Goal: Register for event/course: Sign up to attend an event or enroll in a course

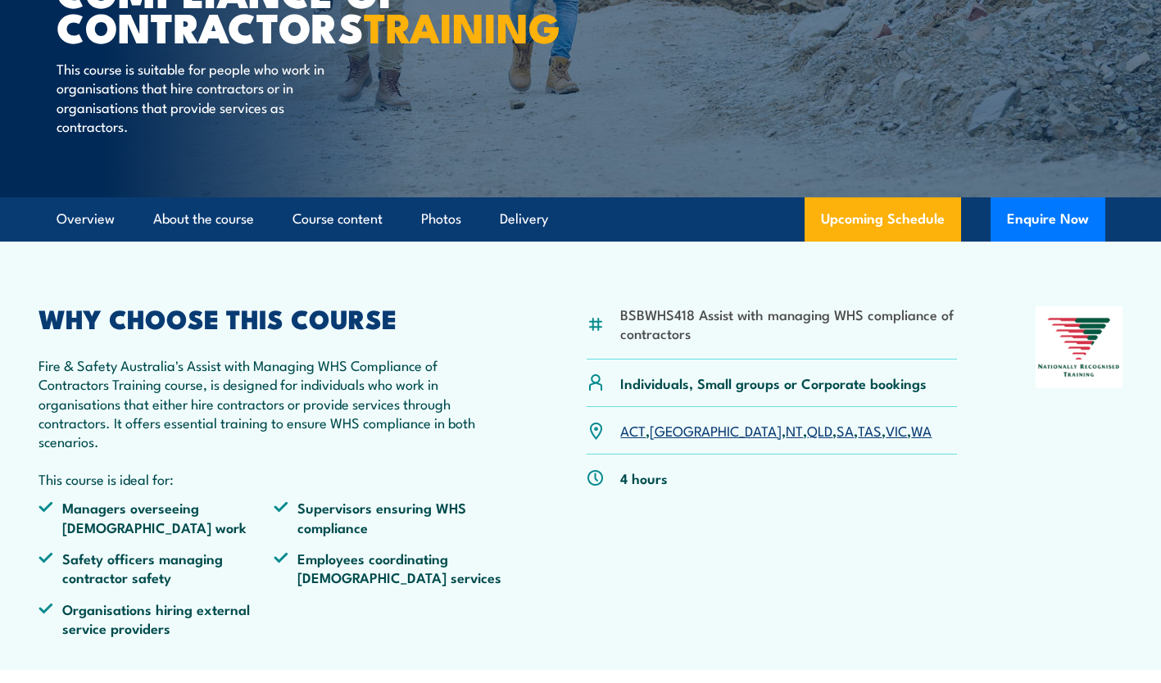
scroll to position [281, 0]
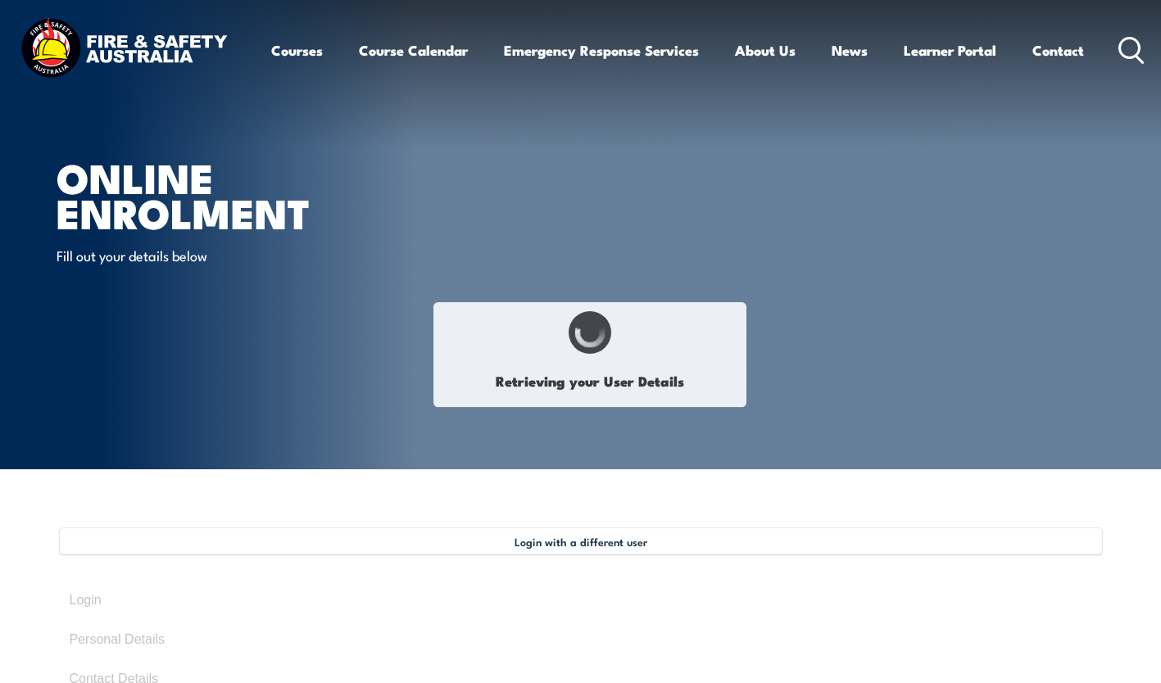
type input "Peita"
type input "Otterbach"
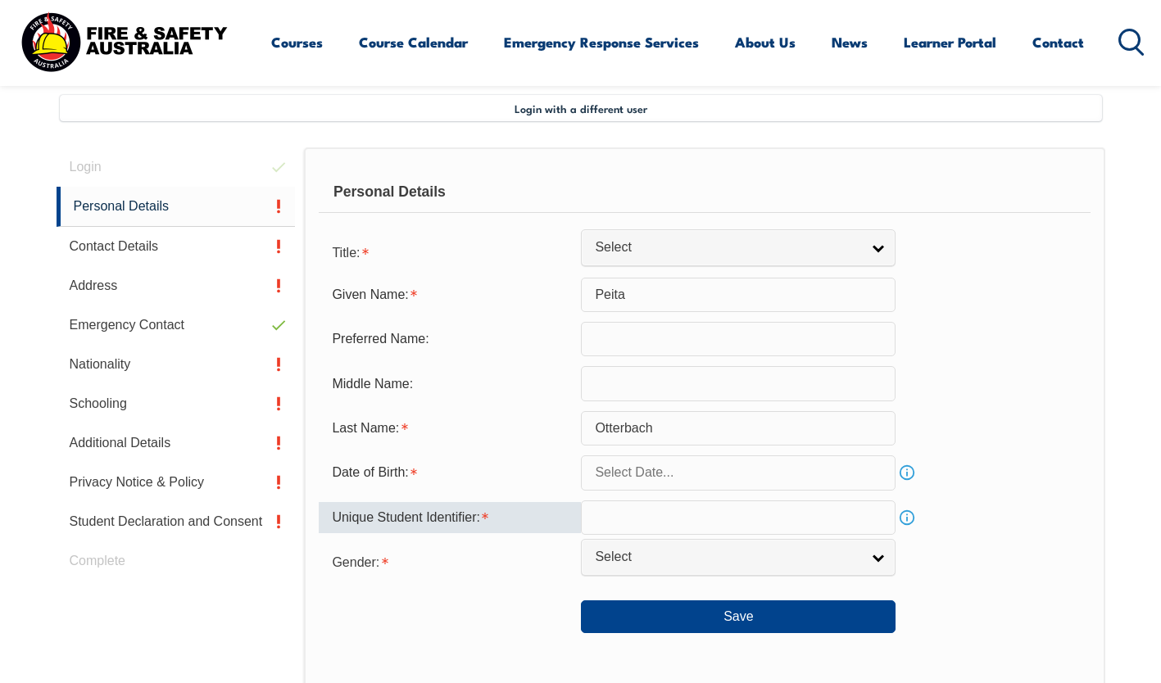
scroll to position [446, 0]
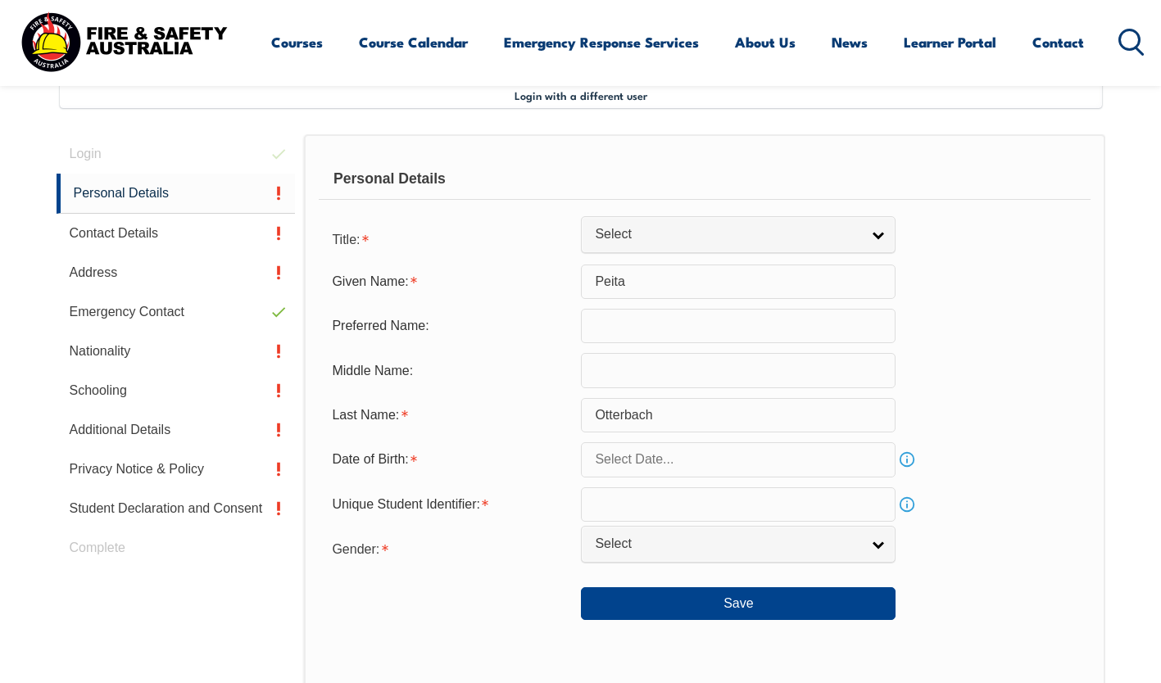
click at [630, 454] on input "text" at bounding box center [738, 459] width 315 height 34
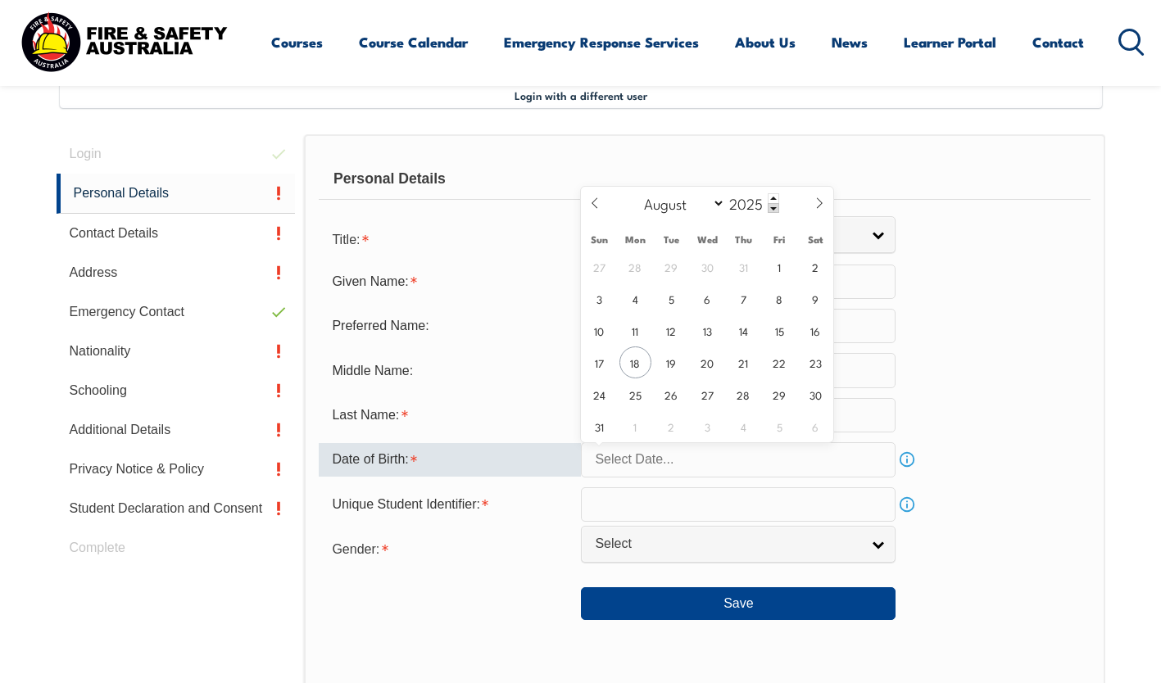
click at [625, 455] on input "text" at bounding box center [738, 459] width 315 height 34
click at [773, 206] on span at bounding box center [773, 208] width 11 height 10
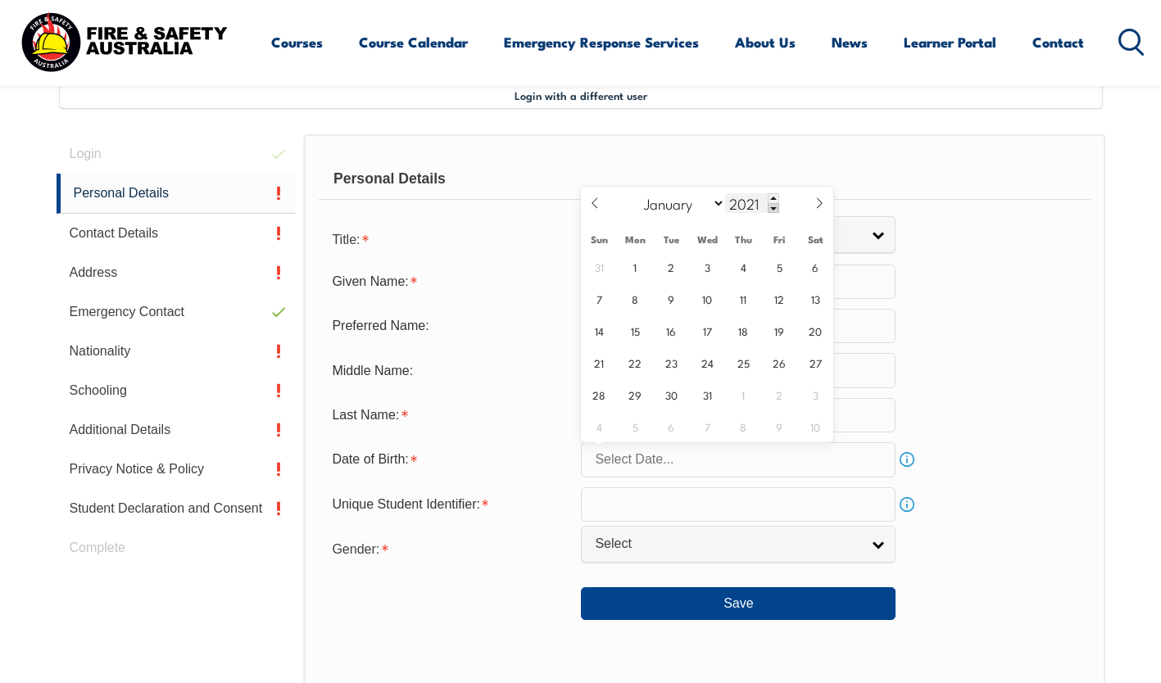
click at [773, 206] on span at bounding box center [773, 208] width 11 height 10
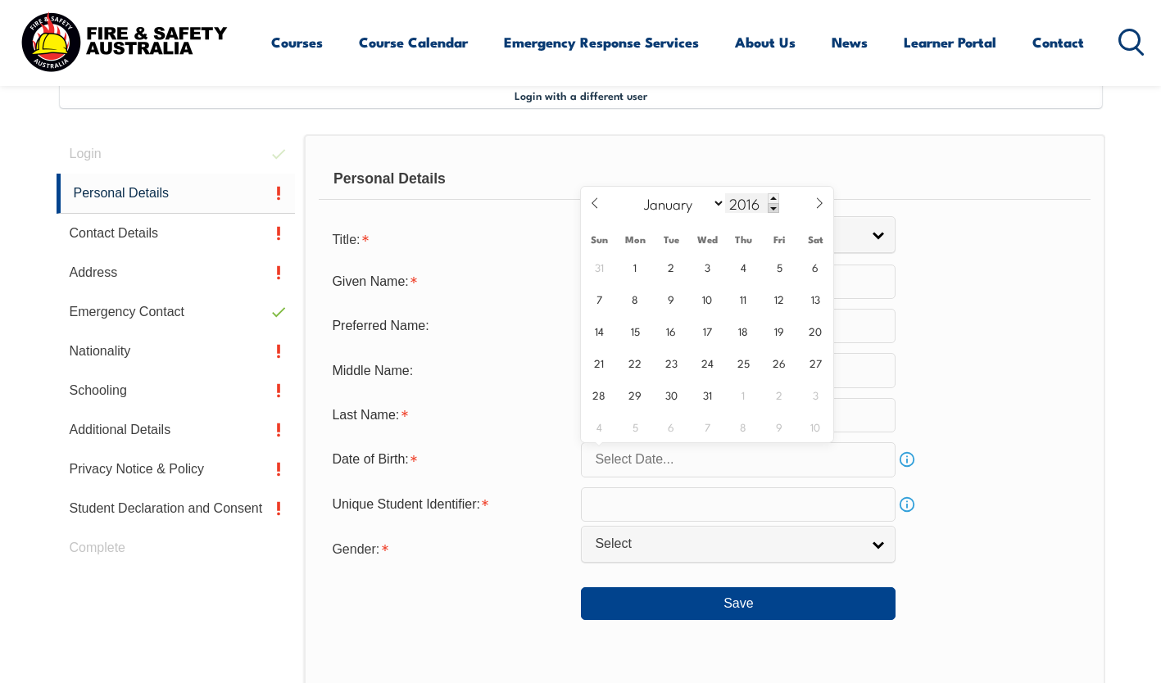
click at [773, 206] on span at bounding box center [773, 208] width 11 height 10
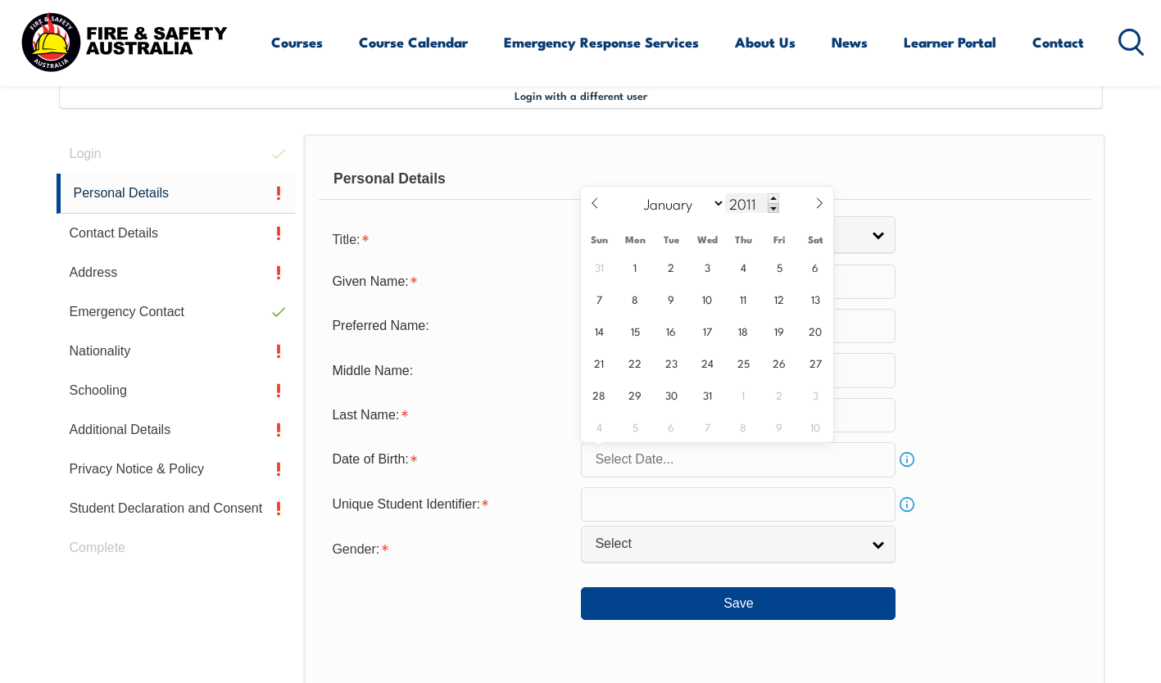
drag, startPoint x: 773, startPoint y: 206, endPoint x: 764, endPoint y: 210, distance: 9.6
click at [764, 210] on div "2011" at bounding box center [752, 203] width 54 height 20
click at [759, 204] on input "2011" at bounding box center [752, 203] width 54 height 20
type input "1983"
click at [722, 203] on select "January February March April May June July August September October November De…" at bounding box center [680, 202] width 89 height 21
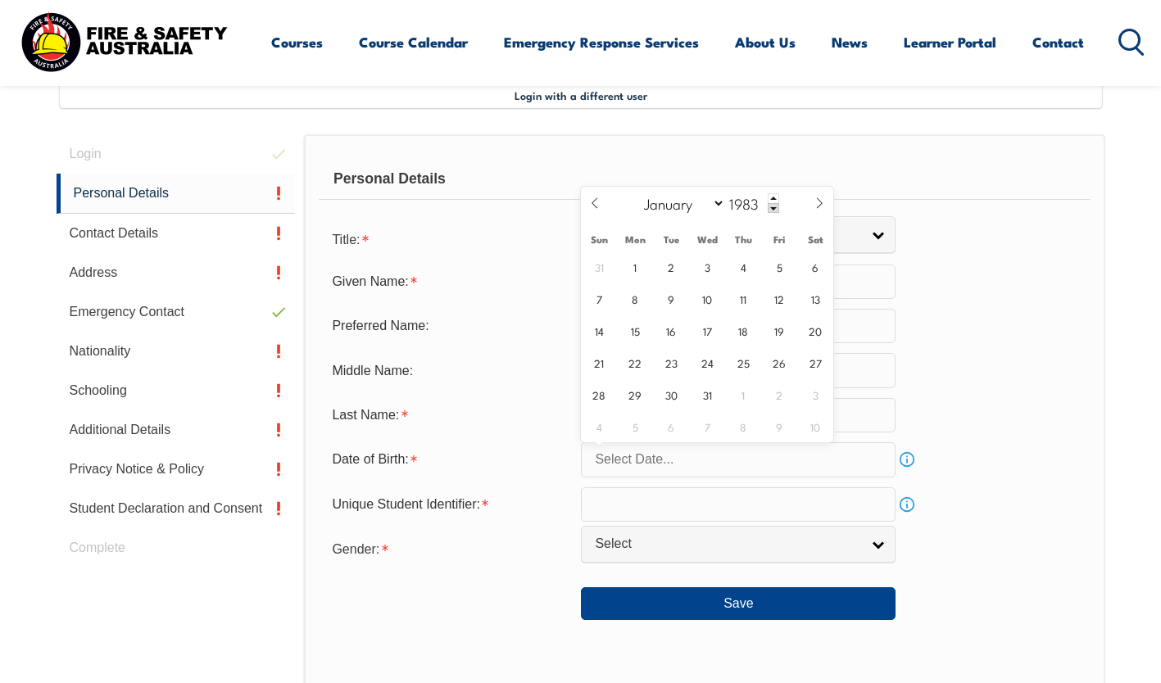
select select "6"
click at [636, 192] on select "January February March April May June July August September October November De…" at bounding box center [680, 202] width 89 height 21
click at [786, 324] on span "15" at bounding box center [779, 331] width 32 height 32
type input "July 15, 1983"
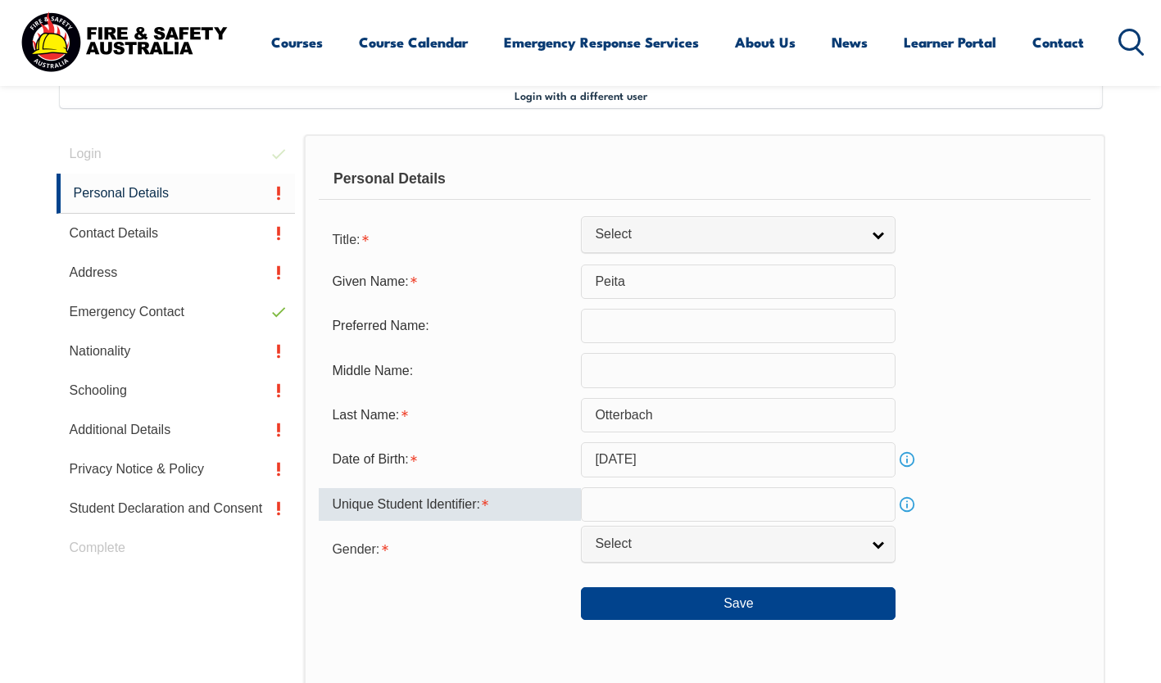
click at [623, 505] on input "text" at bounding box center [738, 504] width 315 height 34
type input "RE4JMC3UCJ"
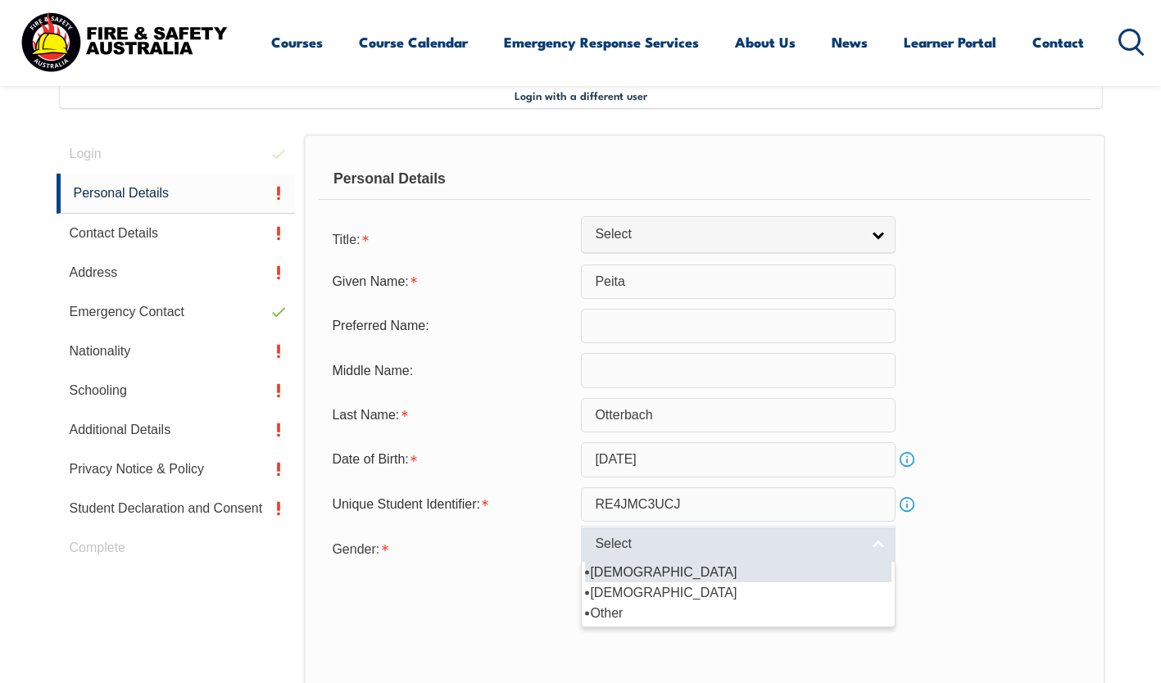
click at [807, 553] on span "Select" at bounding box center [727, 544] width 265 height 17
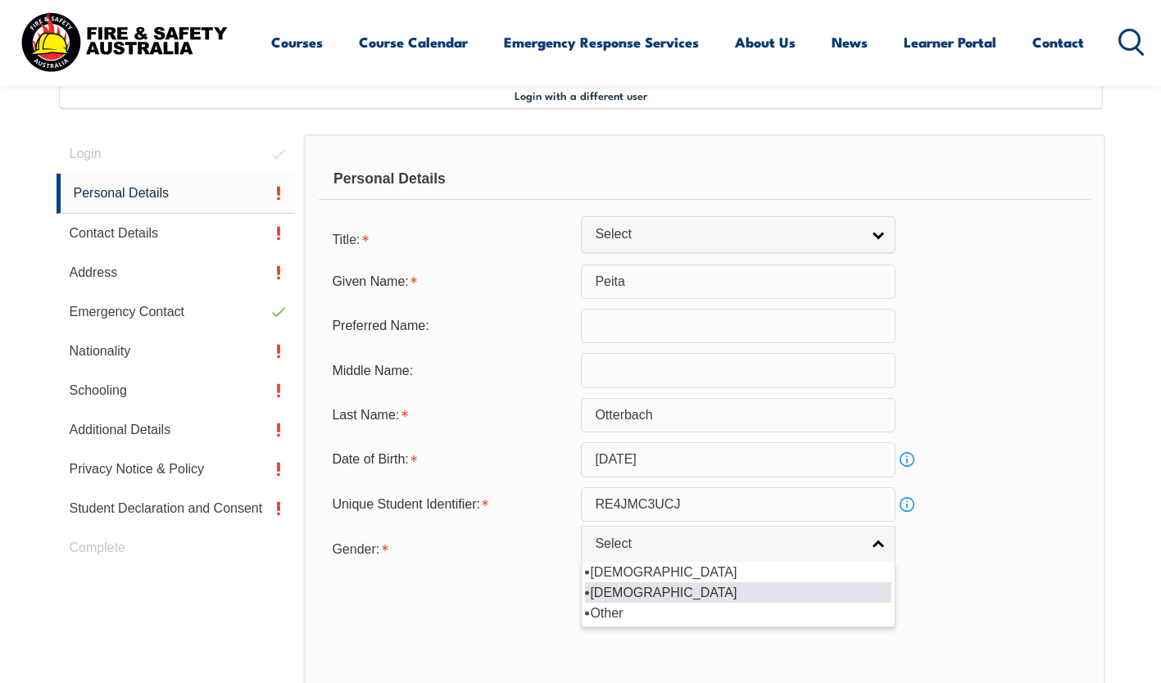
click at [771, 600] on li "Female" at bounding box center [738, 592] width 306 height 20
select select "F"
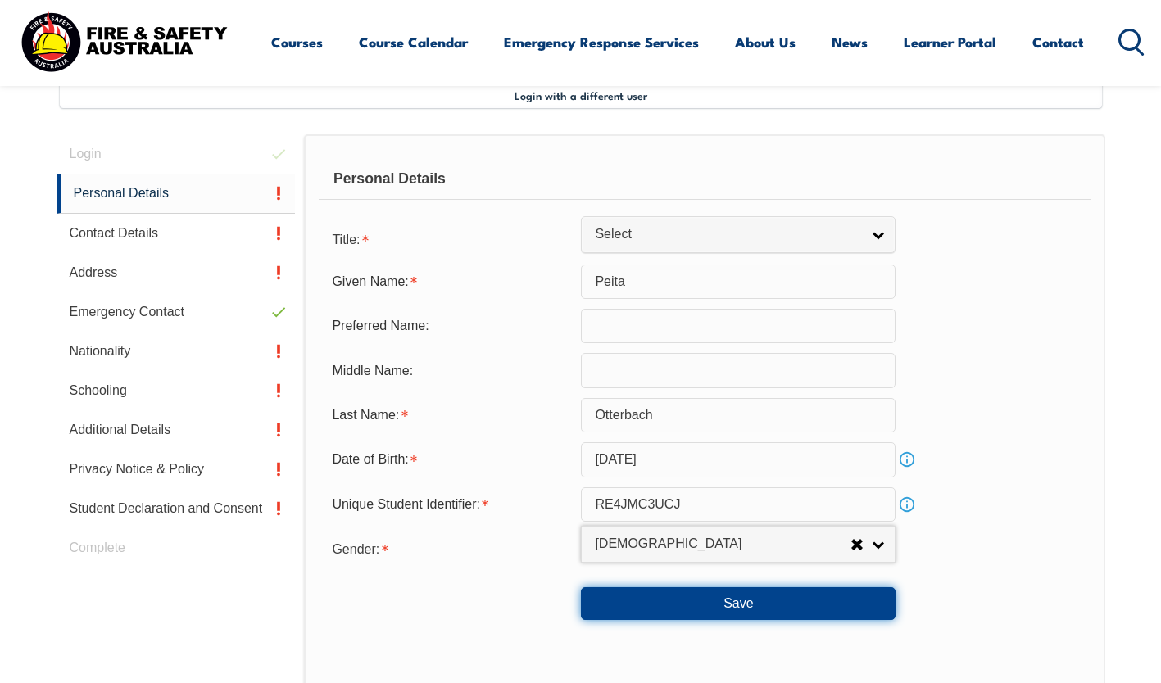
click at [748, 607] on button "Save" at bounding box center [738, 603] width 315 height 33
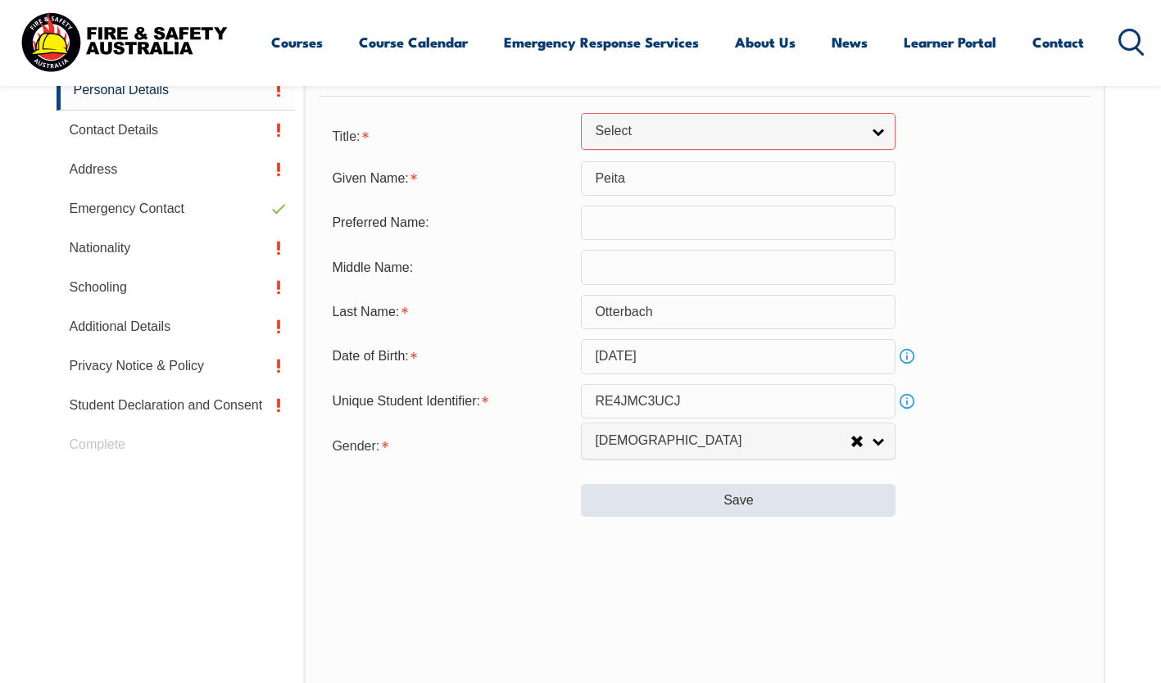
scroll to position [579, 0]
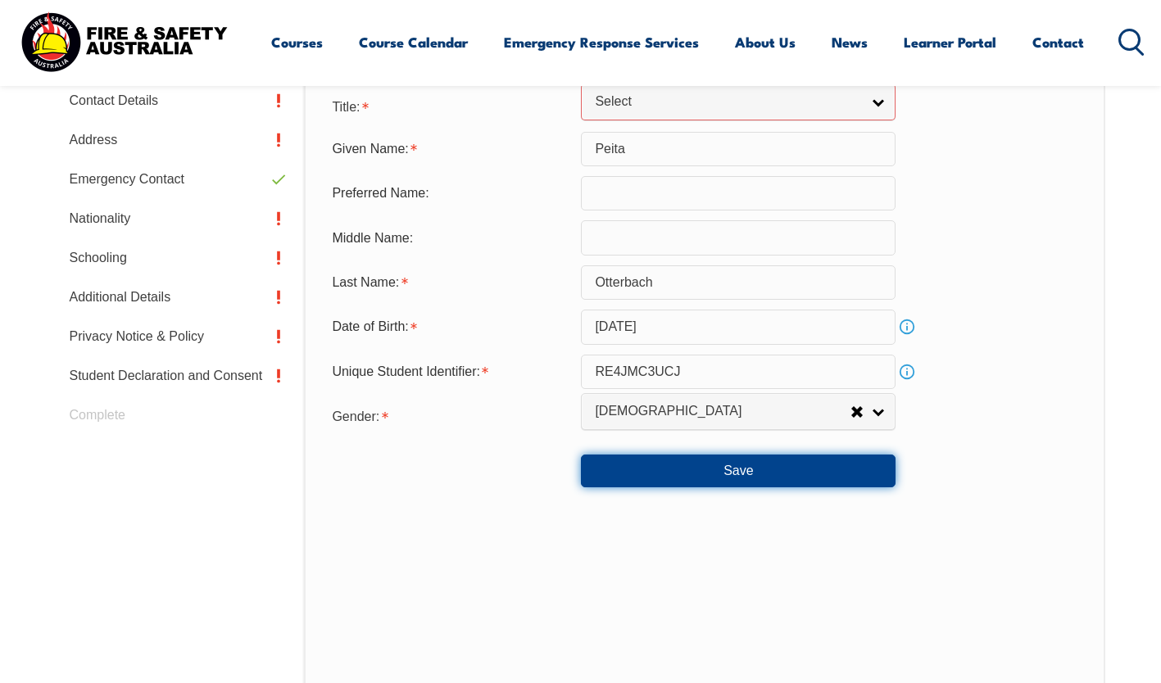
click at [779, 483] on button "Save" at bounding box center [738, 471] width 315 height 33
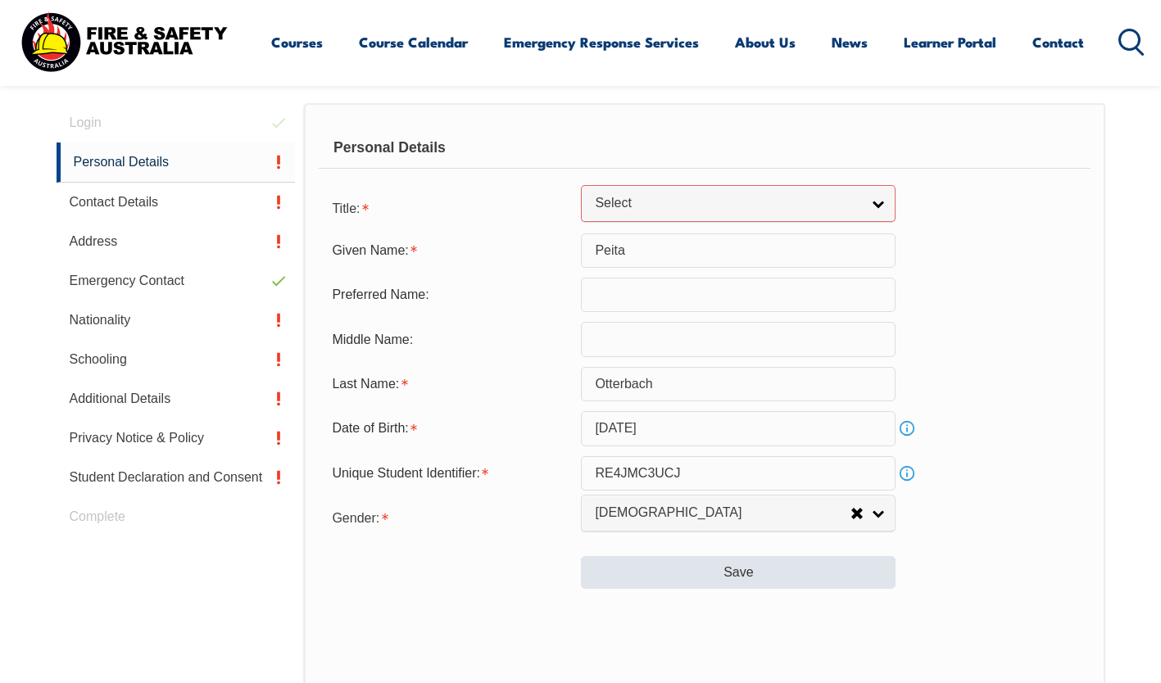
scroll to position [477, 0]
select select "Mrs"
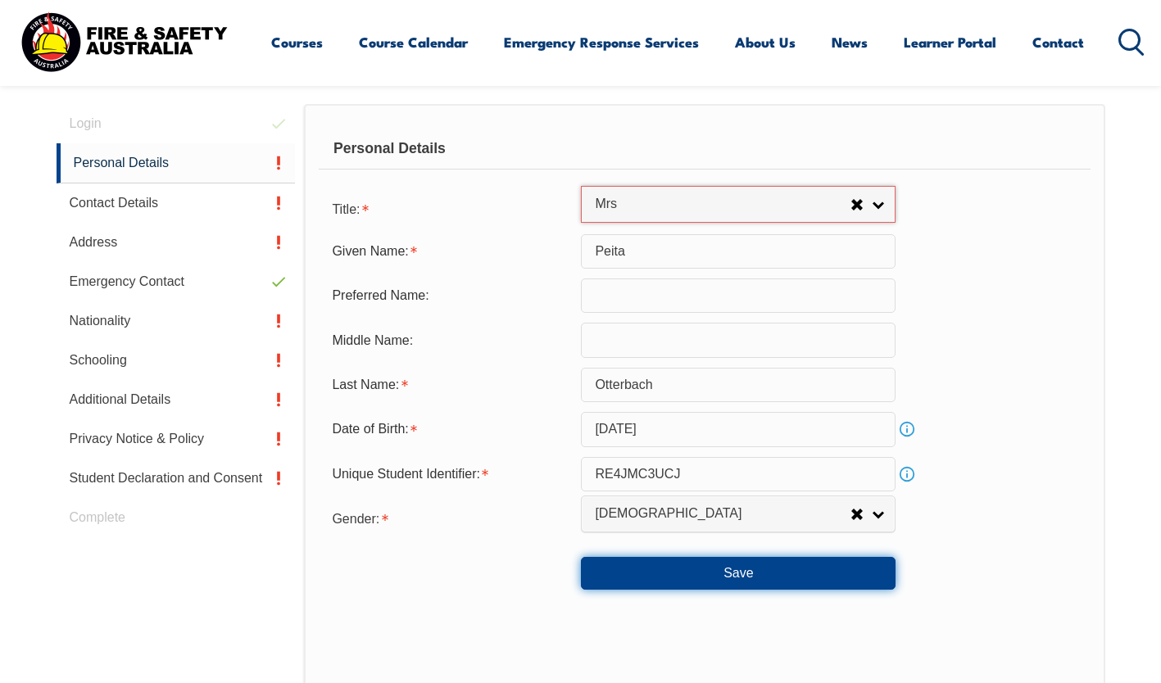
click at [790, 577] on button "Save" at bounding box center [738, 573] width 315 height 33
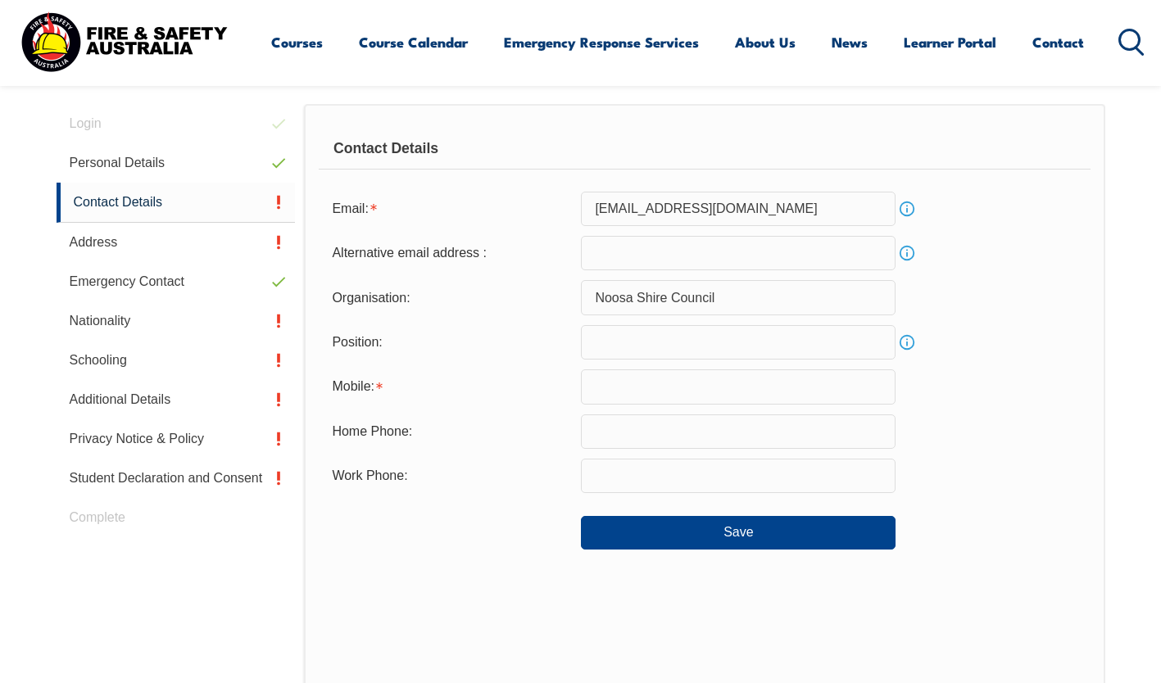
scroll to position [446, 0]
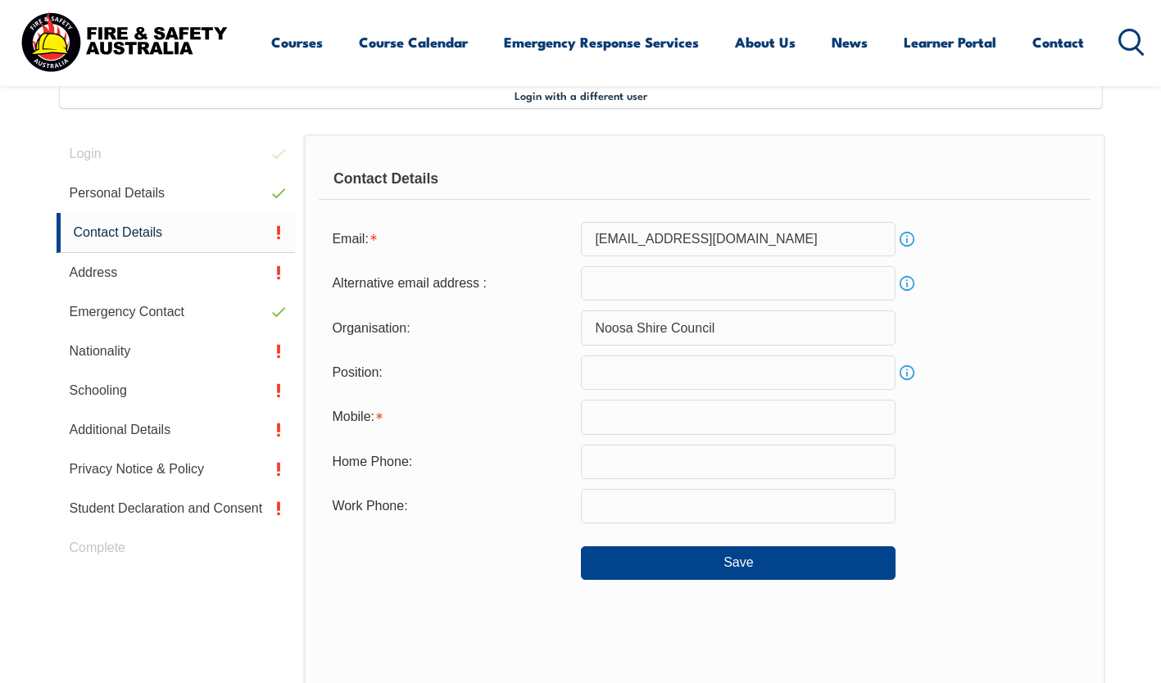
click at [622, 405] on input "text" at bounding box center [738, 417] width 315 height 34
type input "0409670367"
type input "peita.otterbach@noosa.qld.gov.au"
click at [479, 557] on div at bounding box center [450, 556] width 262 height 18
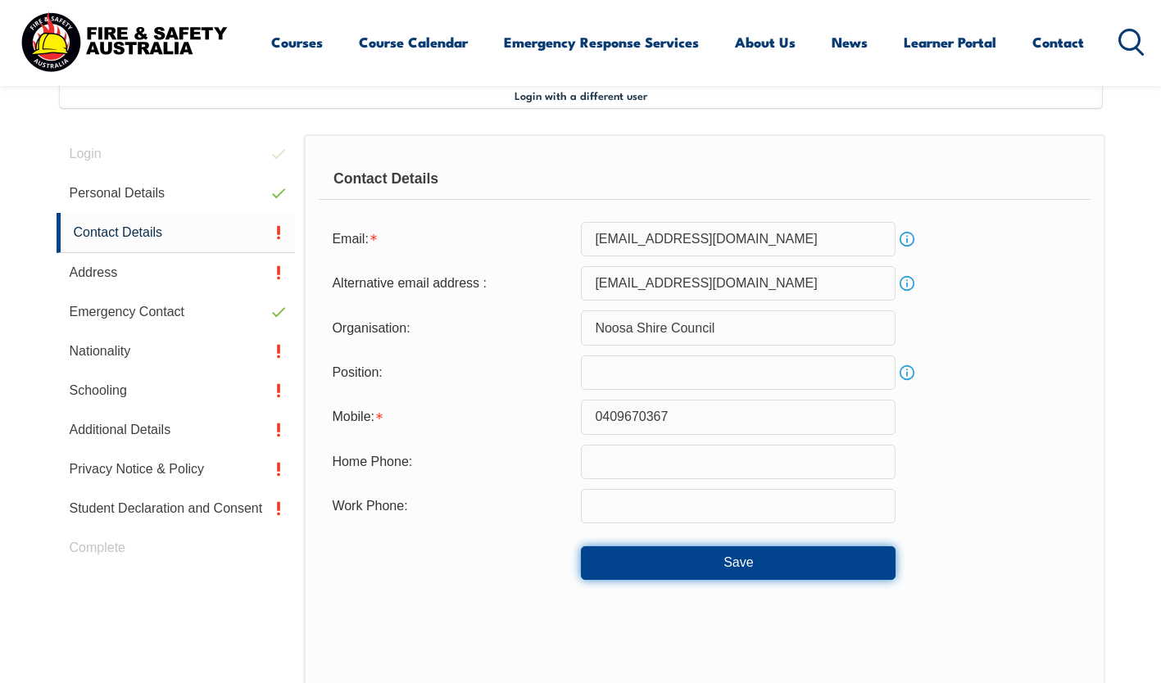
click at [704, 564] on button "Save" at bounding box center [738, 562] width 315 height 33
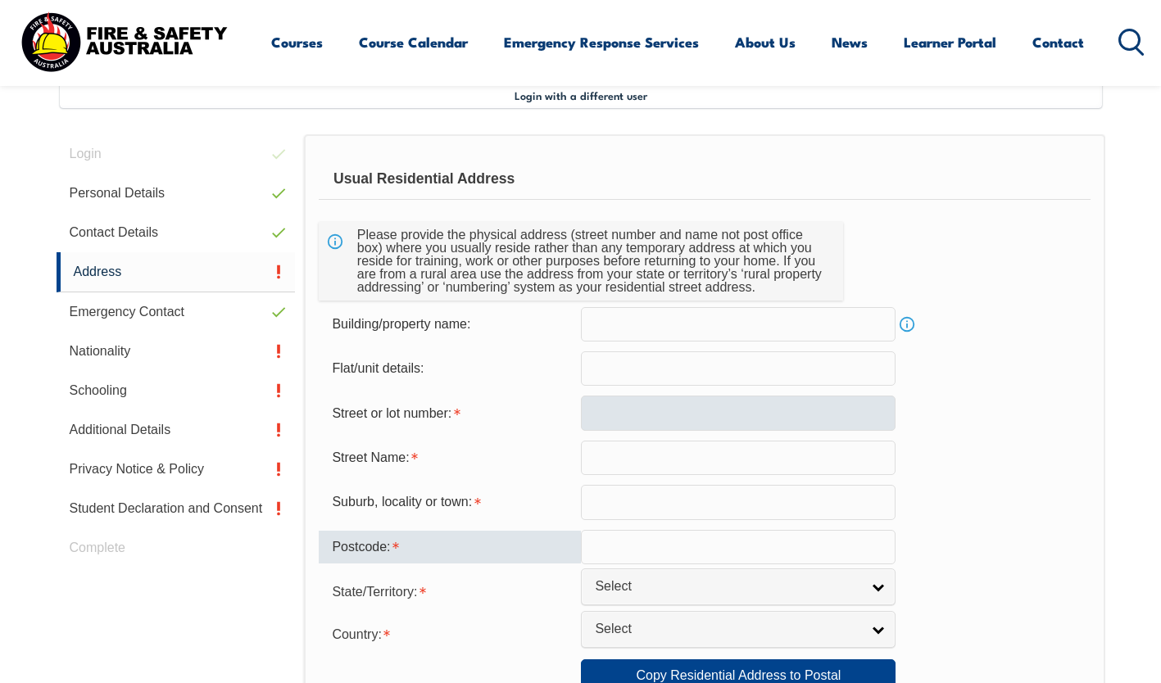
drag, startPoint x: 704, startPoint y: 564, endPoint x: 614, endPoint y: 419, distance: 170.4
click at [614, 419] on form "Usual Residential Address Please provide the physical address (street number an…" at bounding box center [704, 683] width 771 height 1049
click at [626, 417] on input "text" at bounding box center [738, 413] width 315 height 34
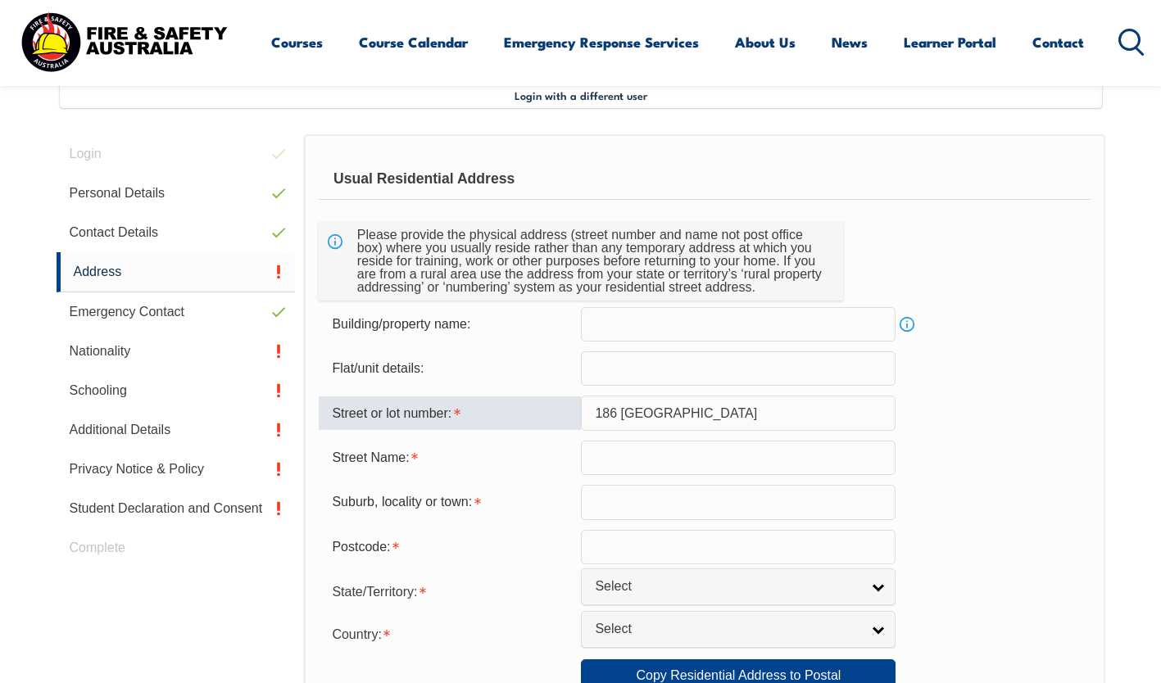
click at [701, 420] on input "186 Shorehaven" at bounding box center [738, 413] width 315 height 34
type input "186"
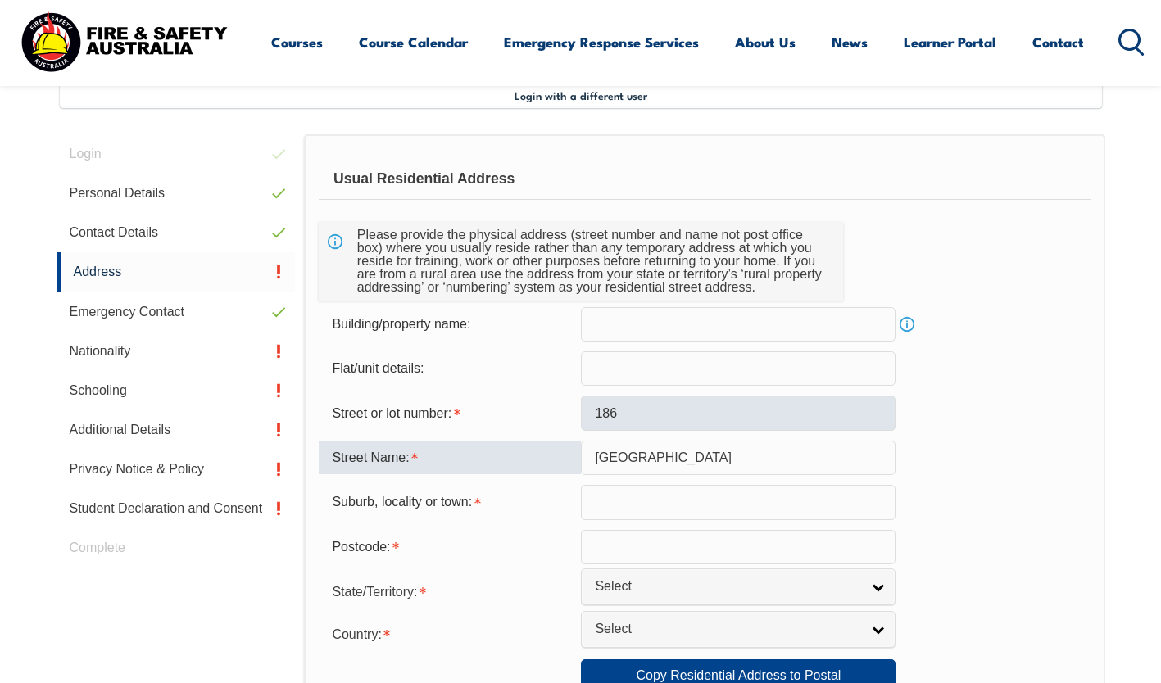
type input "Shorehaven Drive"
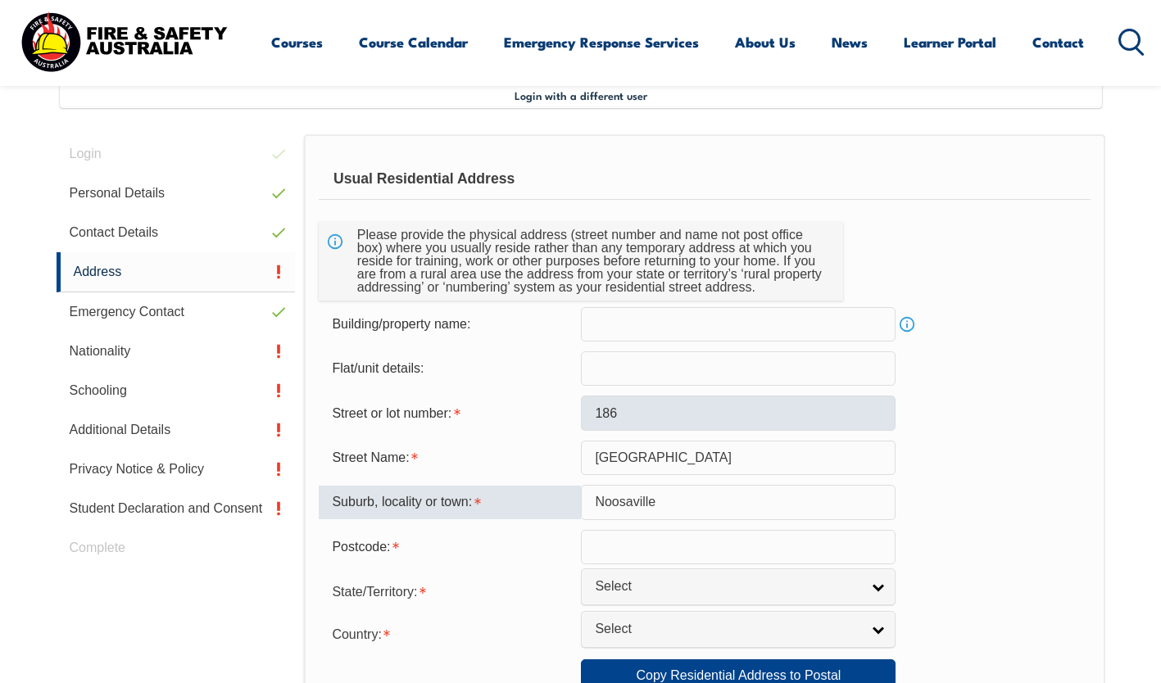
type input "Noosaville"
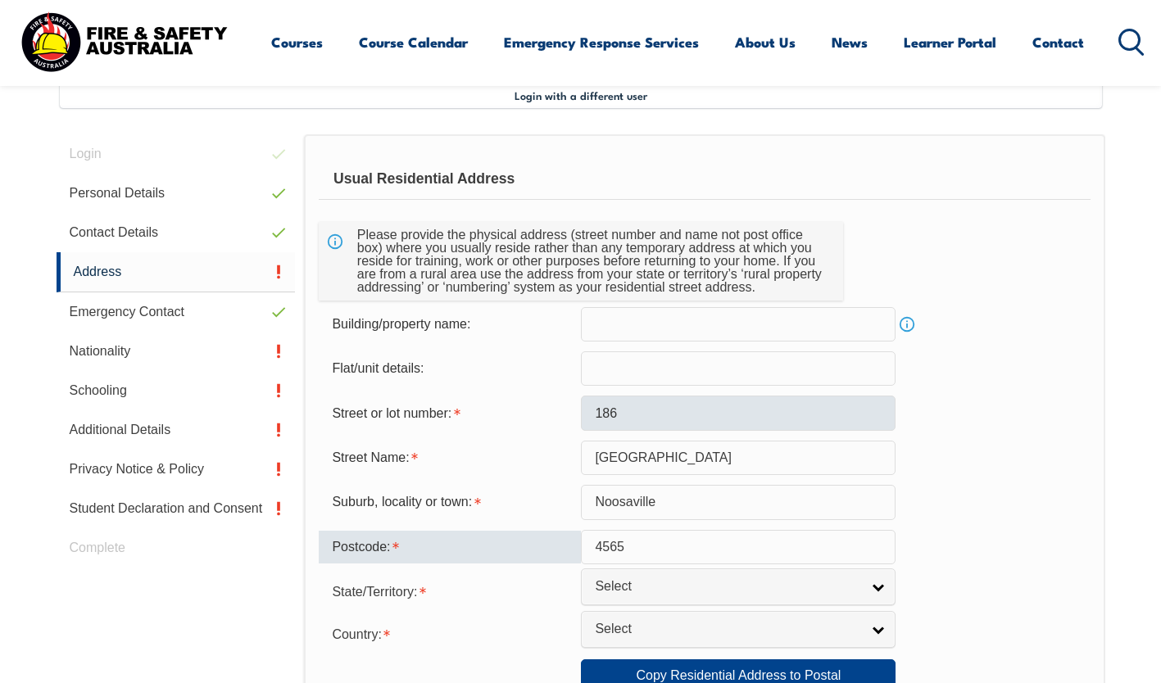
type input "4565"
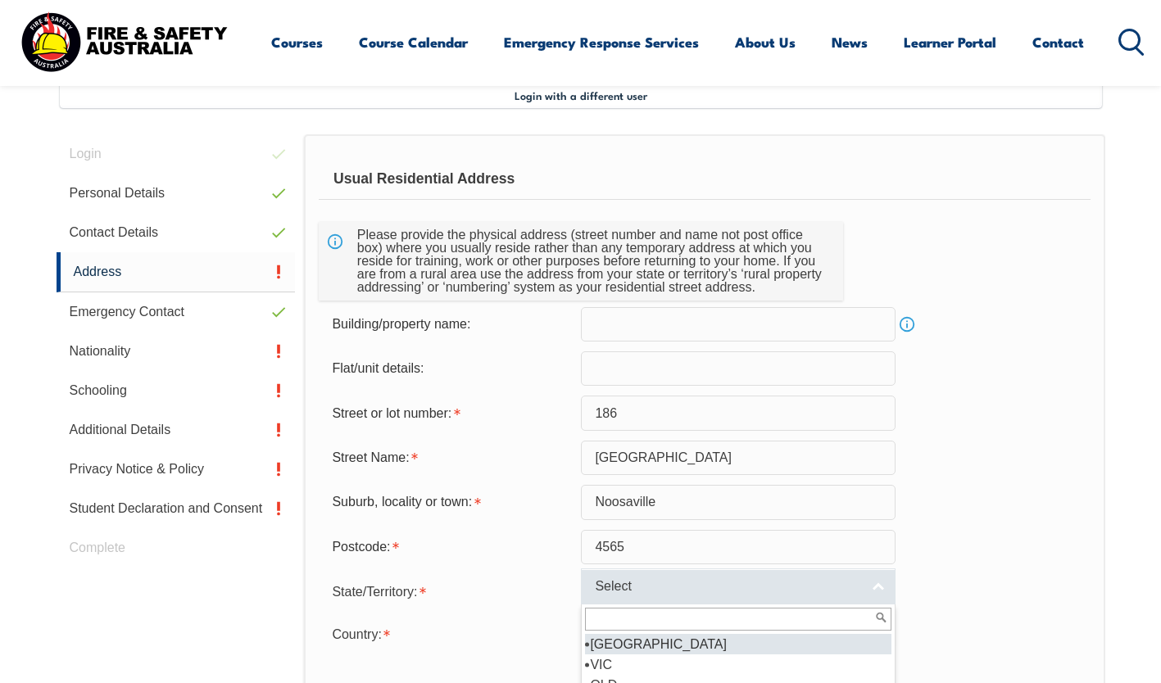
click at [744, 588] on span "Select" at bounding box center [727, 586] width 265 height 17
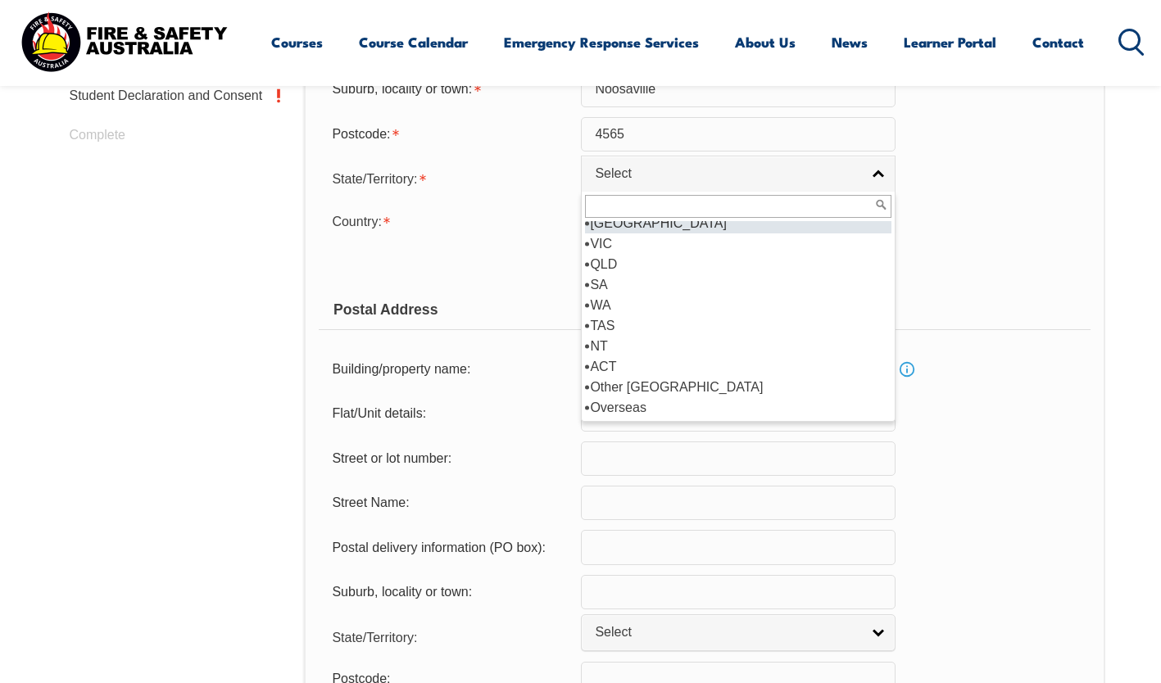
scroll to position [0, 0]
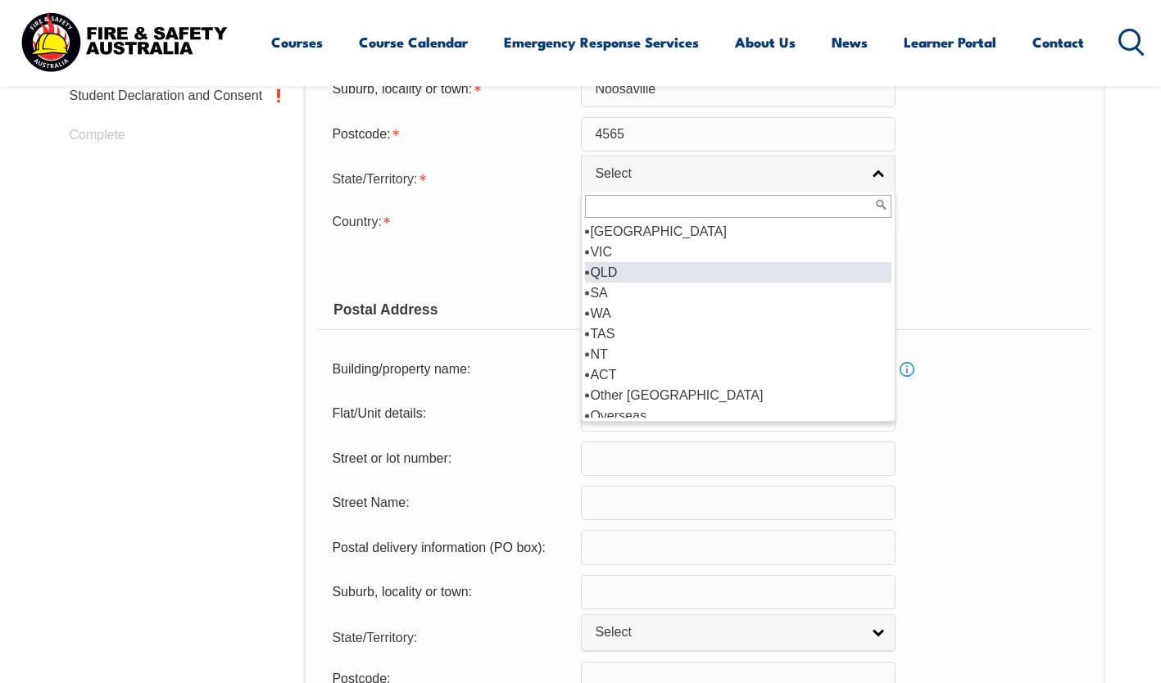
click at [596, 277] on li "QLD" at bounding box center [738, 272] width 306 height 20
select select "QLD"
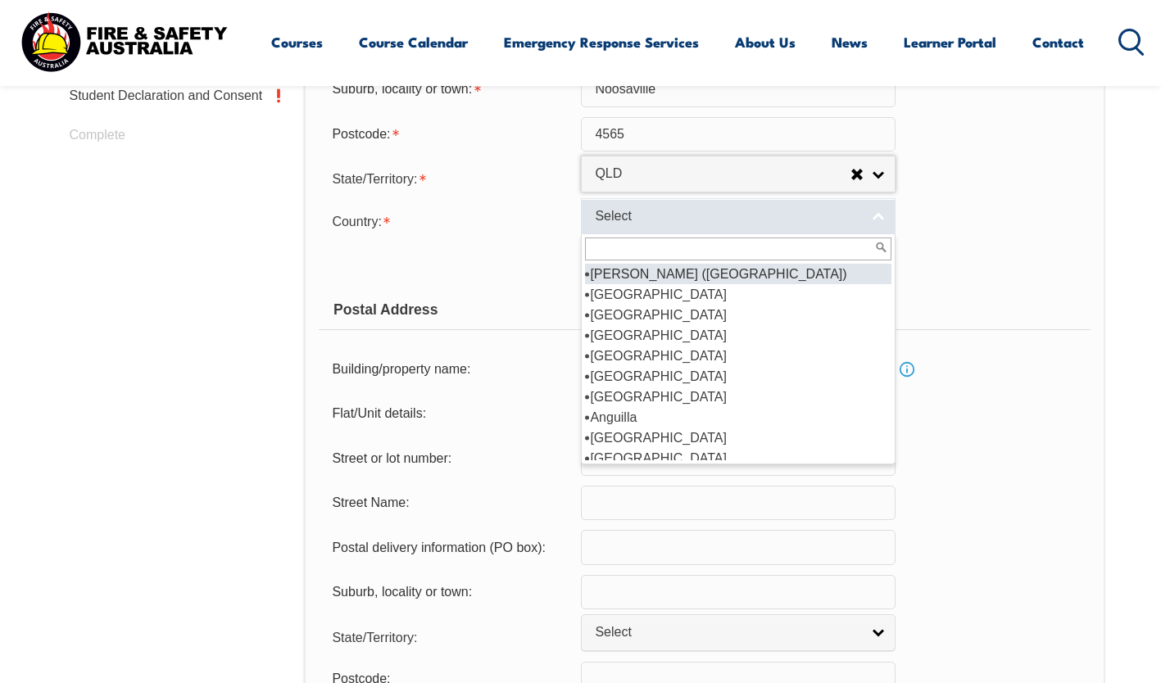
click at [618, 219] on span "Select" at bounding box center [727, 216] width 265 height 17
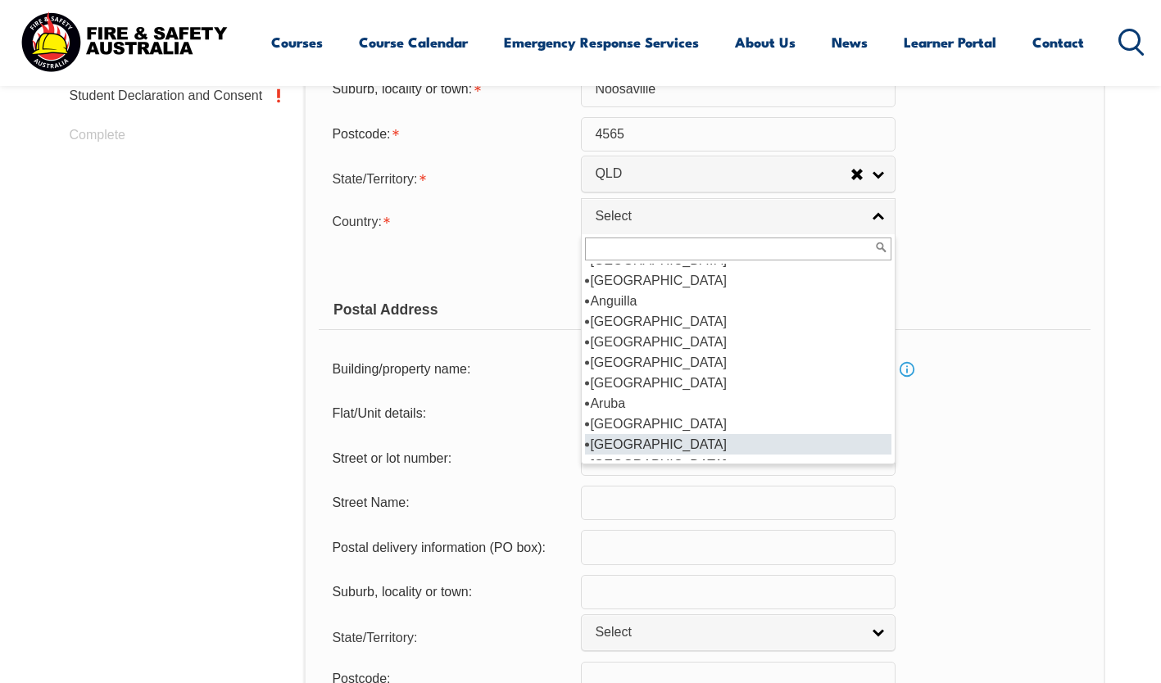
scroll to position [116, 0]
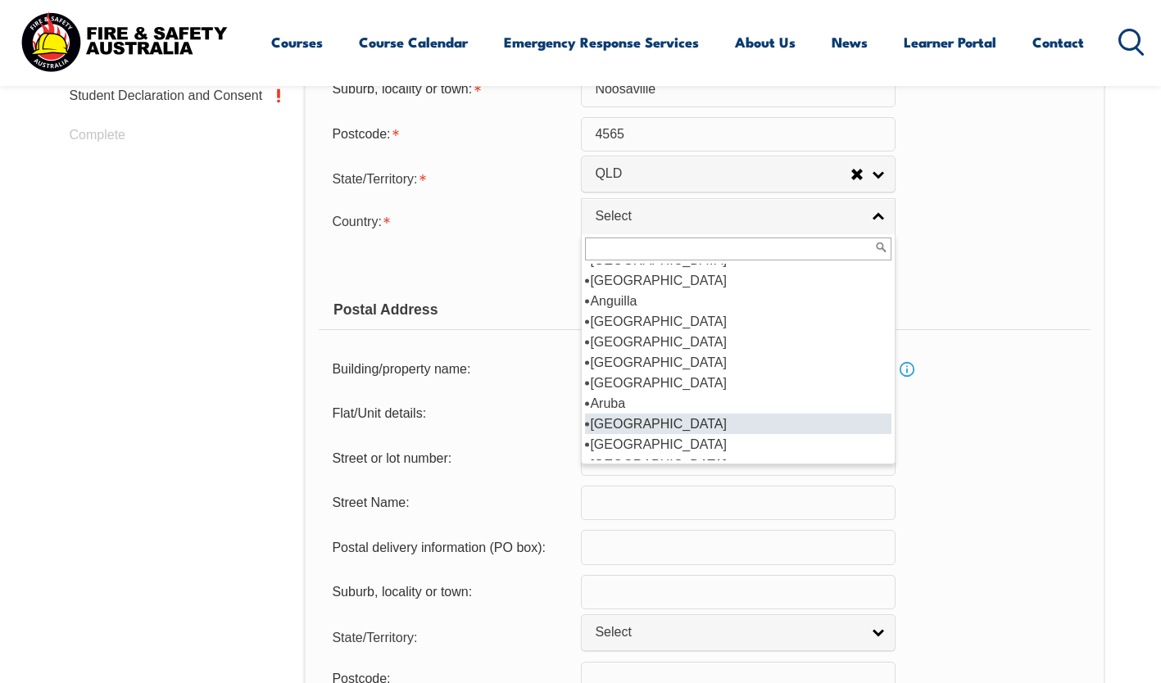
click at [621, 433] on li "Australia" at bounding box center [738, 424] width 306 height 20
select select "1101"
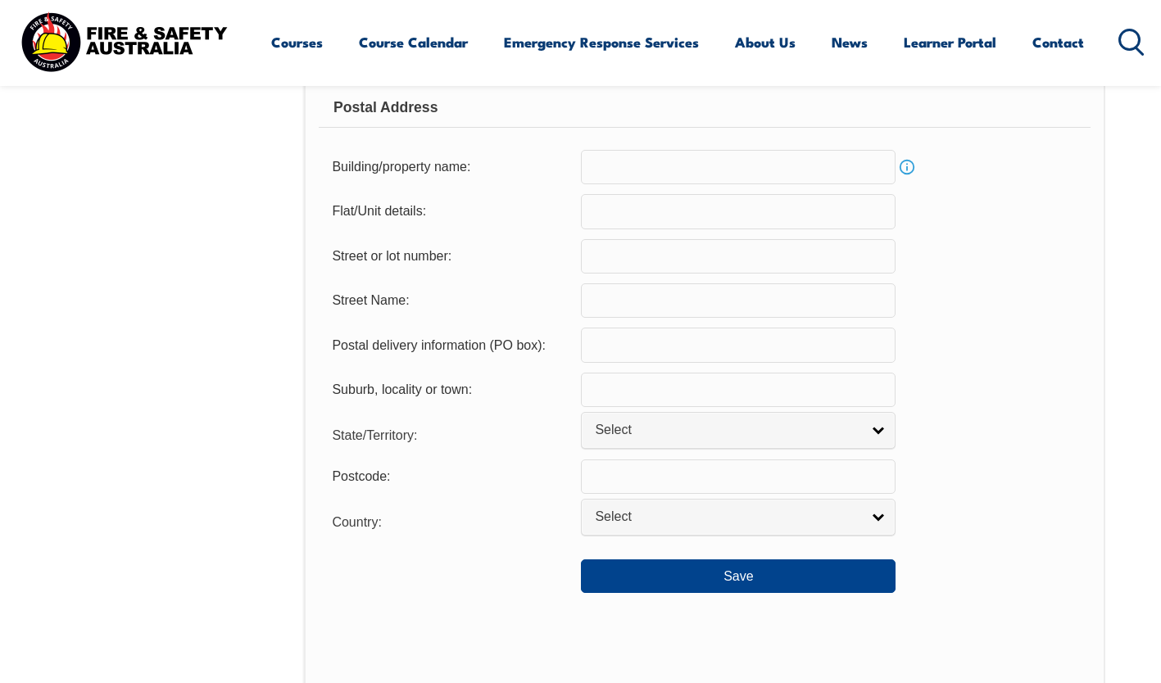
scroll to position [1066, 0]
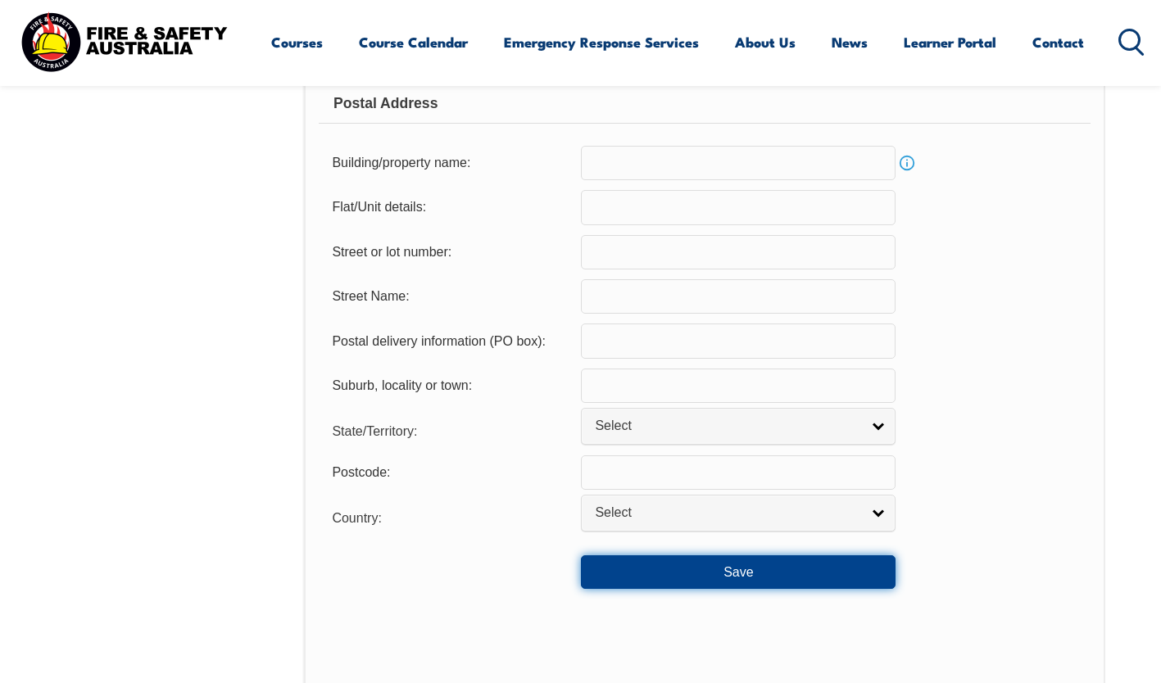
drag, startPoint x: 1039, startPoint y: 500, endPoint x: 709, endPoint y: 581, distance: 338.9
click at [709, 581] on button "Save" at bounding box center [738, 571] width 315 height 33
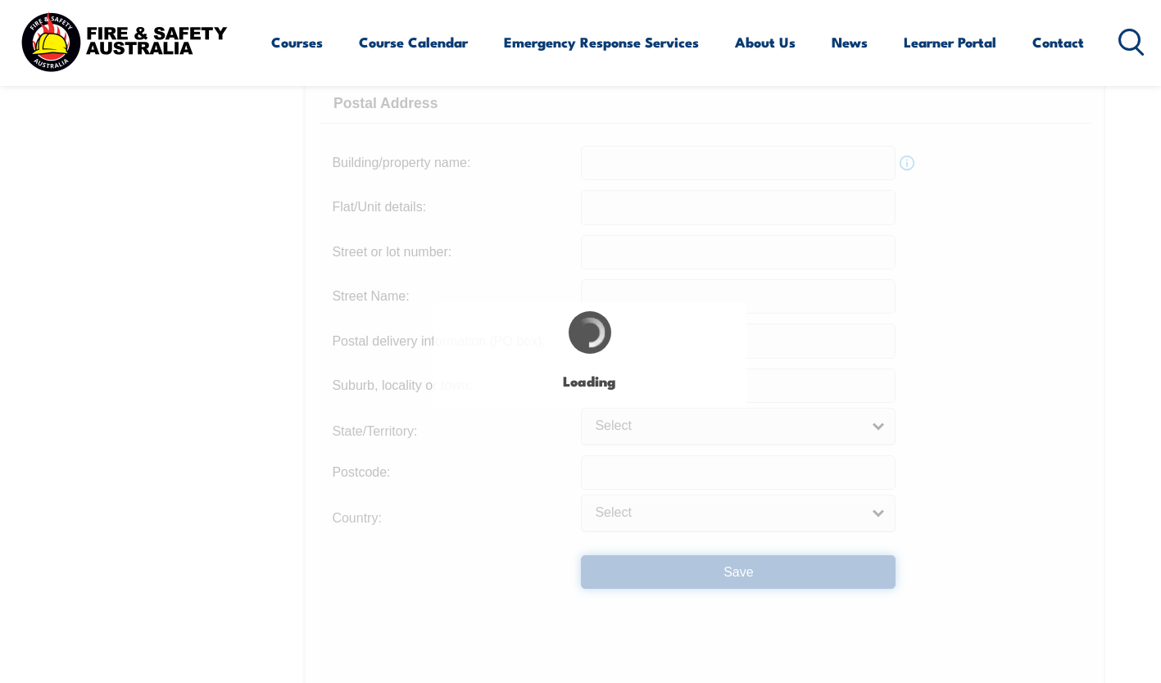
type input "186"
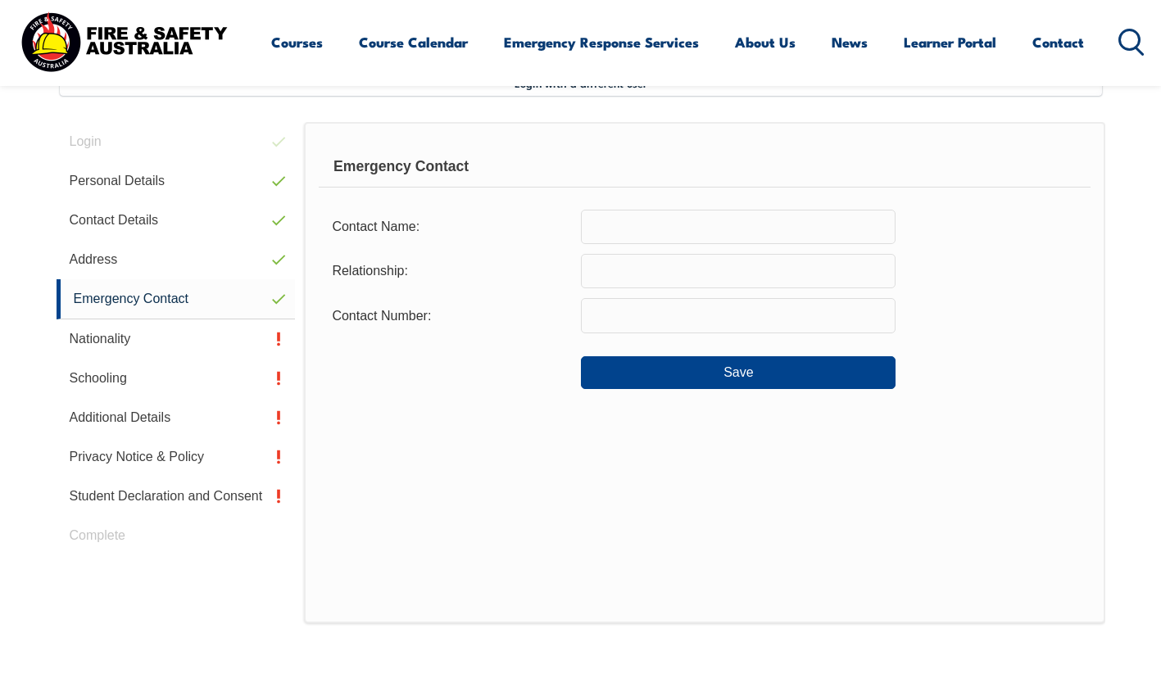
scroll to position [446, 0]
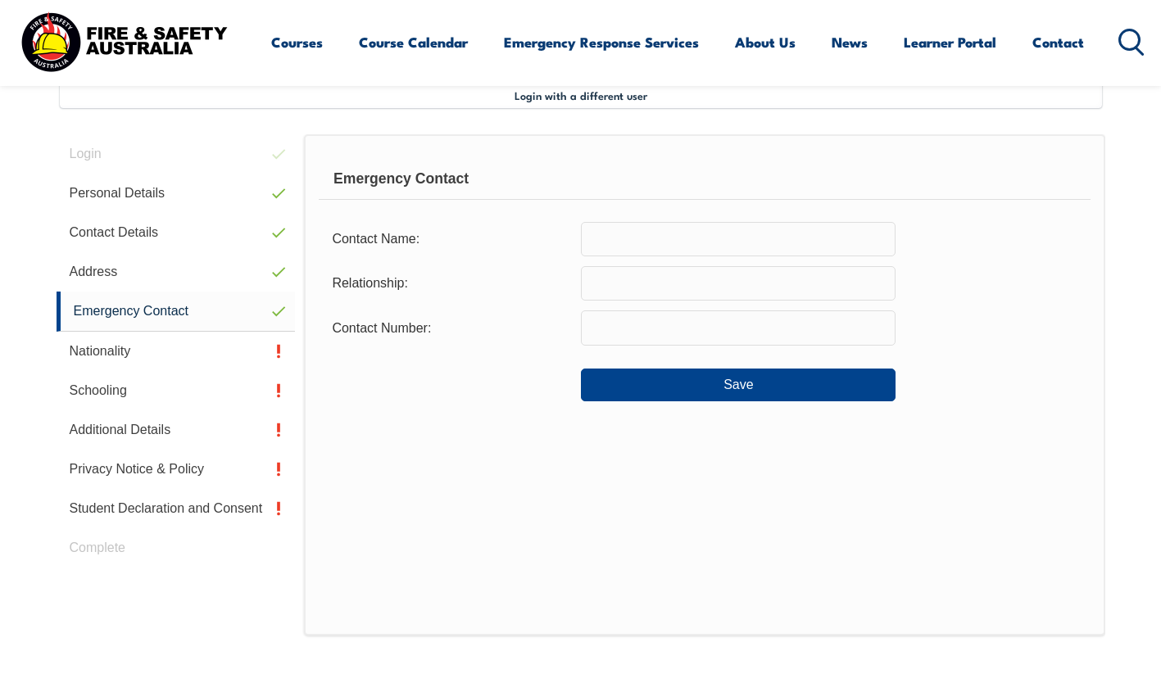
click at [713, 225] on input "text" at bounding box center [738, 239] width 315 height 34
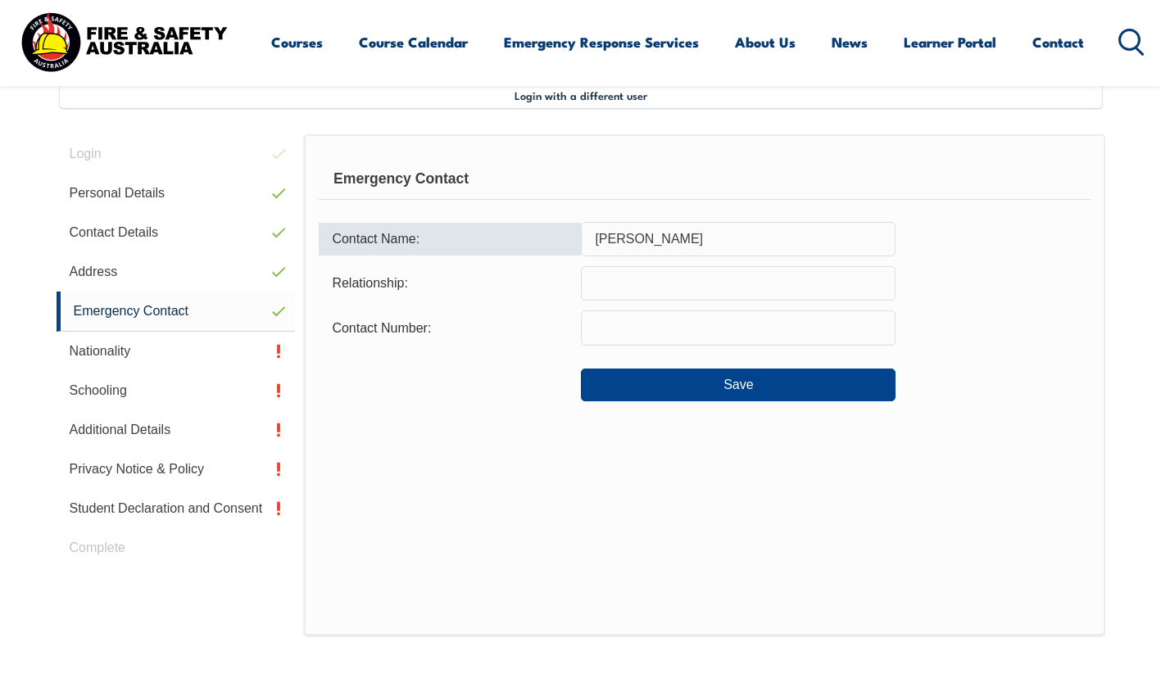
type input "Justin Otterbach"
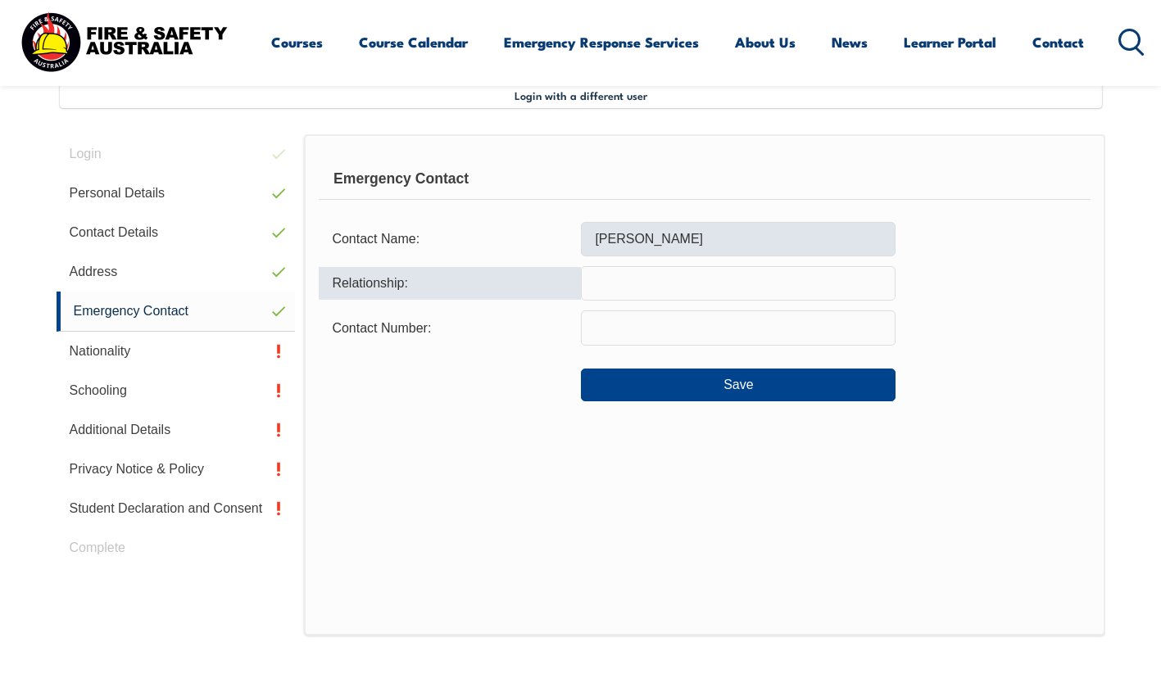
type input "J"
type input "Husband"
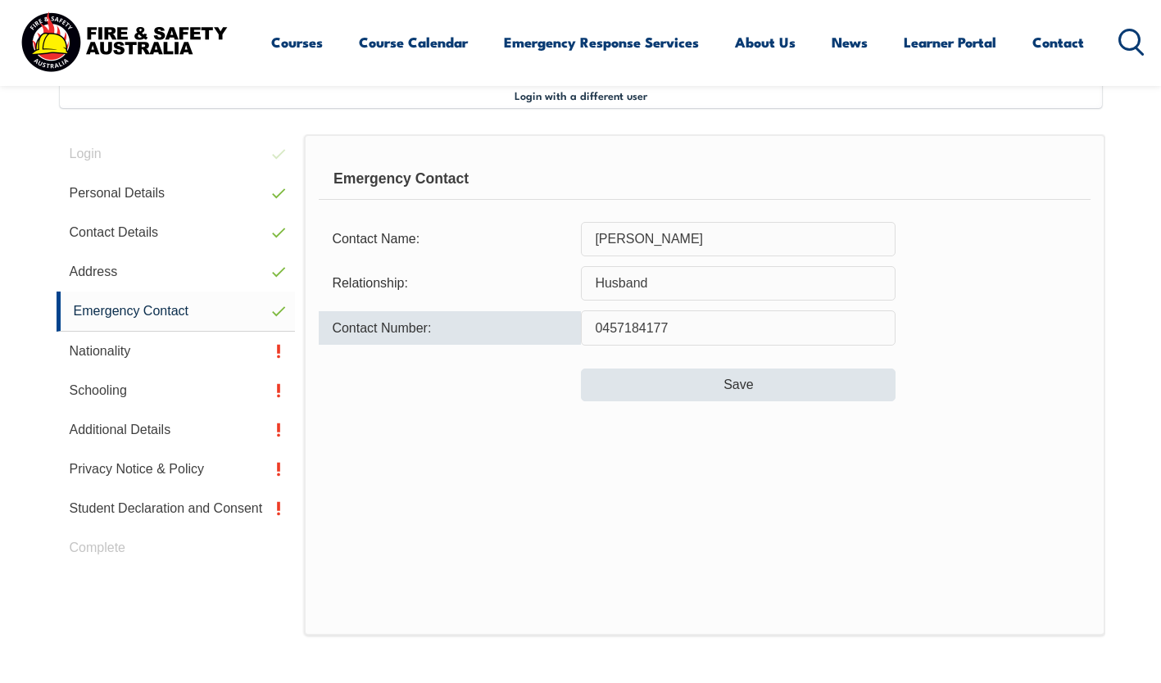
type input "0457184177"
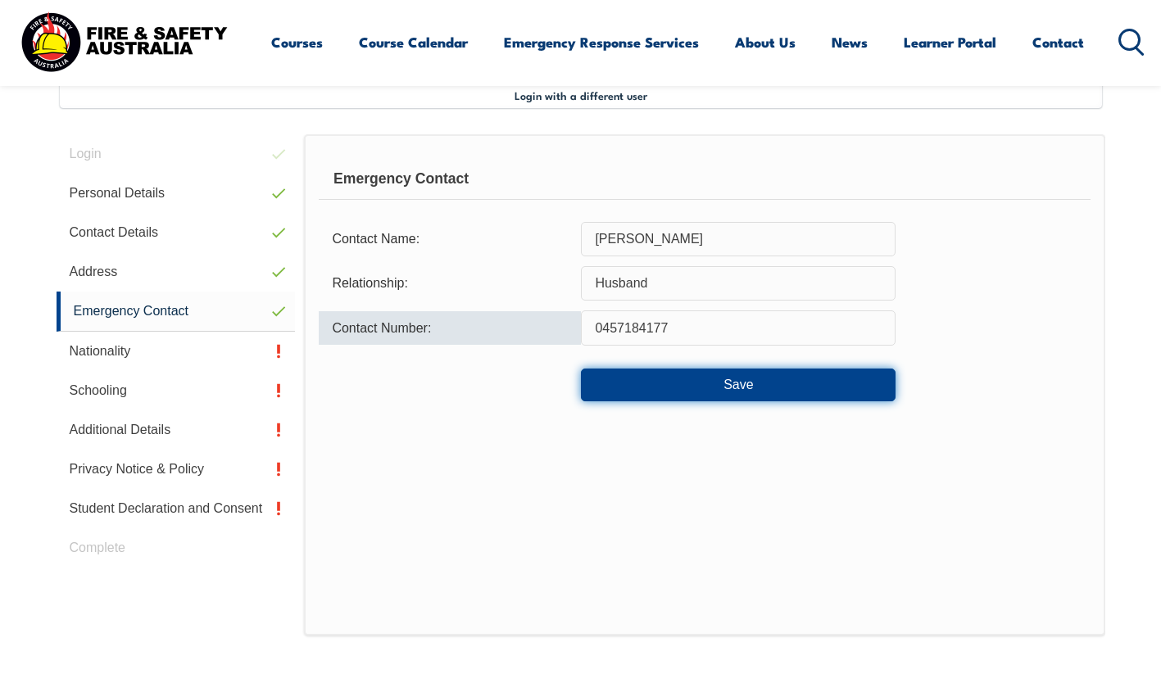
click at [800, 386] on button "Save" at bounding box center [738, 385] width 315 height 33
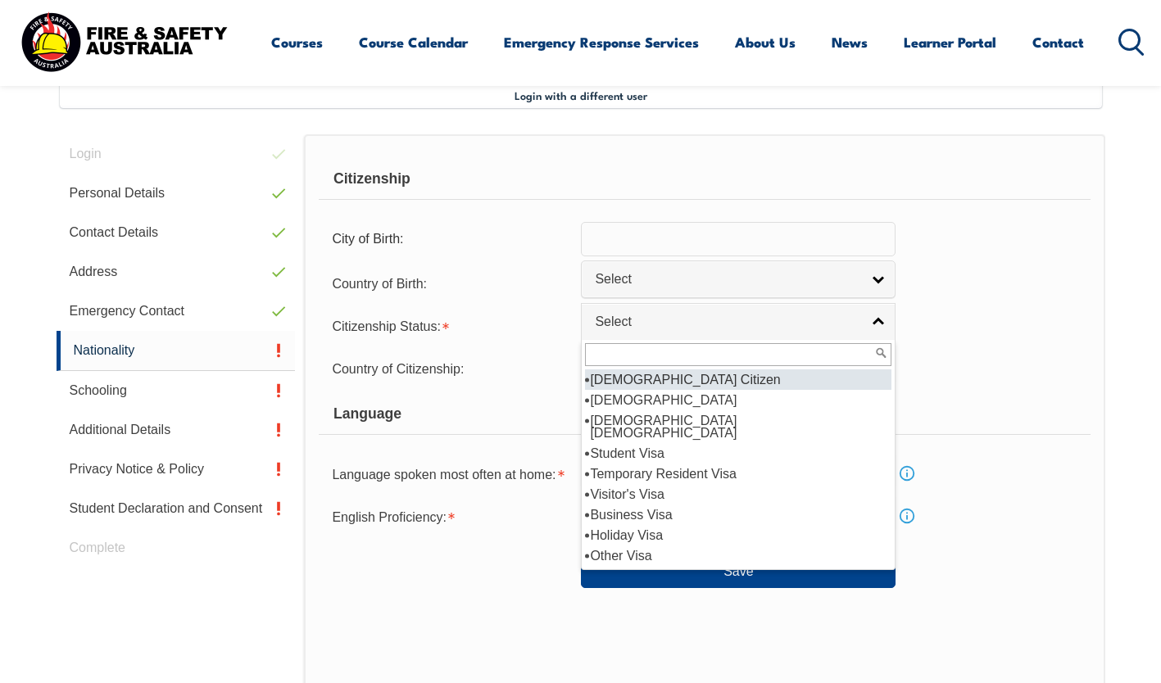
select select "3"
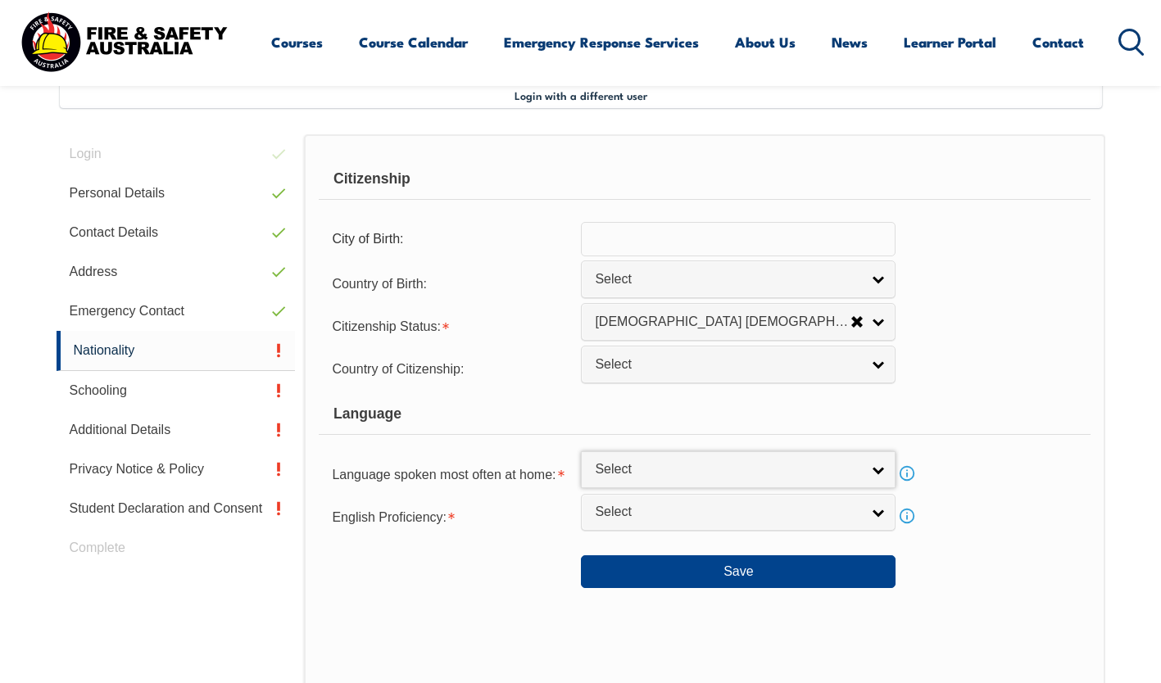
scroll to position [269, 0]
click at [903, 466] on link "Info" at bounding box center [906, 473] width 23 height 23
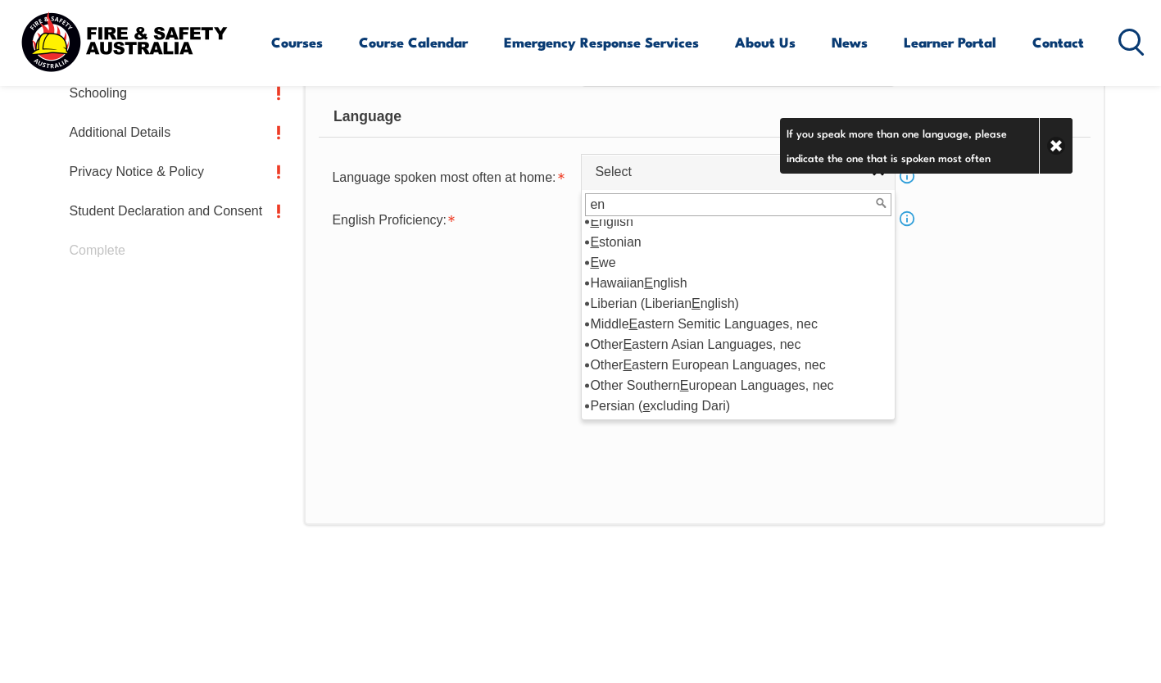
scroll to position [0, 0]
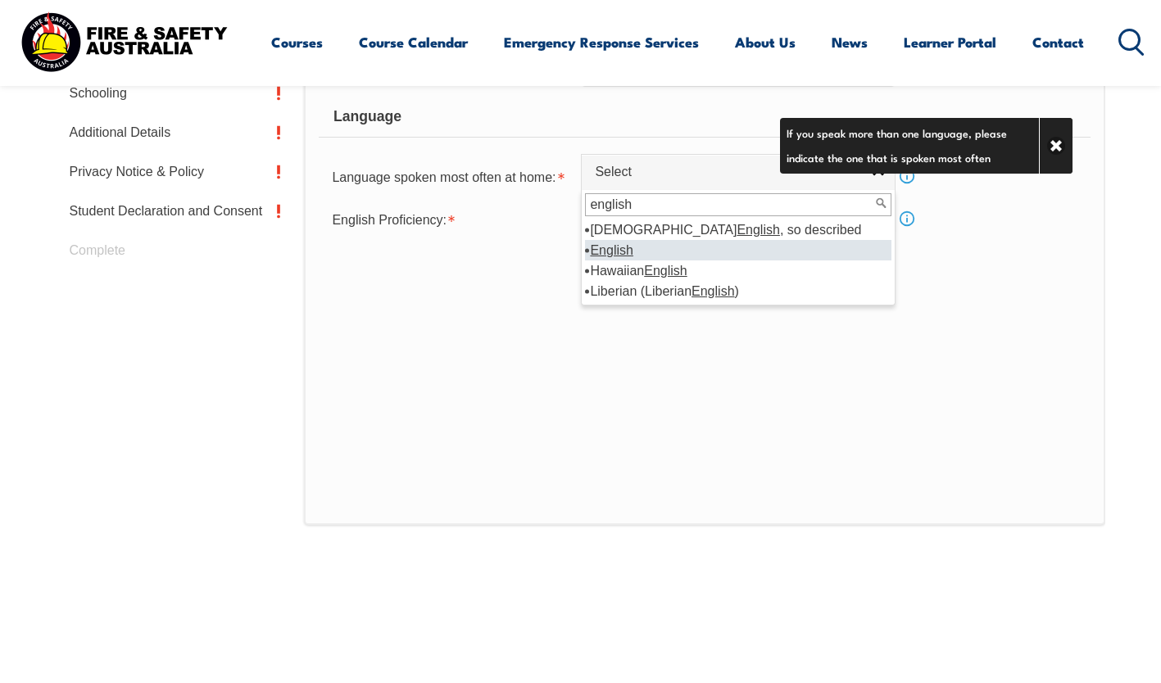
type input "english"
click at [618, 244] on em "English" at bounding box center [611, 250] width 43 height 14
select select "1201"
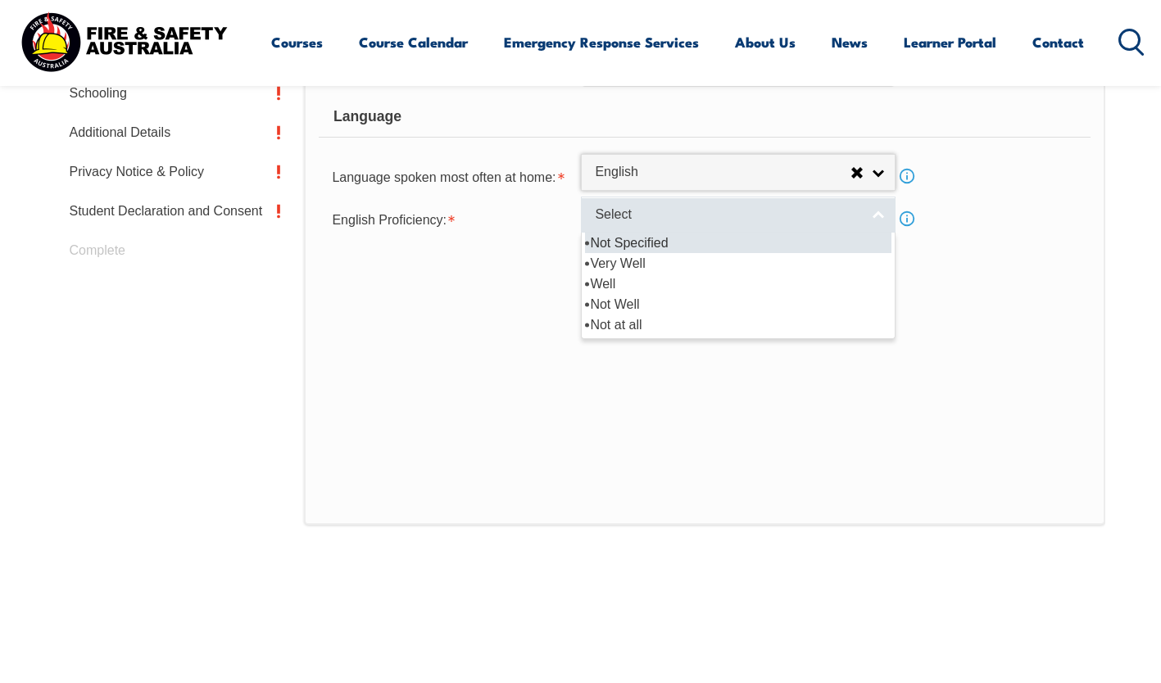
click at [608, 230] on link "Select" at bounding box center [738, 215] width 315 height 37
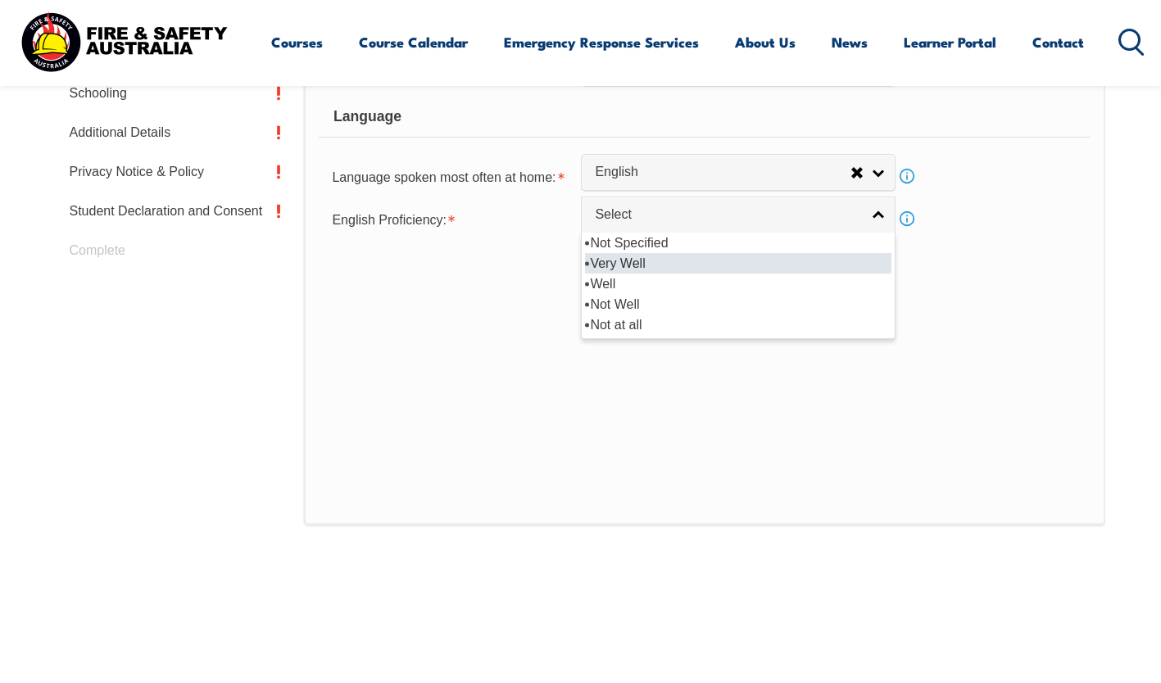
click at [611, 255] on li "Very Well" at bounding box center [738, 263] width 306 height 20
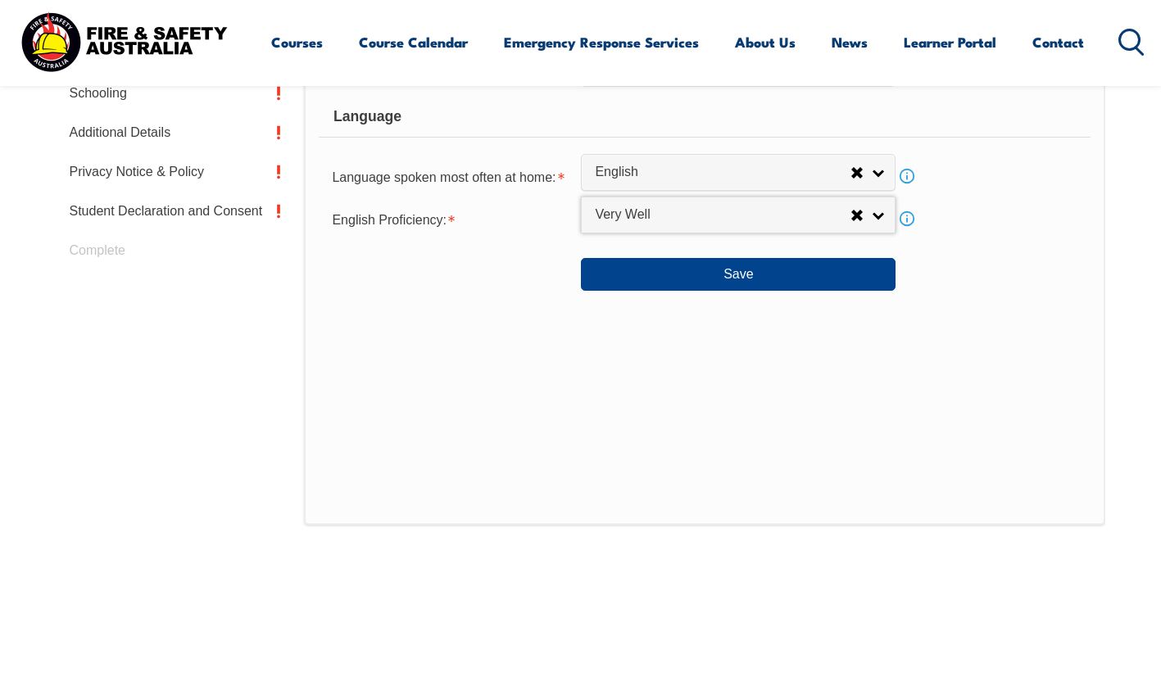
select select "1"
click at [632, 275] on button "Save" at bounding box center [738, 274] width 315 height 33
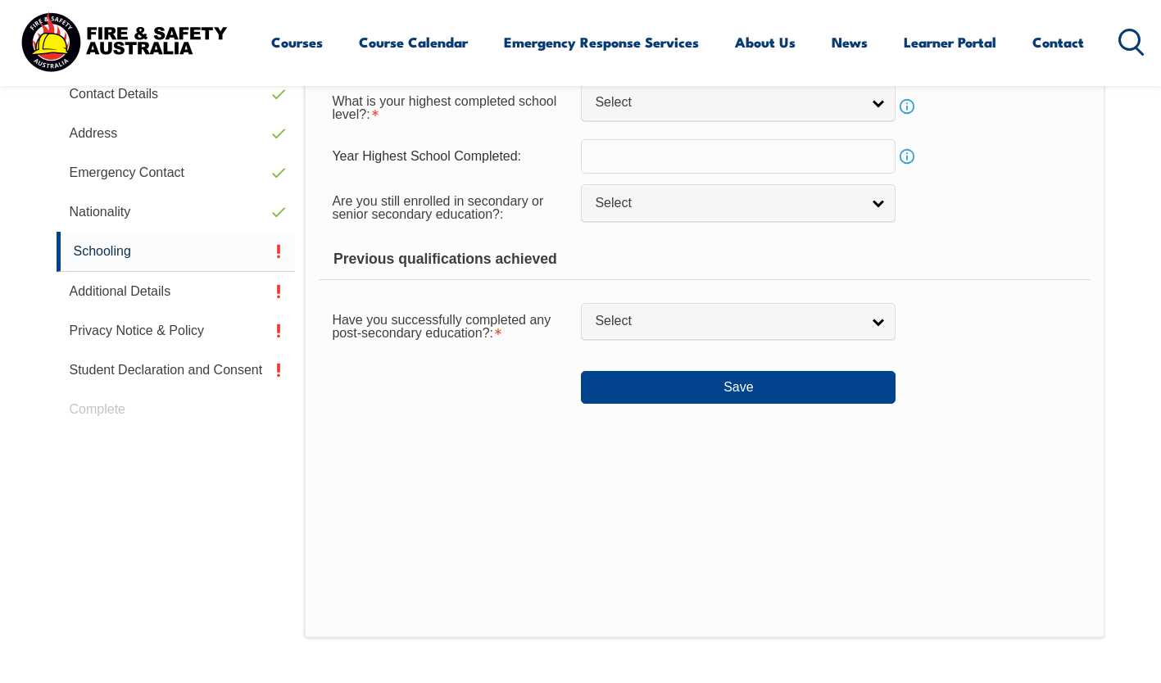
scroll to position [446, 0]
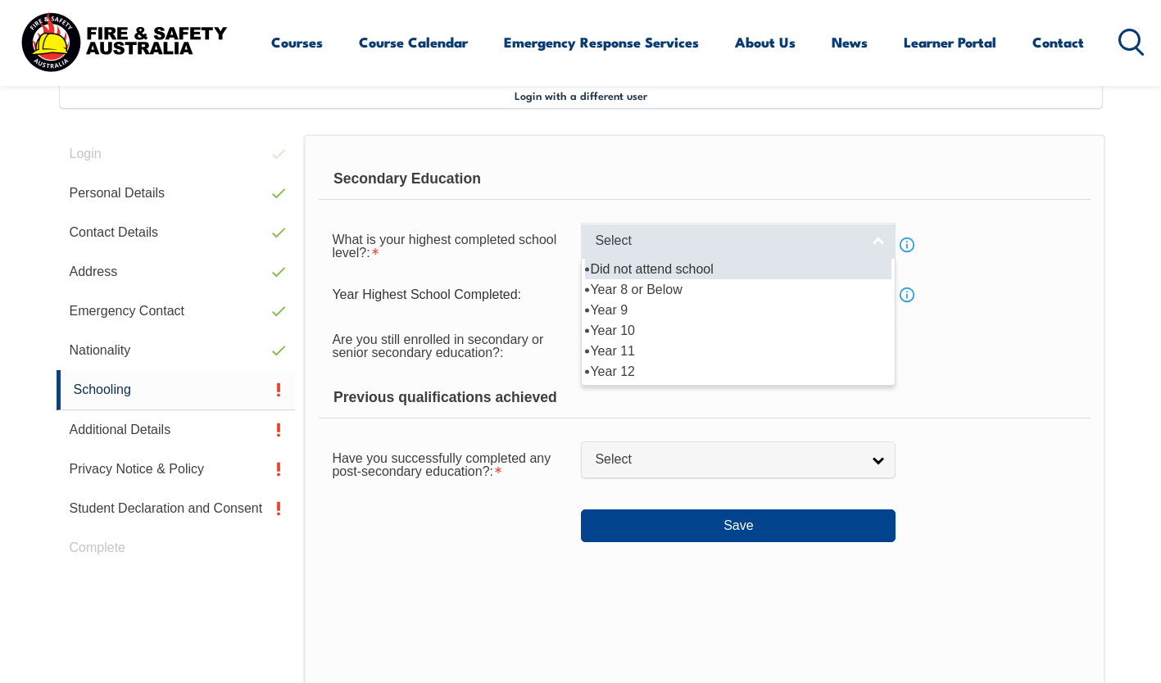
click at [632, 244] on span "Select" at bounding box center [727, 241] width 265 height 17
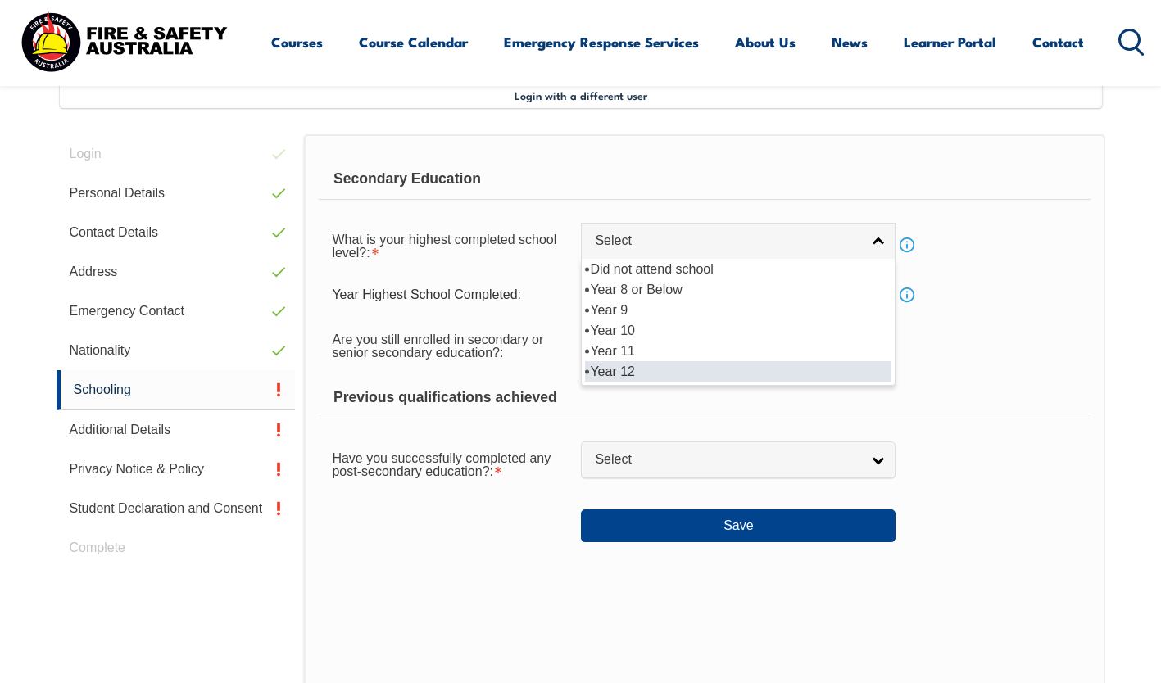
click at [645, 367] on li "Year 12" at bounding box center [738, 371] width 306 height 20
select select "12"
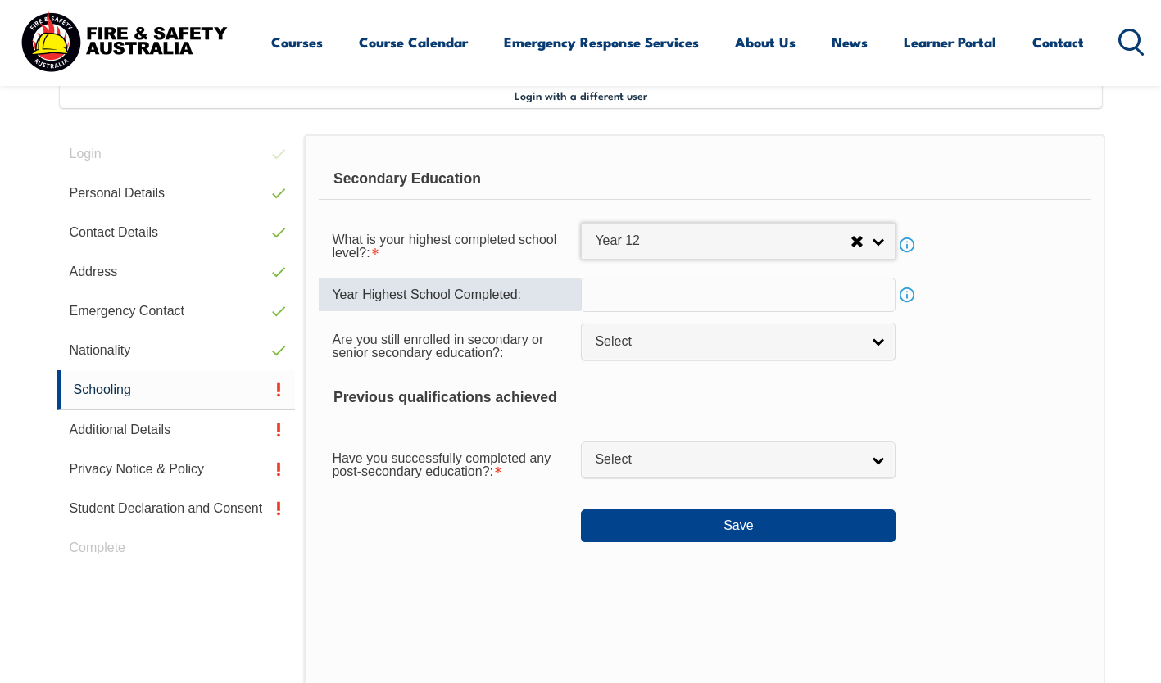
click at [646, 298] on input "text" at bounding box center [738, 295] width 315 height 34
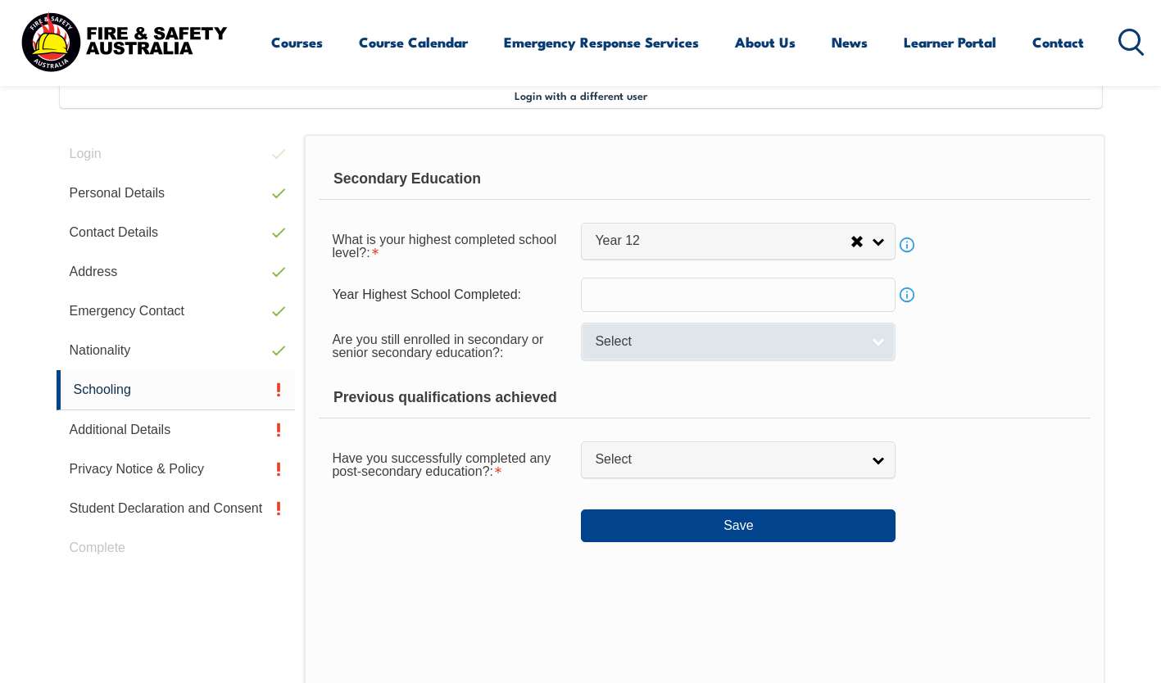
drag, startPoint x: 973, startPoint y: 344, endPoint x: 783, endPoint y: 347, distance: 190.1
click at [783, 347] on div "Are you still enrolled in secondary or senior secondary education?: Not Specifi…" at bounding box center [704, 345] width 771 height 46
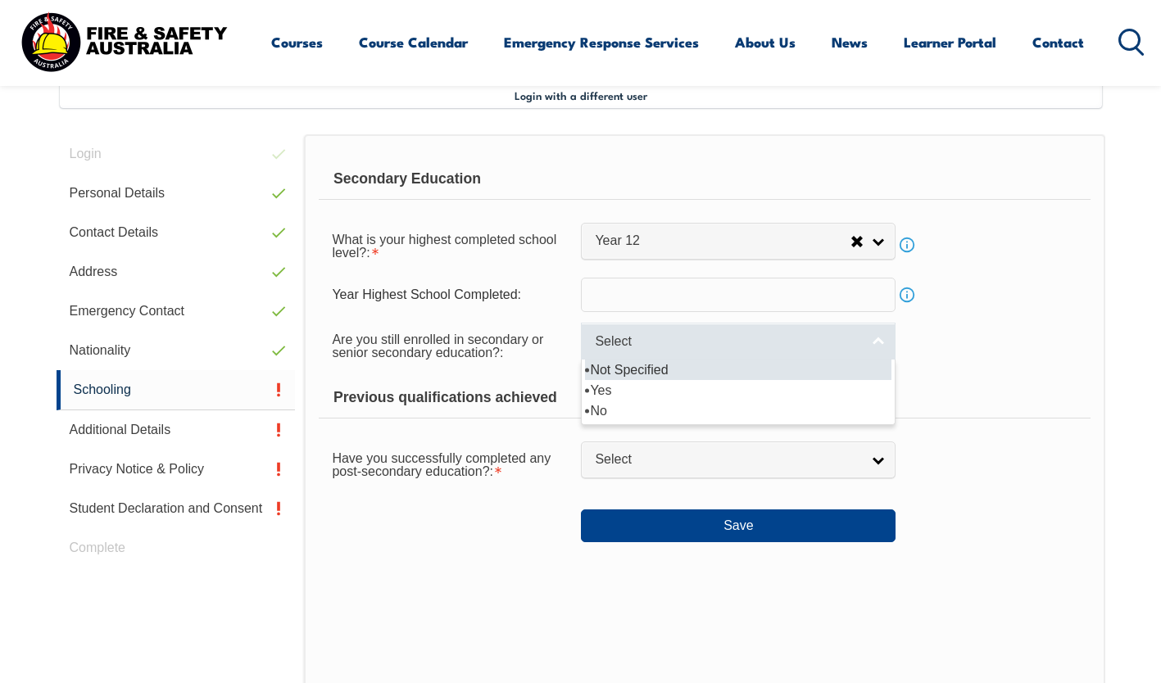
click at [783, 347] on span "Select" at bounding box center [727, 341] width 265 height 17
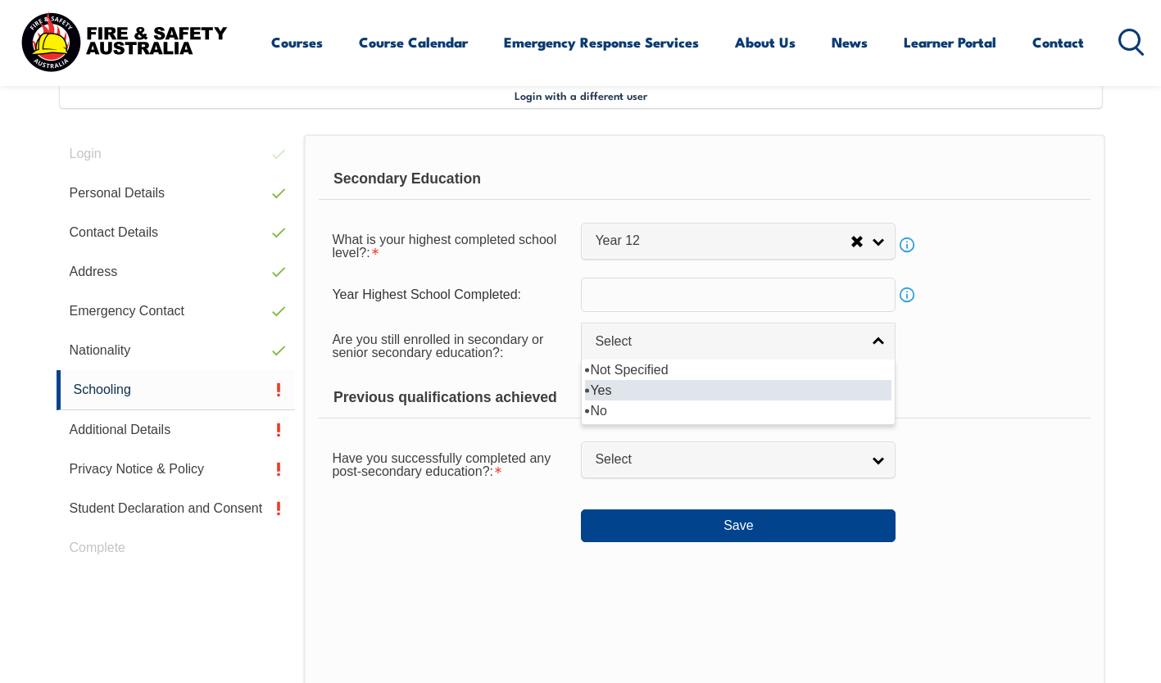
click at [730, 399] on li "Yes" at bounding box center [738, 390] width 306 height 20
click at [721, 411] on li "No" at bounding box center [738, 411] width 306 height 20
select select "false"
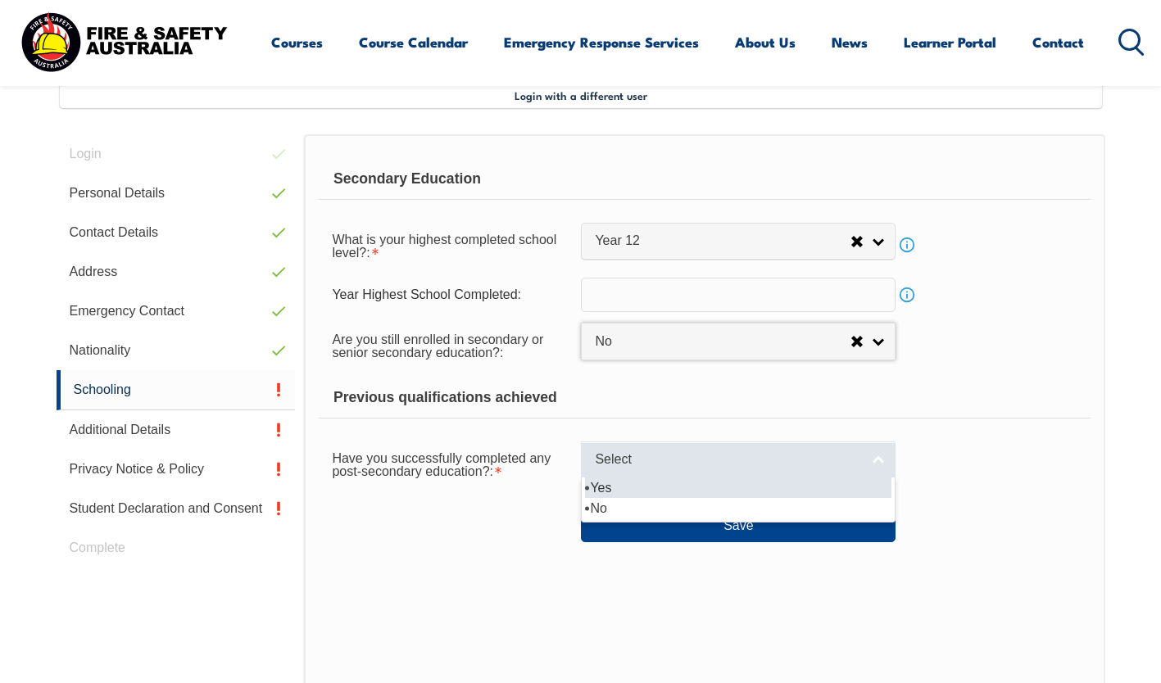
click at [664, 462] on span "Select" at bounding box center [727, 459] width 265 height 17
click at [649, 484] on li "Yes" at bounding box center [738, 488] width 306 height 20
select select "true"
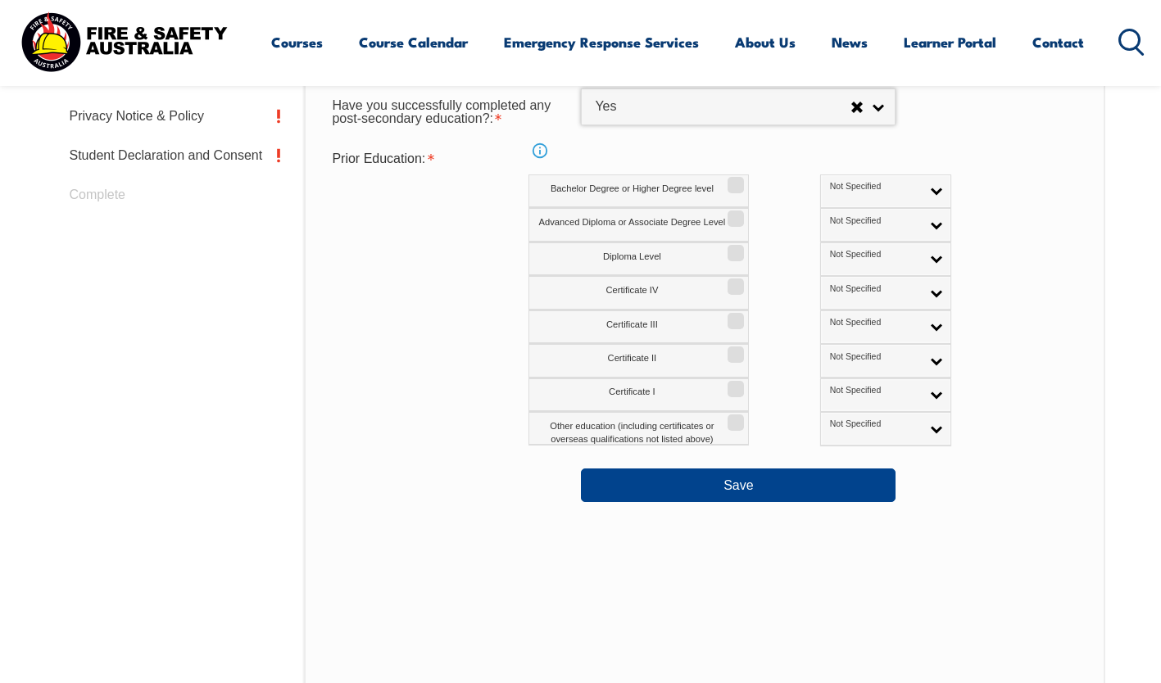
scroll to position [797, 0]
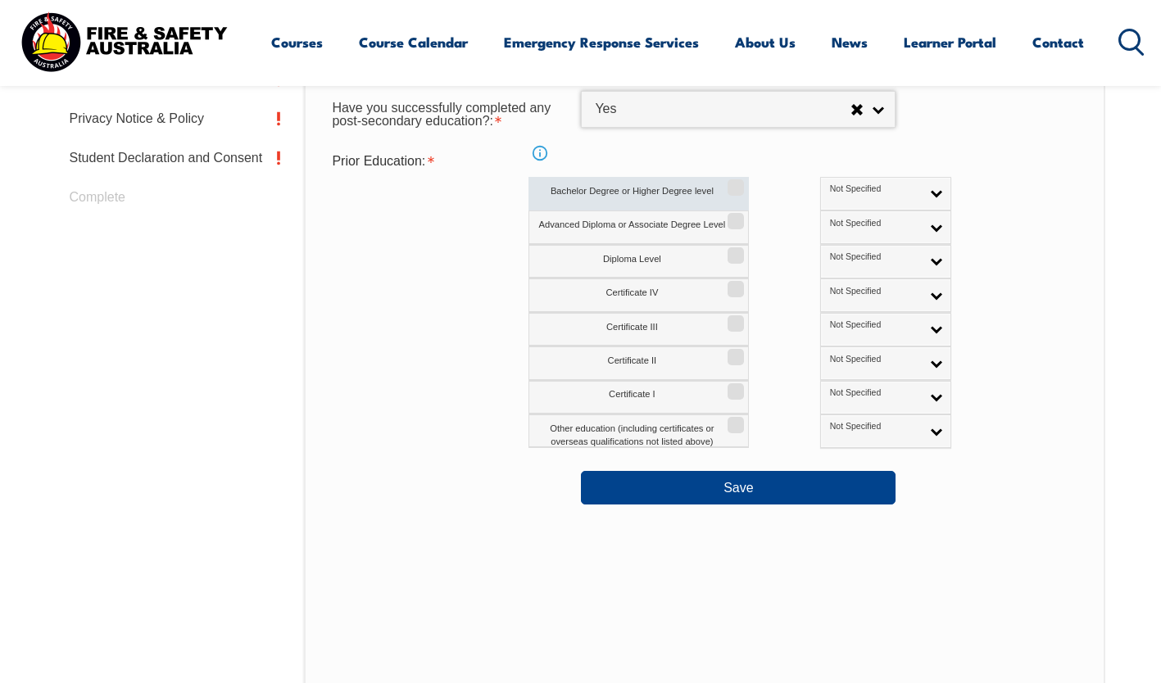
click at [732, 182] on input "Bachelor Degree or Higher Degree level" at bounding box center [733, 182] width 10 height 2
checkbox input "true"
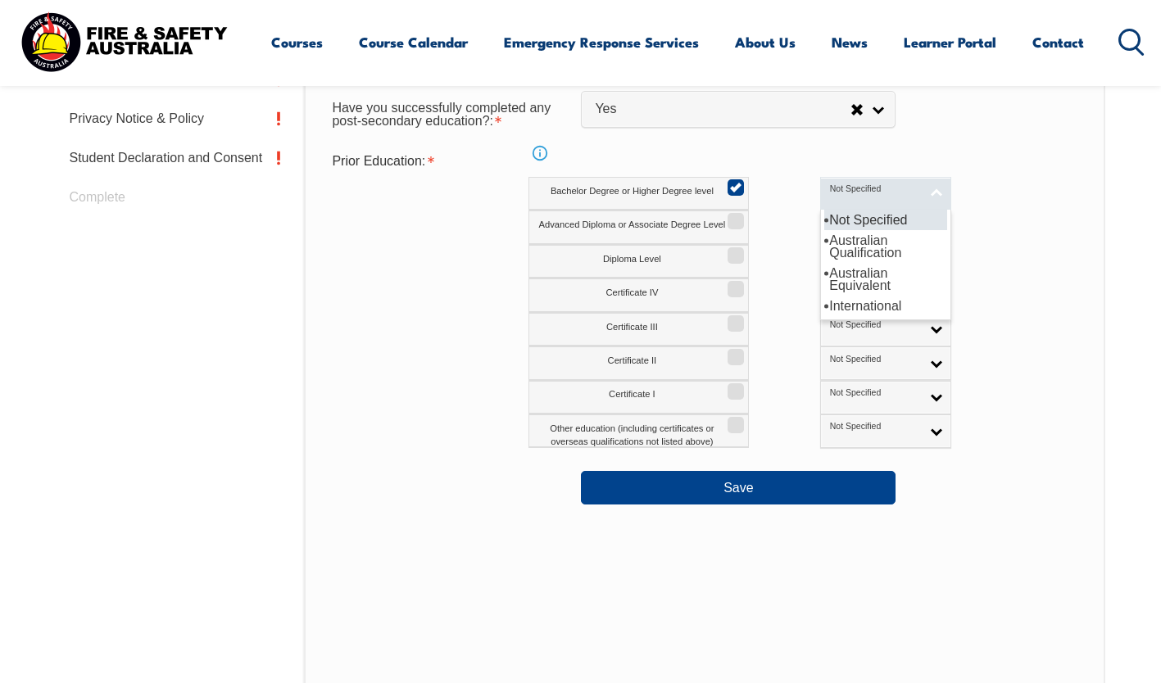
click at [870, 192] on link "Not Specified" at bounding box center [885, 194] width 131 height 34
click at [838, 249] on li "Australian Qualification" at bounding box center [885, 246] width 123 height 33
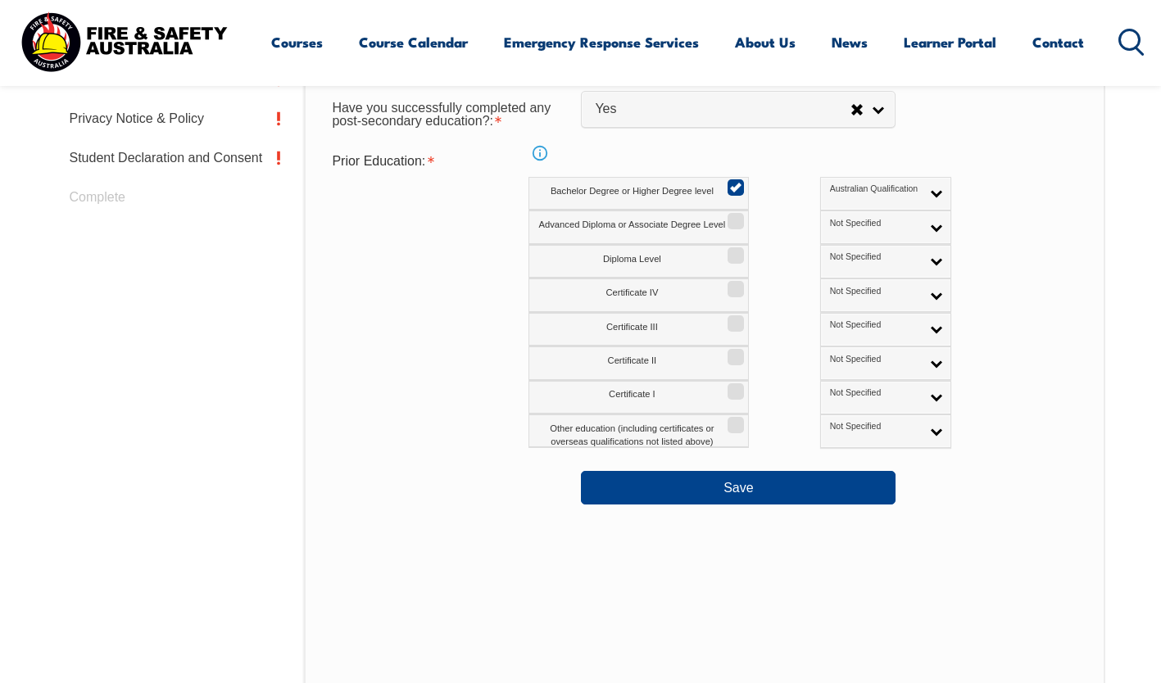
click at [981, 306] on div "Certificate IV Not Specified Australian Qualification Australian Equivalent Int…" at bounding box center [775, 296] width 494 height 34
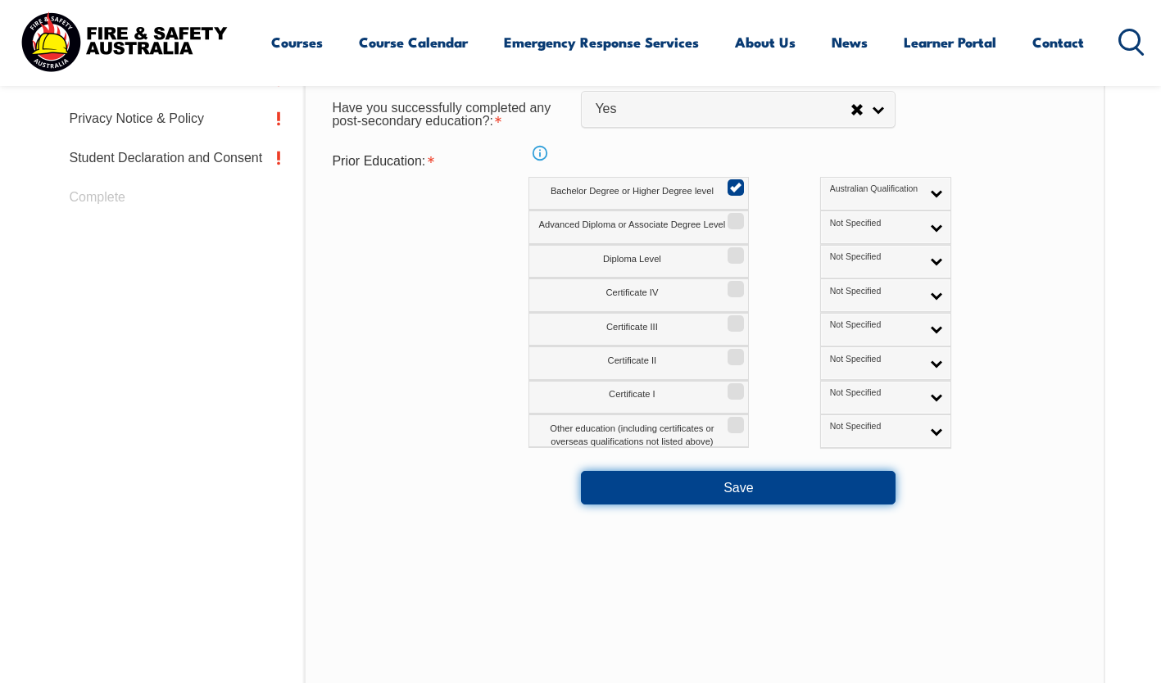
click at [699, 473] on button "Save" at bounding box center [738, 487] width 315 height 33
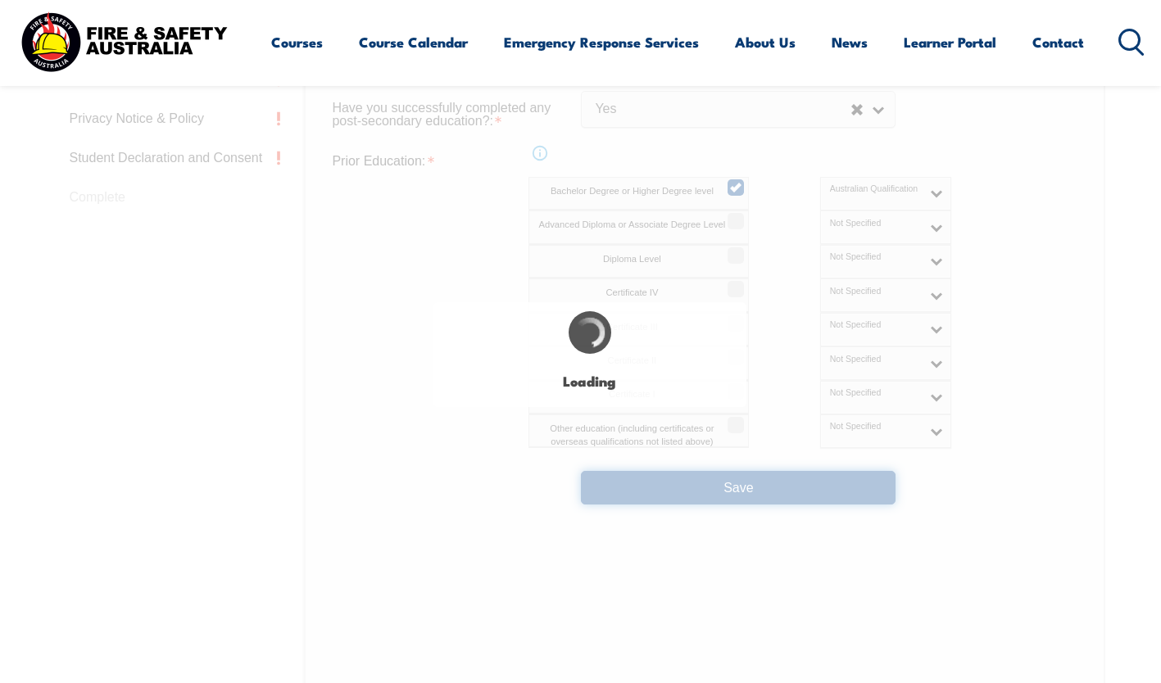
select select
select select "false"
select select "true"
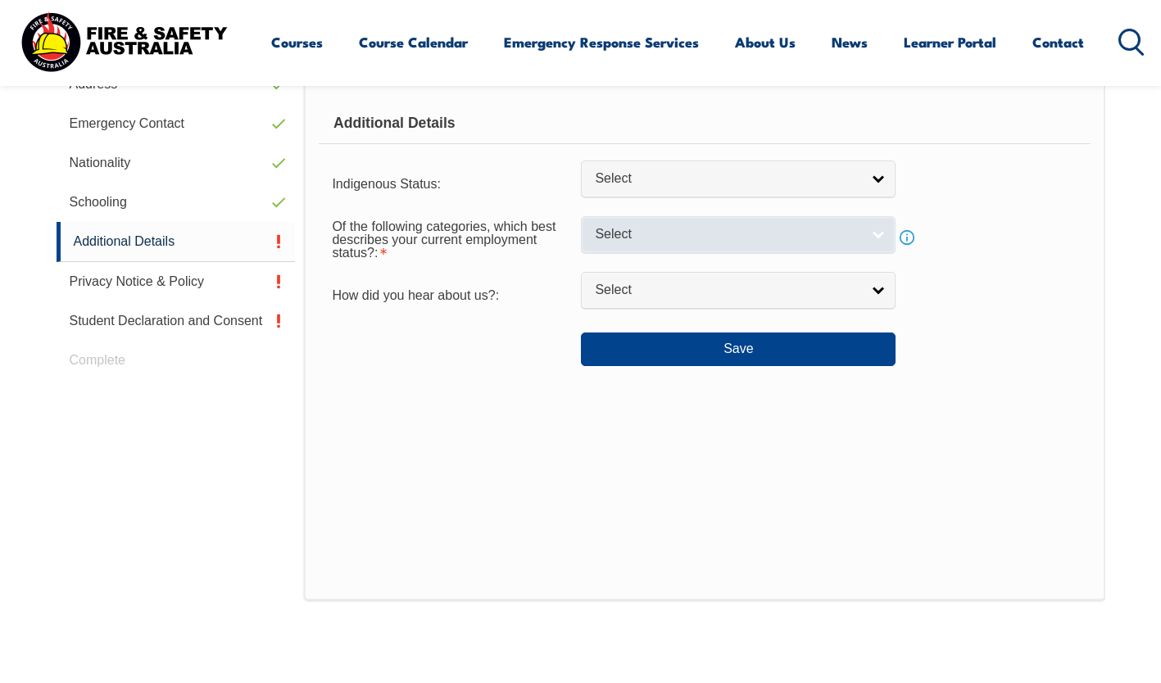
scroll to position [446, 0]
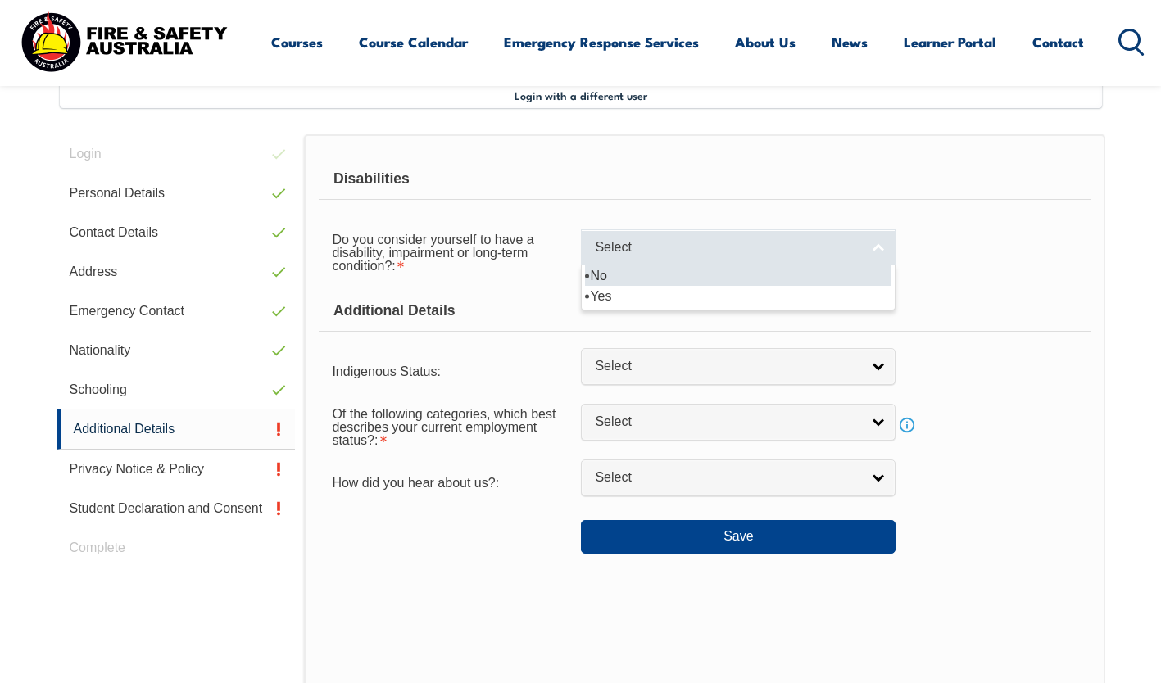
click at [728, 249] on span "Select" at bounding box center [727, 247] width 265 height 17
click at [698, 275] on li "No" at bounding box center [738, 275] width 306 height 20
select select "false"
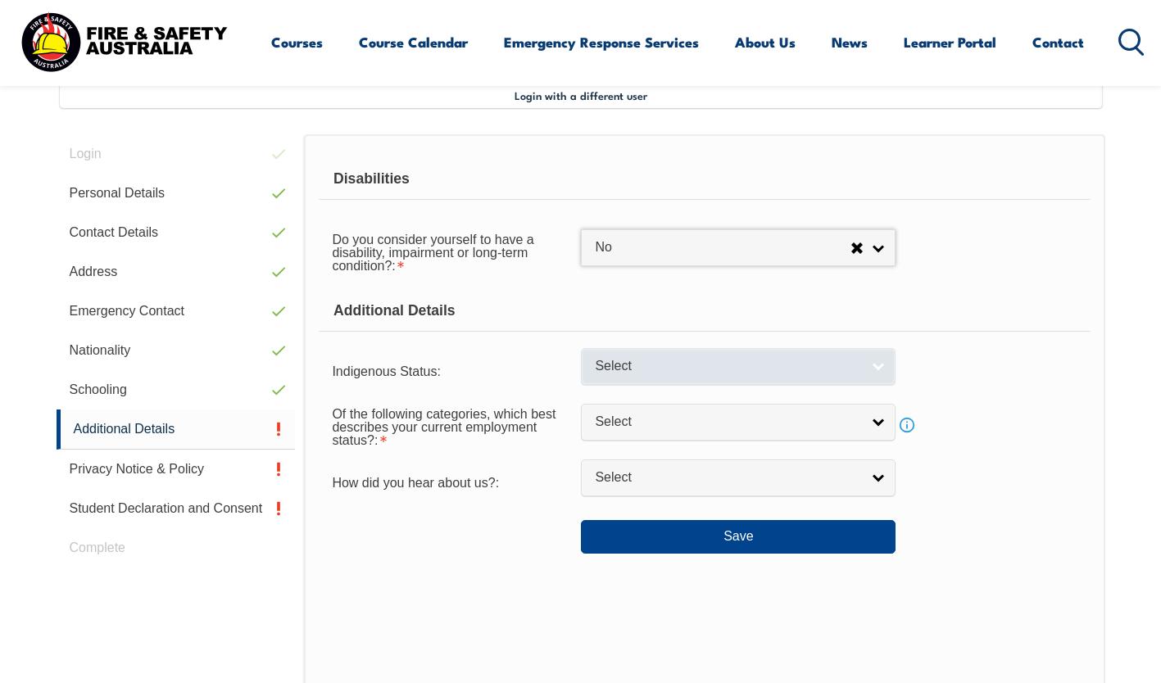
click at [636, 380] on link "Select" at bounding box center [738, 366] width 315 height 37
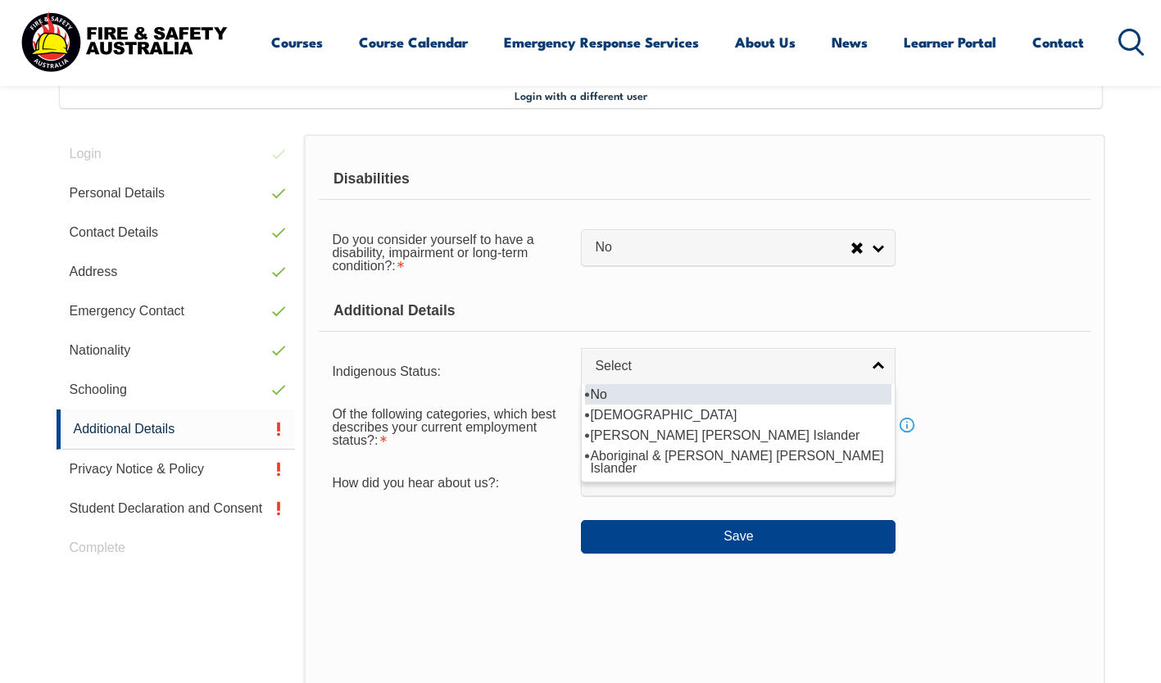
click at [631, 387] on li "No" at bounding box center [738, 394] width 306 height 20
select select "4"
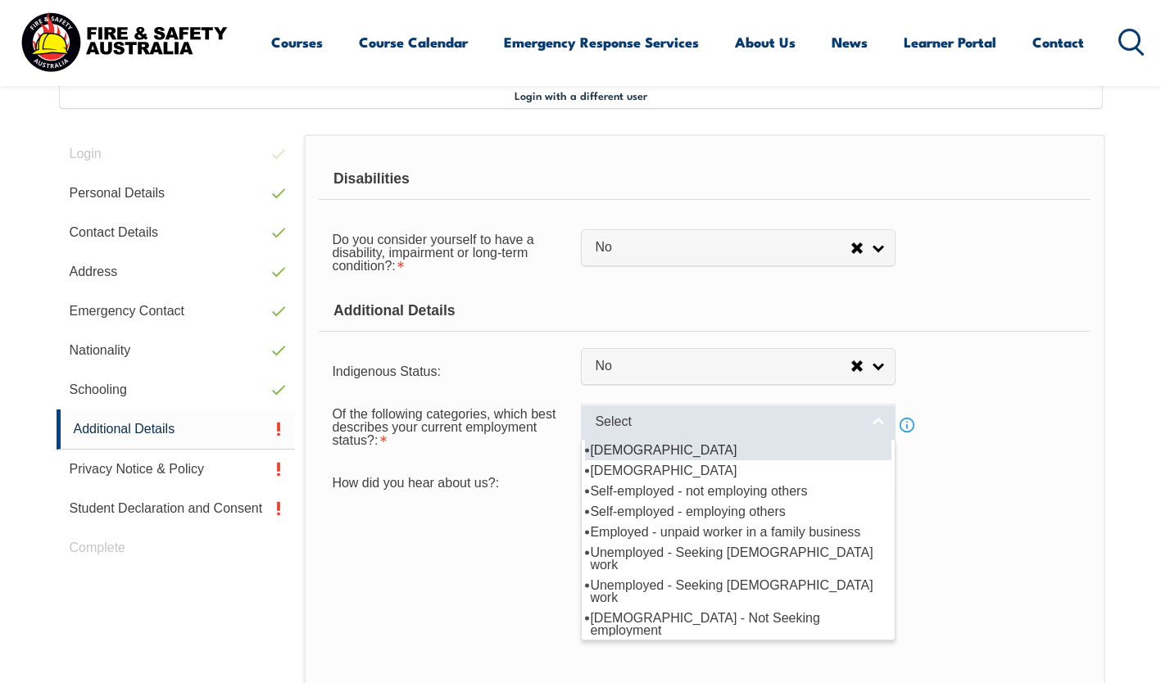
click at [623, 416] on span "Select" at bounding box center [727, 422] width 265 height 17
click at [618, 447] on li "Full-time employee" at bounding box center [738, 450] width 306 height 20
select select "1"
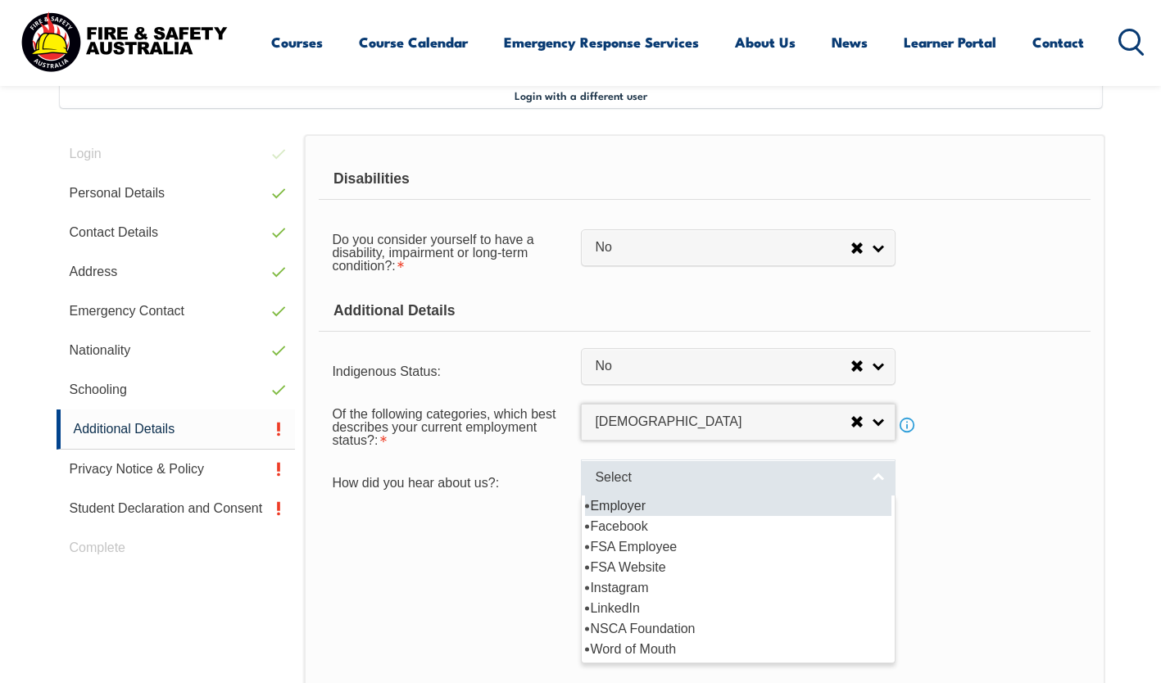
click at [620, 483] on span "Select" at bounding box center [727, 477] width 265 height 17
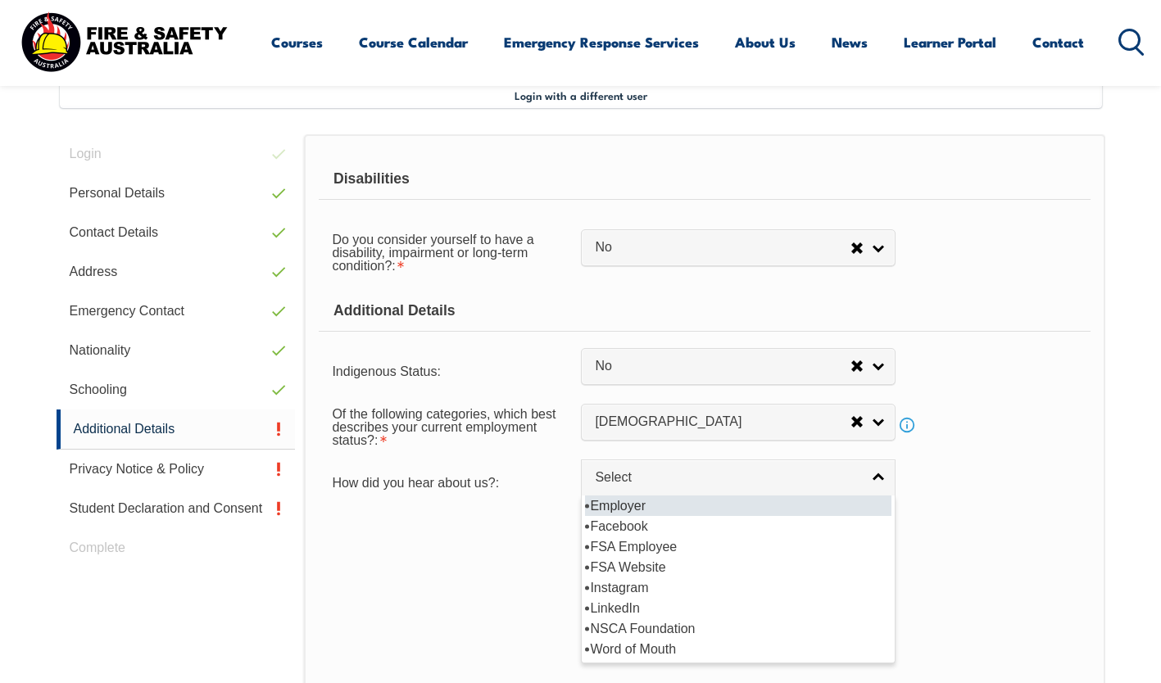
click at [618, 501] on li "Employer" at bounding box center [738, 506] width 306 height 20
select select "8019"
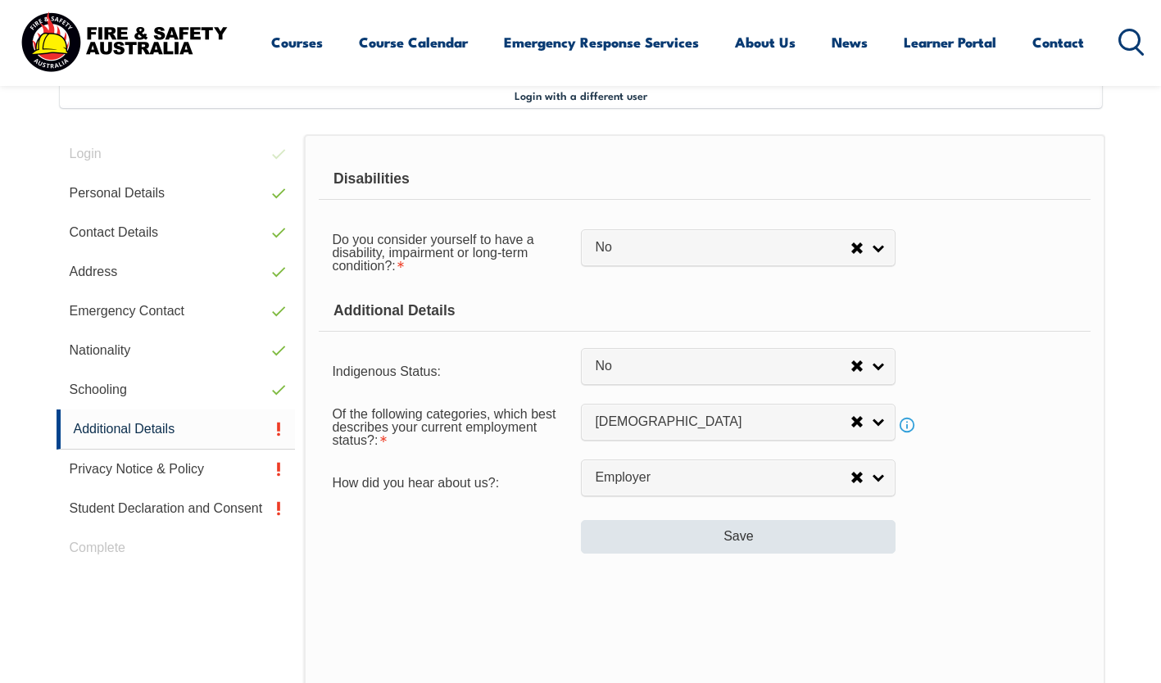
drag, startPoint x: 528, startPoint y: 549, endPoint x: 636, endPoint y: 542, distance: 107.5
click at [636, 542] on div "Save" at bounding box center [704, 530] width 771 height 46
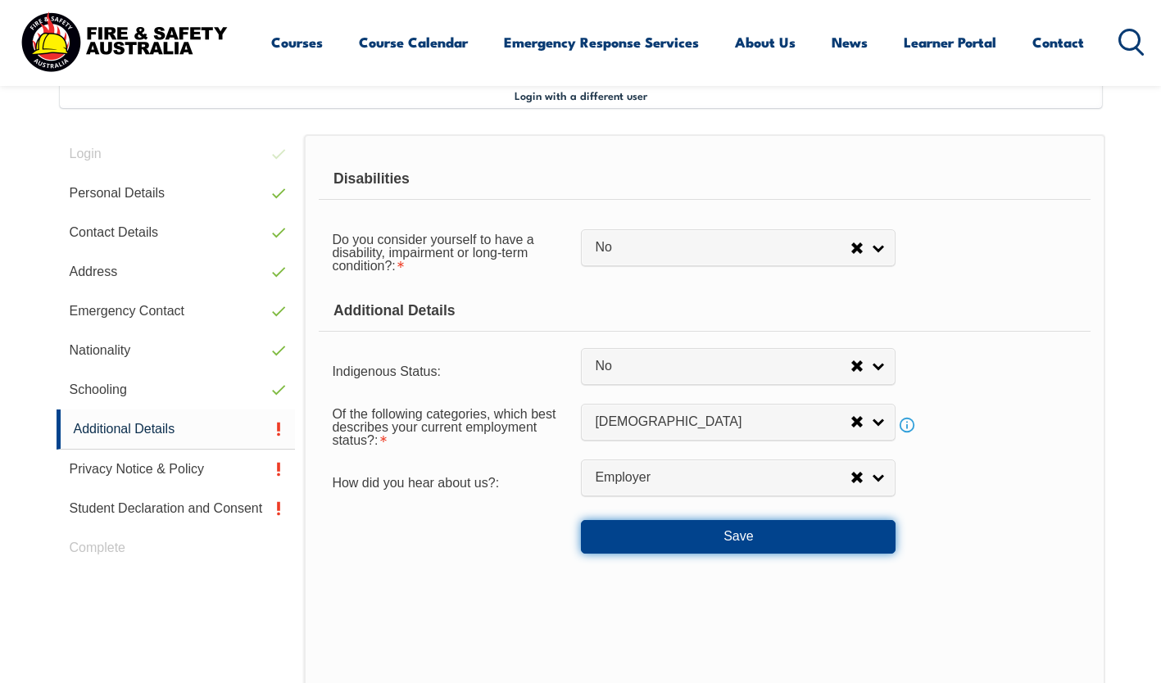
click at [636, 542] on button "Save" at bounding box center [738, 536] width 315 height 33
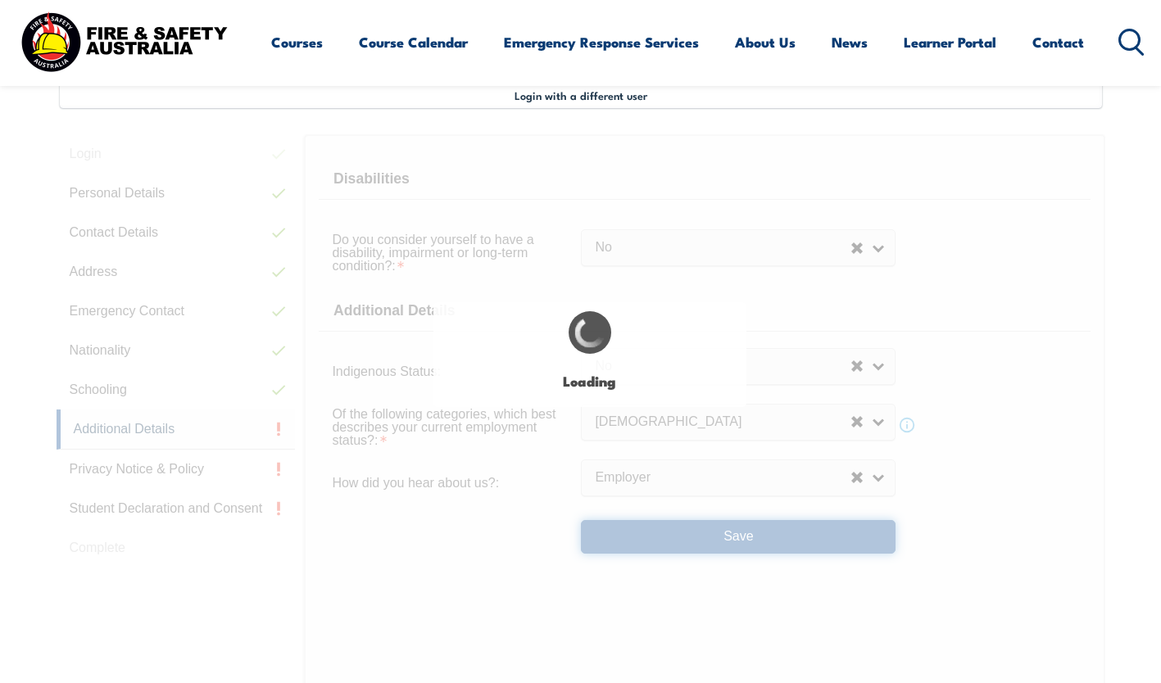
select select "false"
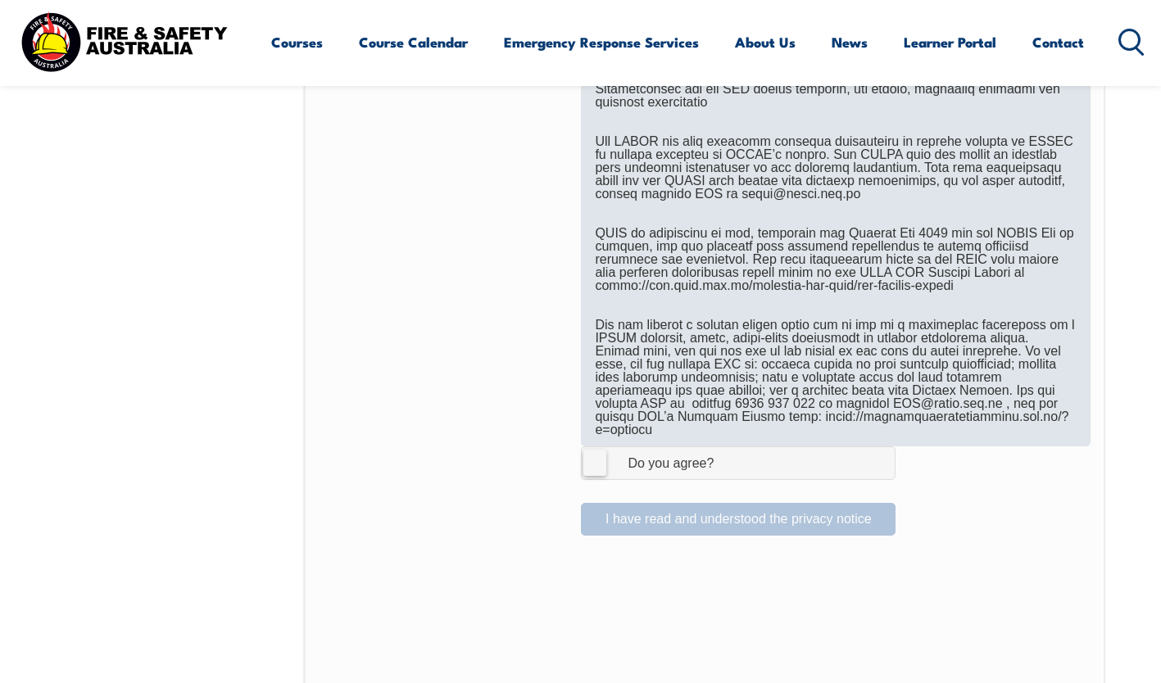
scroll to position [940, 0]
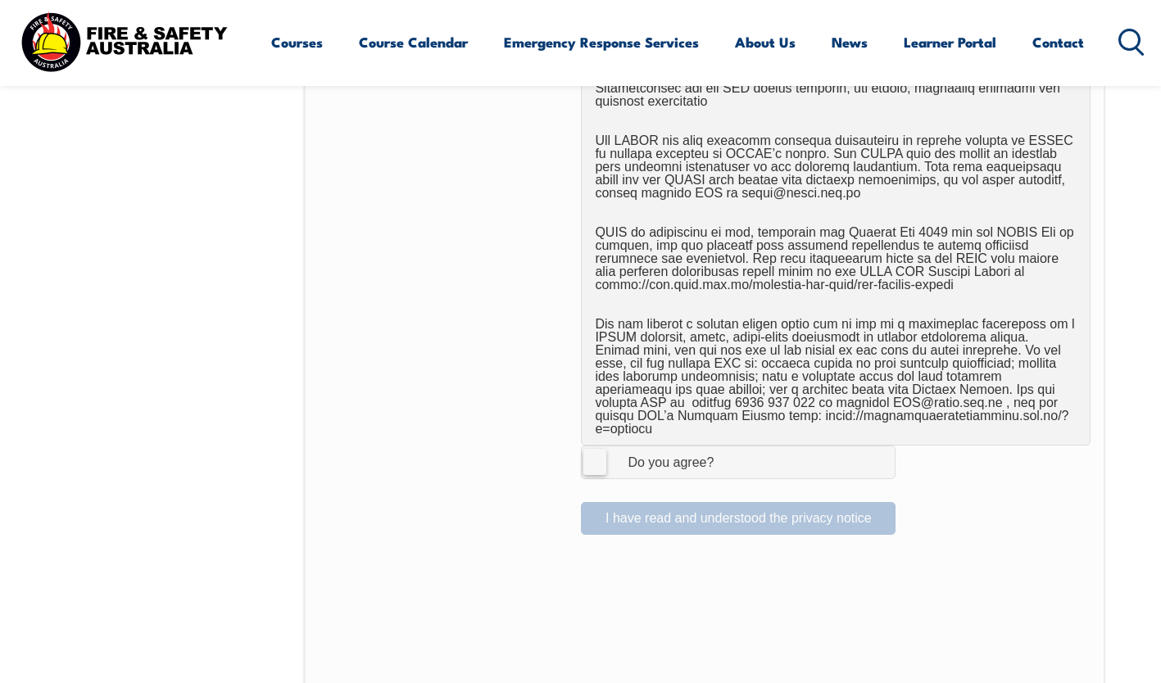
click at [594, 452] on label "I Agree Do you agree?" at bounding box center [738, 462] width 315 height 33
click at [727, 452] on input "I Agree Do you agree?" at bounding box center [741, 461] width 28 height 31
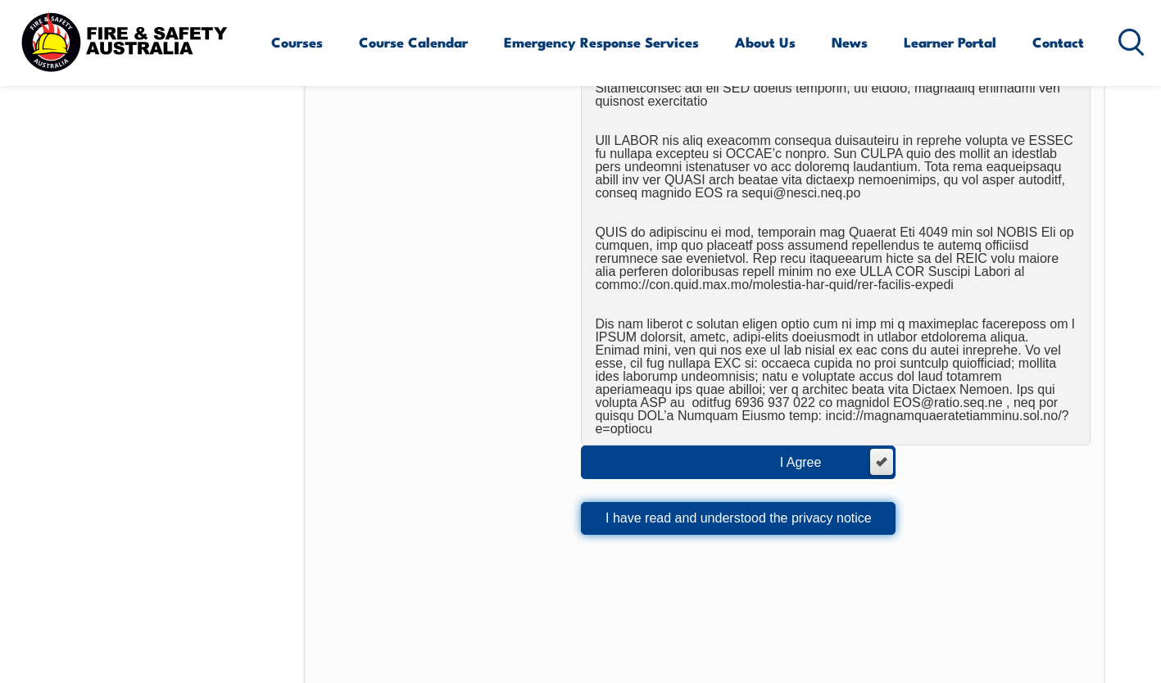
click at [736, 509] on button "I have read and understood the privacy notice" at bounding box center [738, 518] width 315 height 33
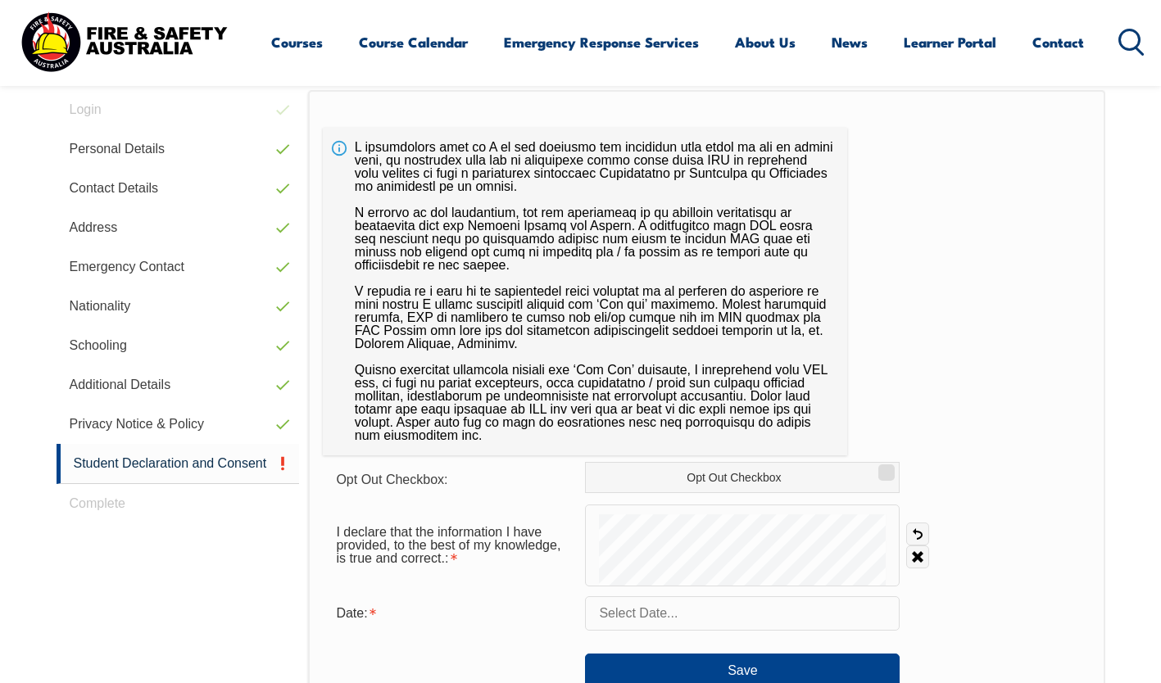
scroll to position [489, 0]
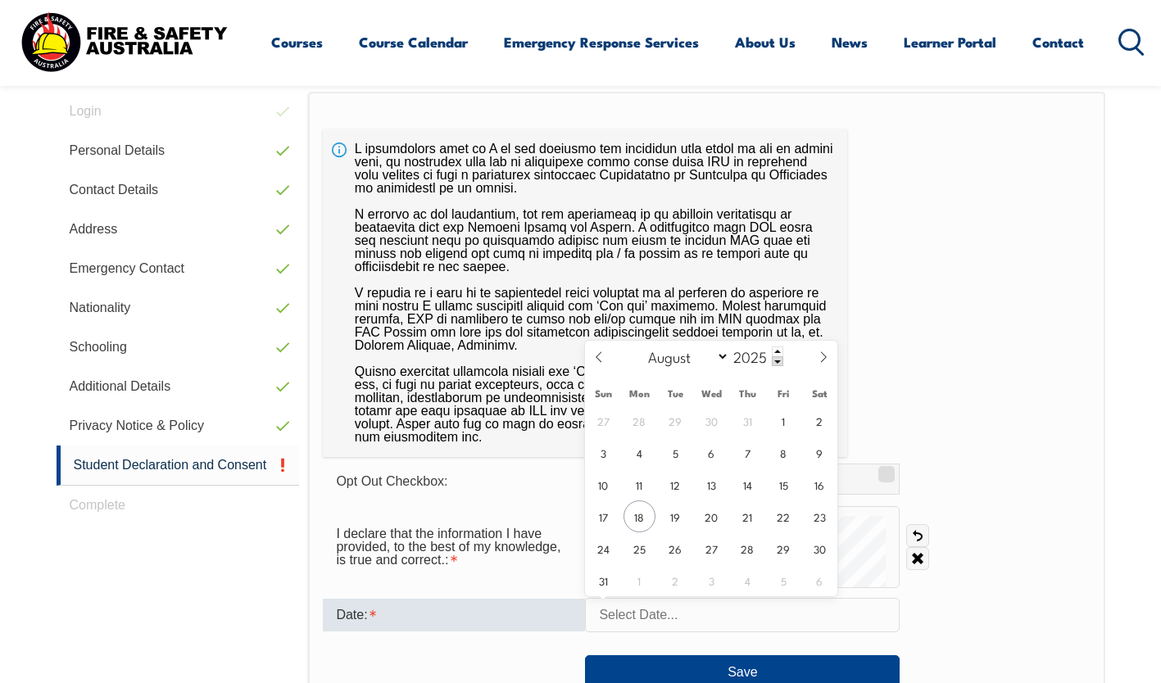
click at [700, 623] on input "text" at bounding box center [742, 615] width 315 height 34
click at [633, 501] on span "18" at bounding box center [639, 516] width 32 height 32
type input "August 18, 2025"
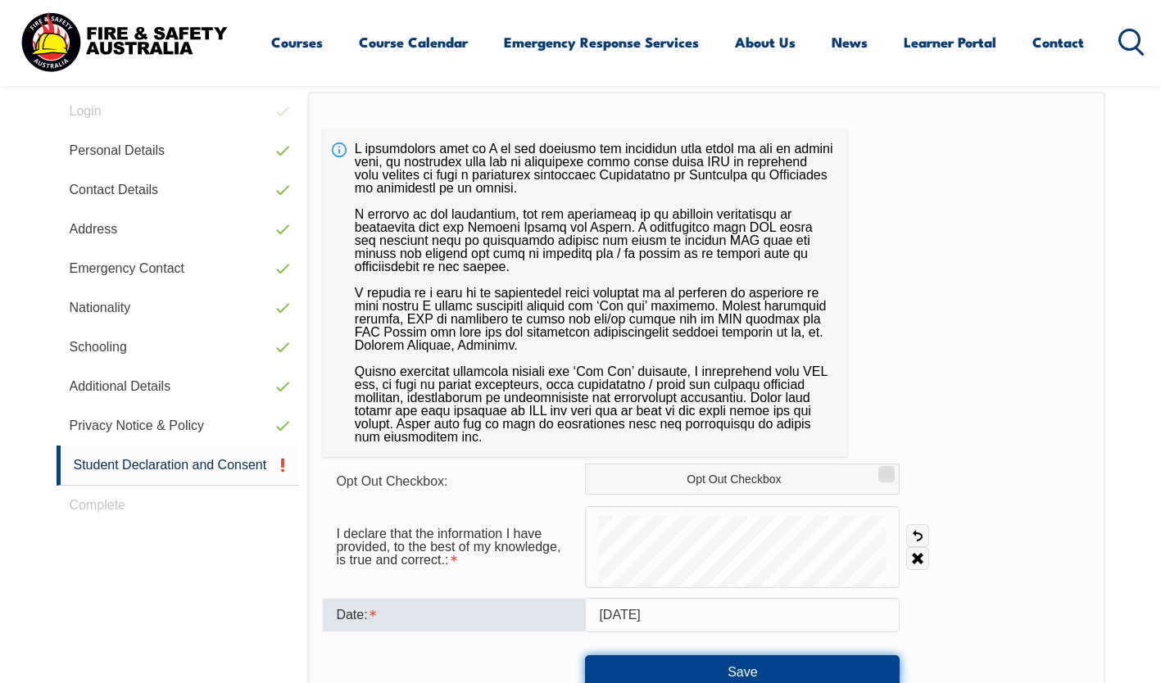
click at [664, 662] on button "Save" at bounding box center [742, 671] width 315 height 33
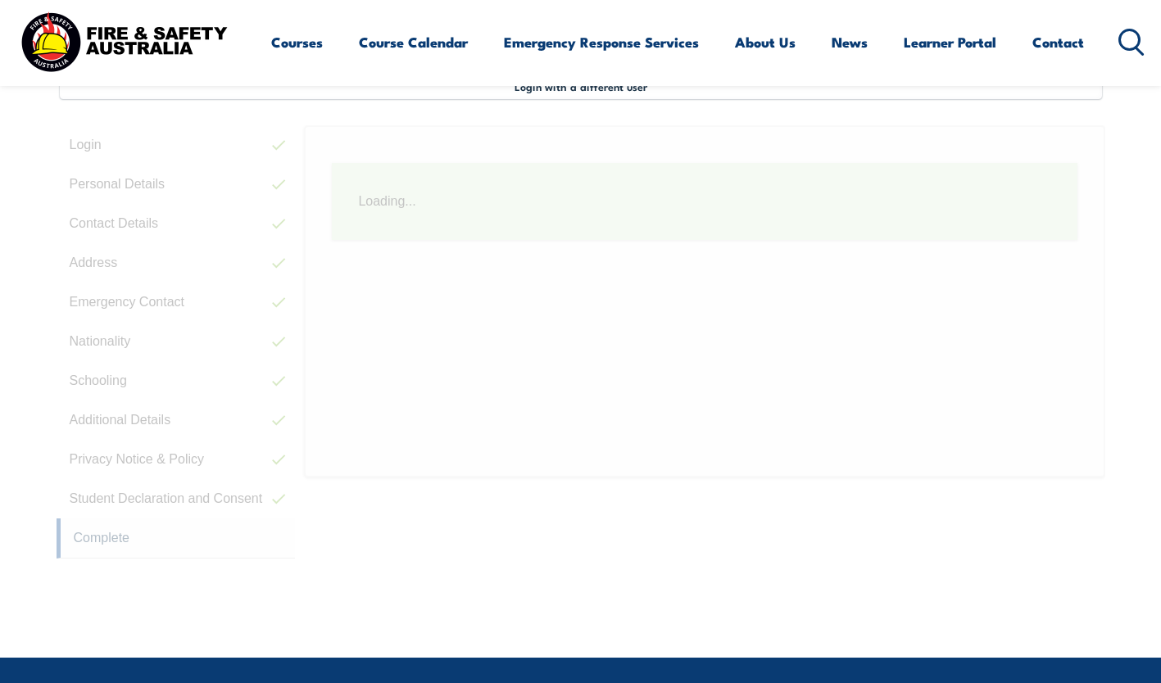
scroll to position [446, 0]
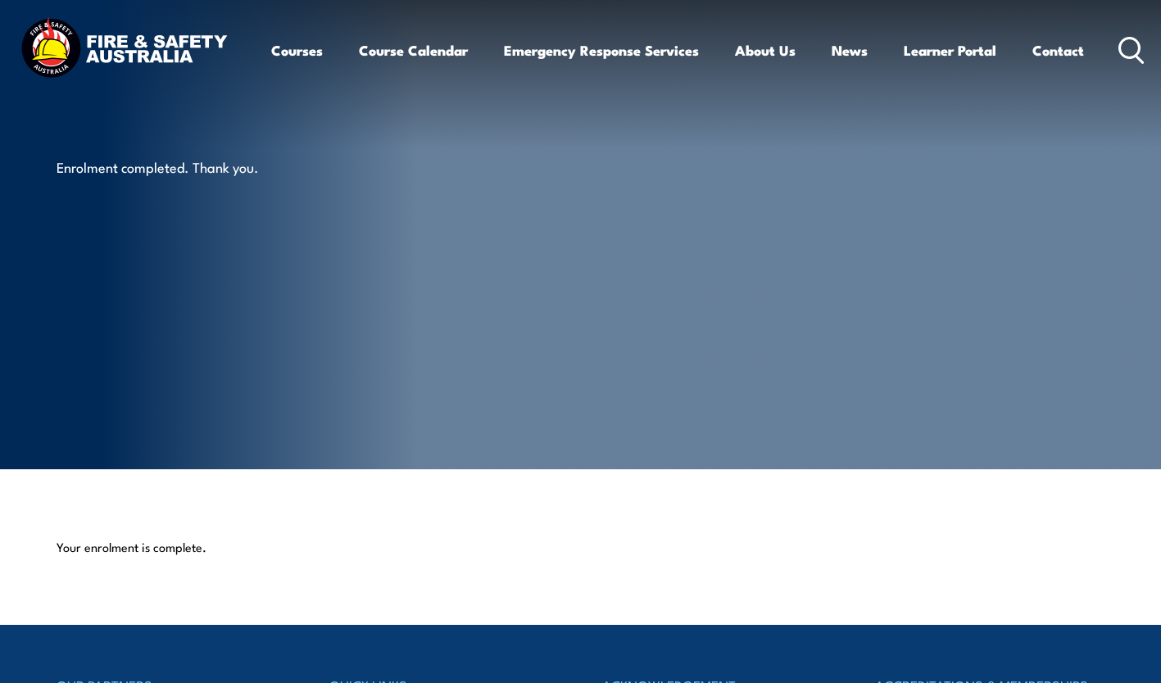
drag, startPoint x: 0, startPoint y: 0, endPoint x: 664, endPoint y: 662, distance: 937.7
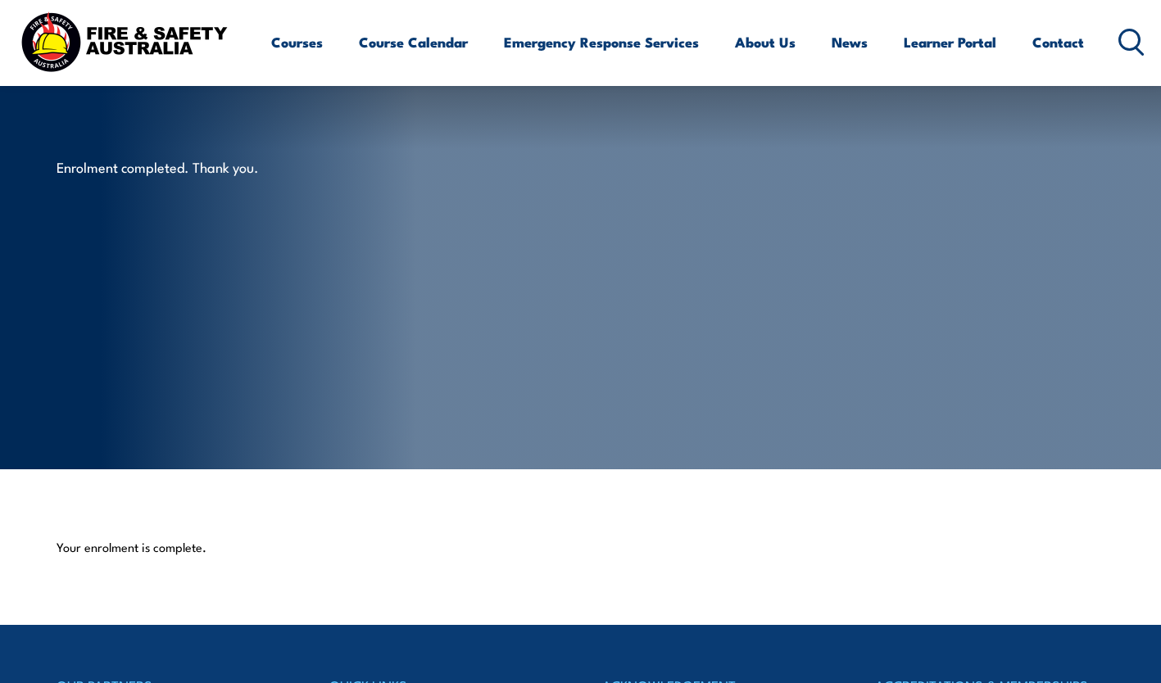
scroll to position [464, 0]
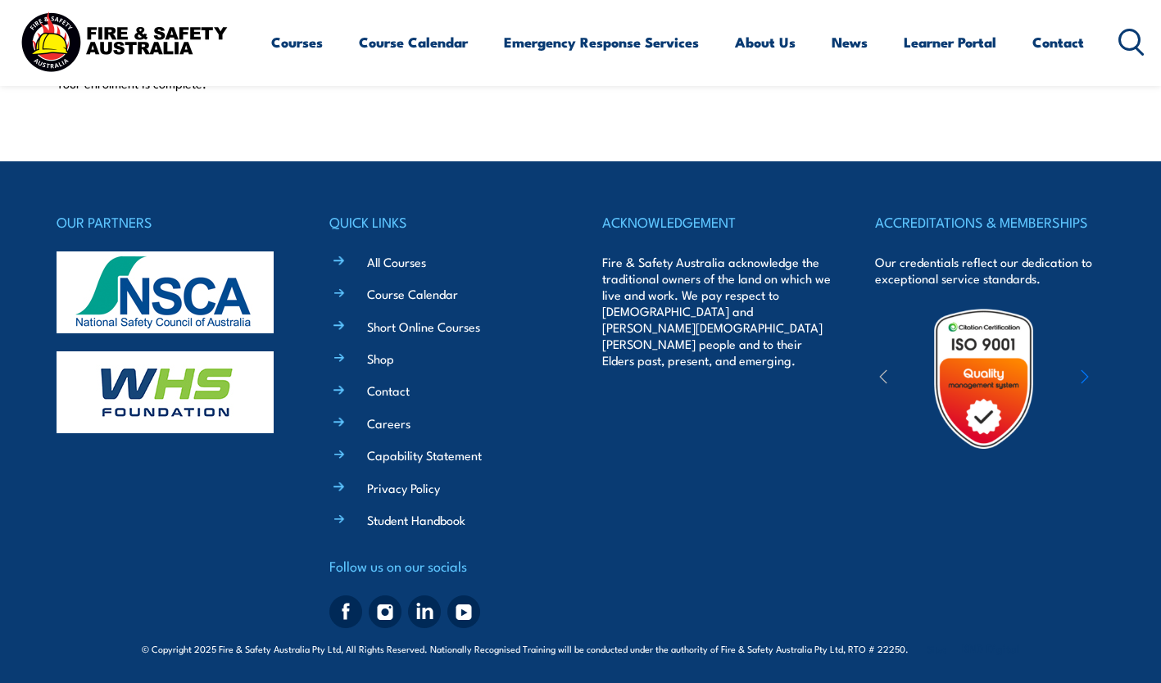
click at [664, 662] on footer "OUR PARTNERS QUICK LINKS All Courses Course Calendar Short Online Courses Shop …" at bounding box center [580, 422] width 1161 height 523
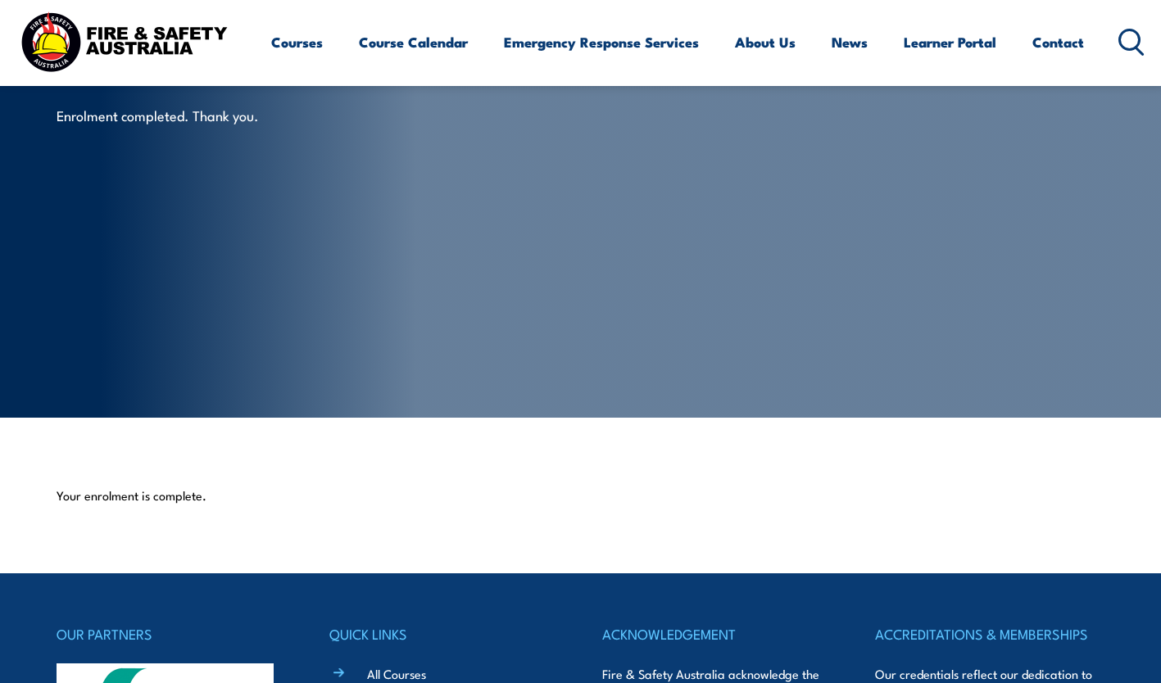
scroll to position [0, 0]
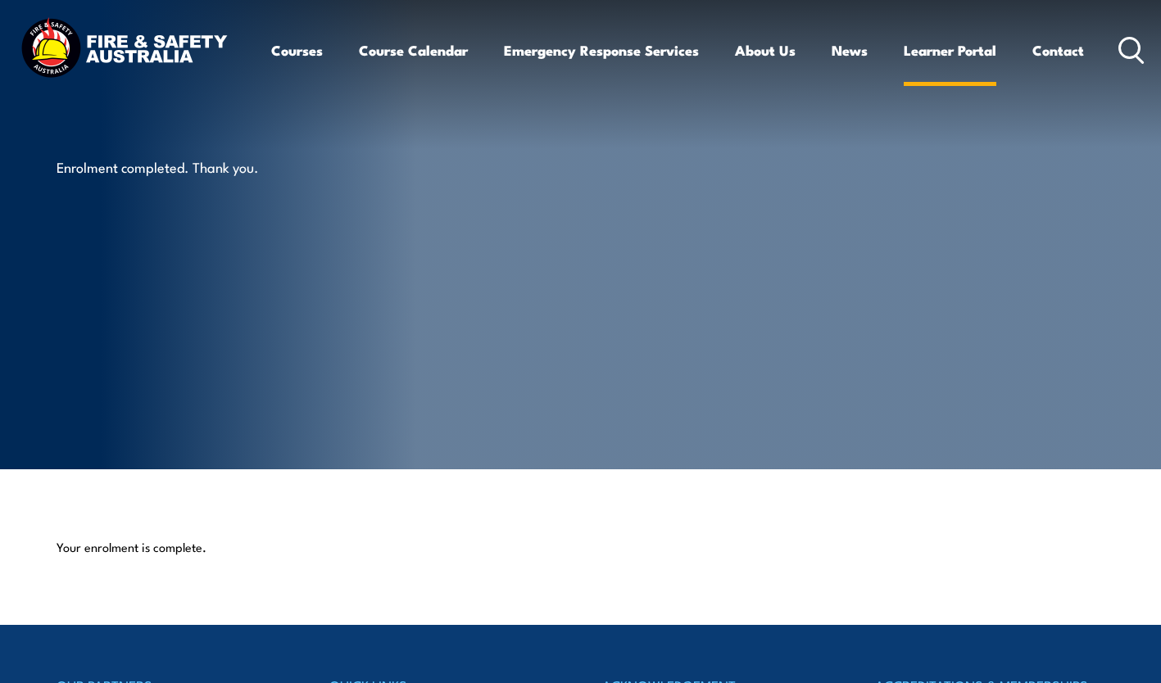
click at [937, 49] on link "Learner Portal" at bounding box center [950, 50] width 93 height 43
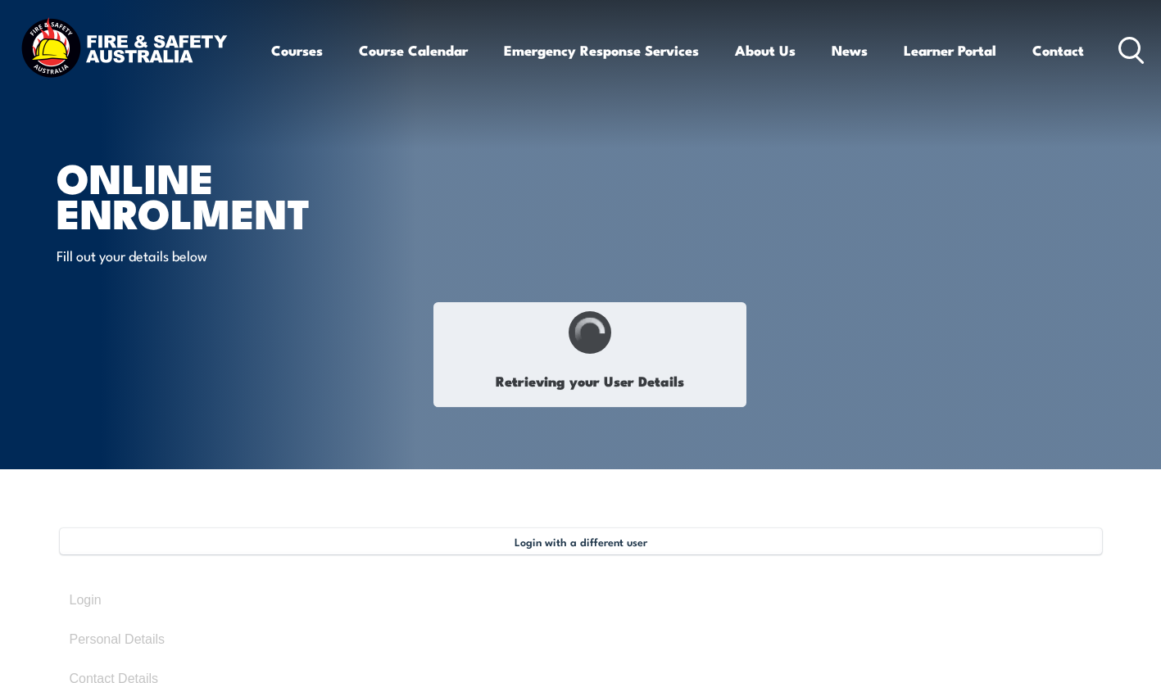
select select "Mrs"
type input "Peita"
type input "Otterbach"
type input "[DATE]"
type input "RE4JMC3UCJ"
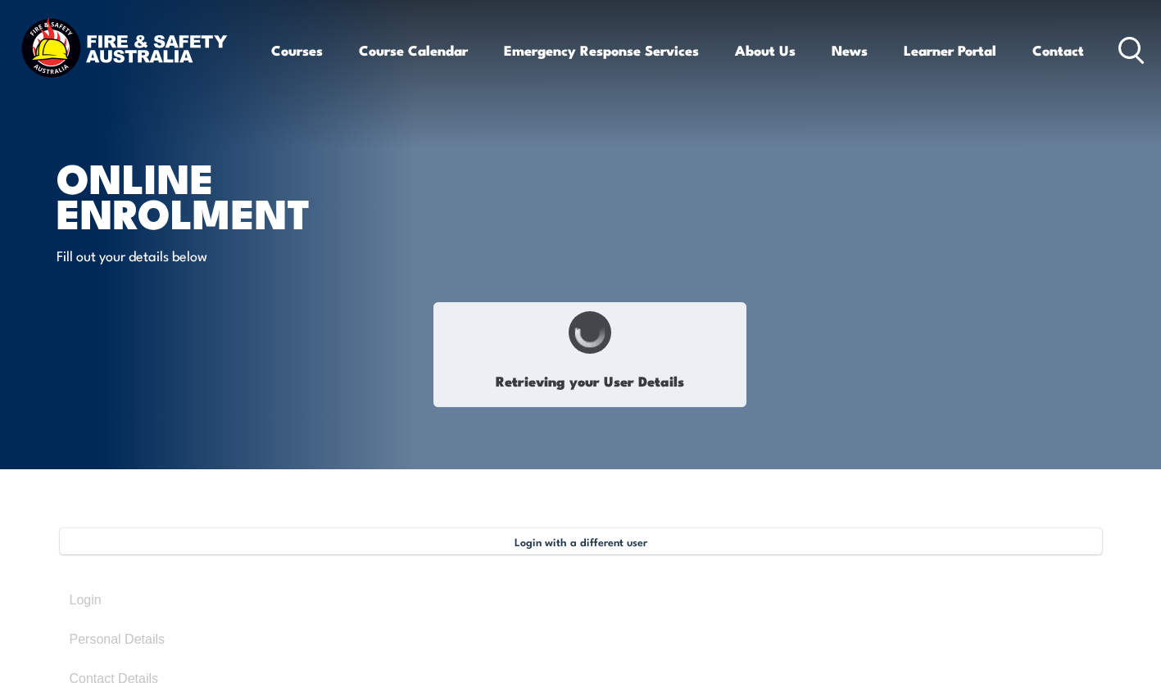
select select "F"
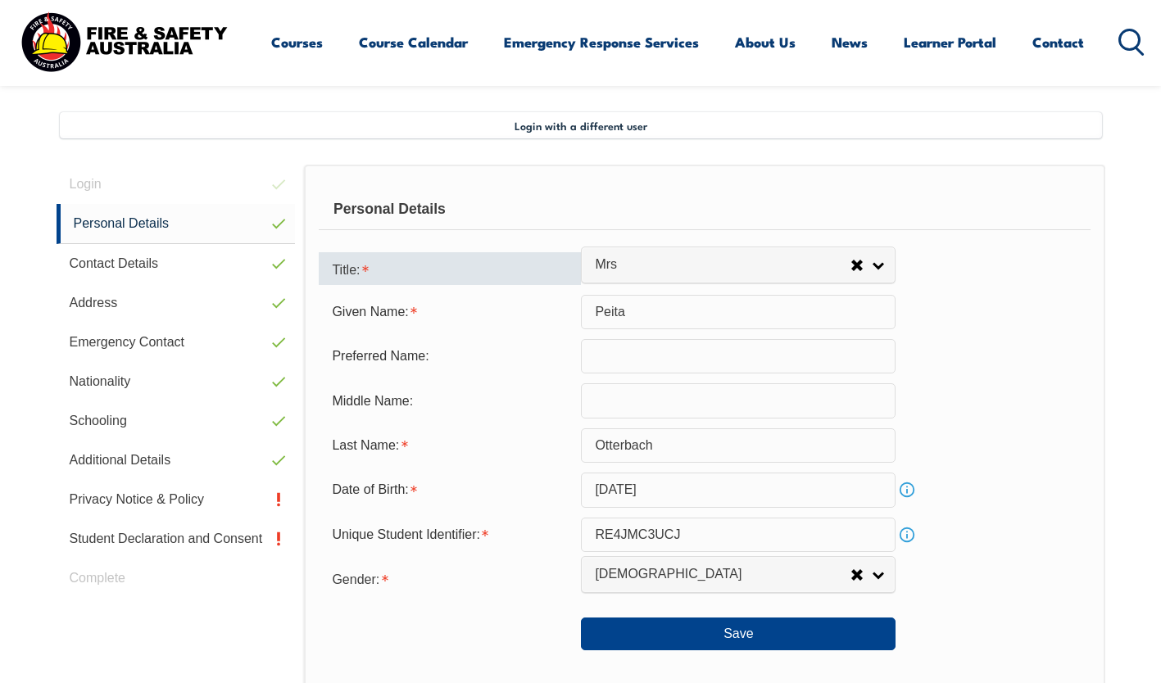
scroll to position [446, 0]
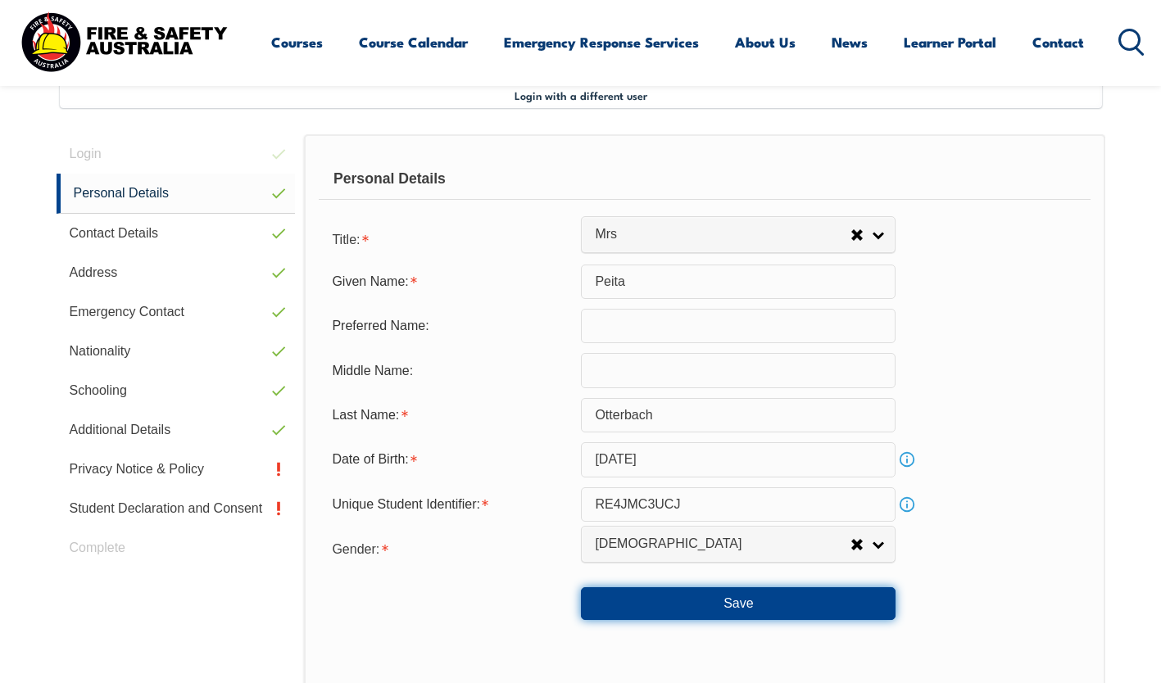
click at [699, 603] on button "Save" at bounding box center [738, 603] width 315 height 33
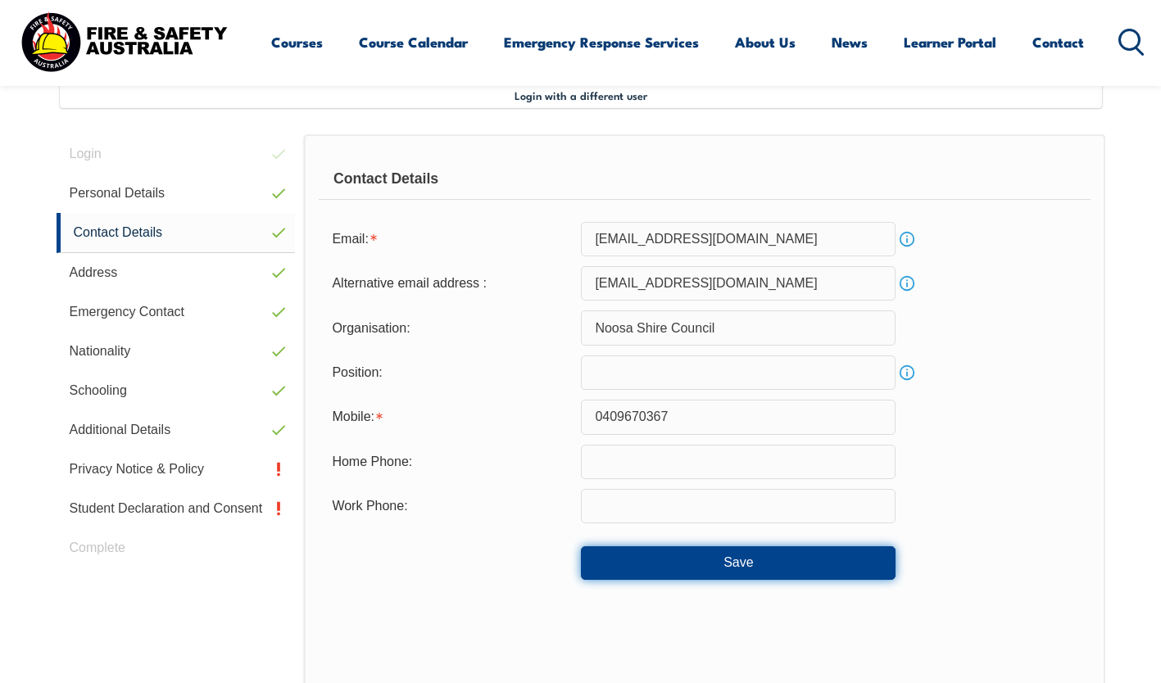
click at [675, 572] on button "Save" at bounding box center [738, 562] width 315 height 33
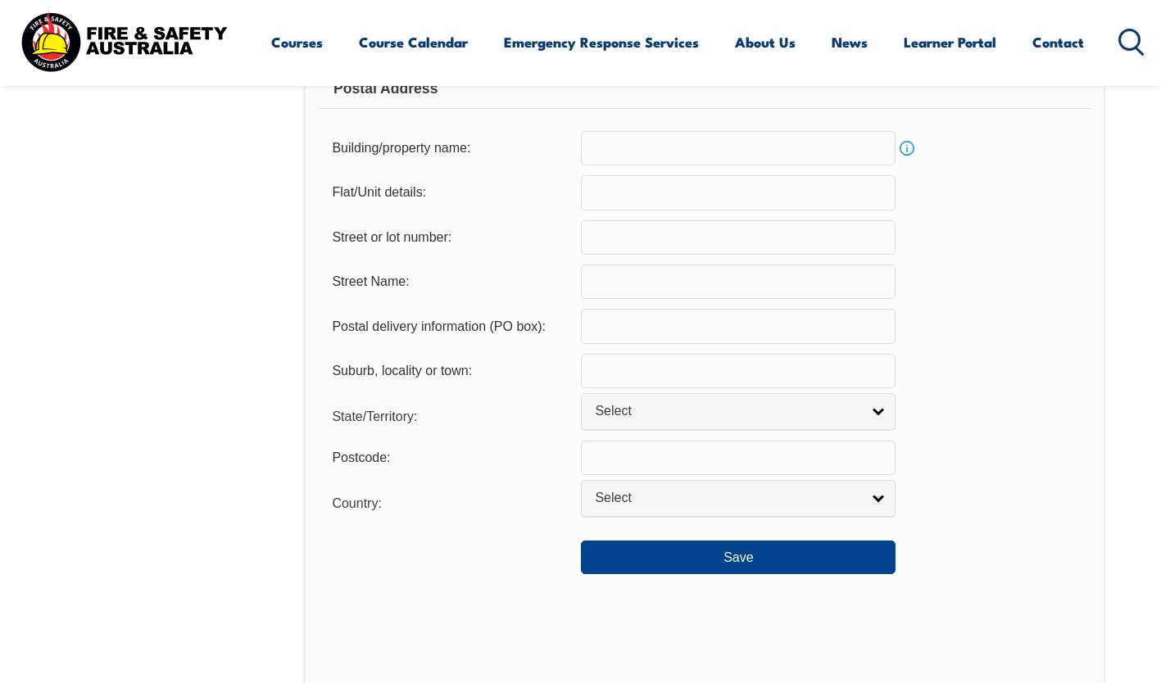
scroll to position [1102, 0]
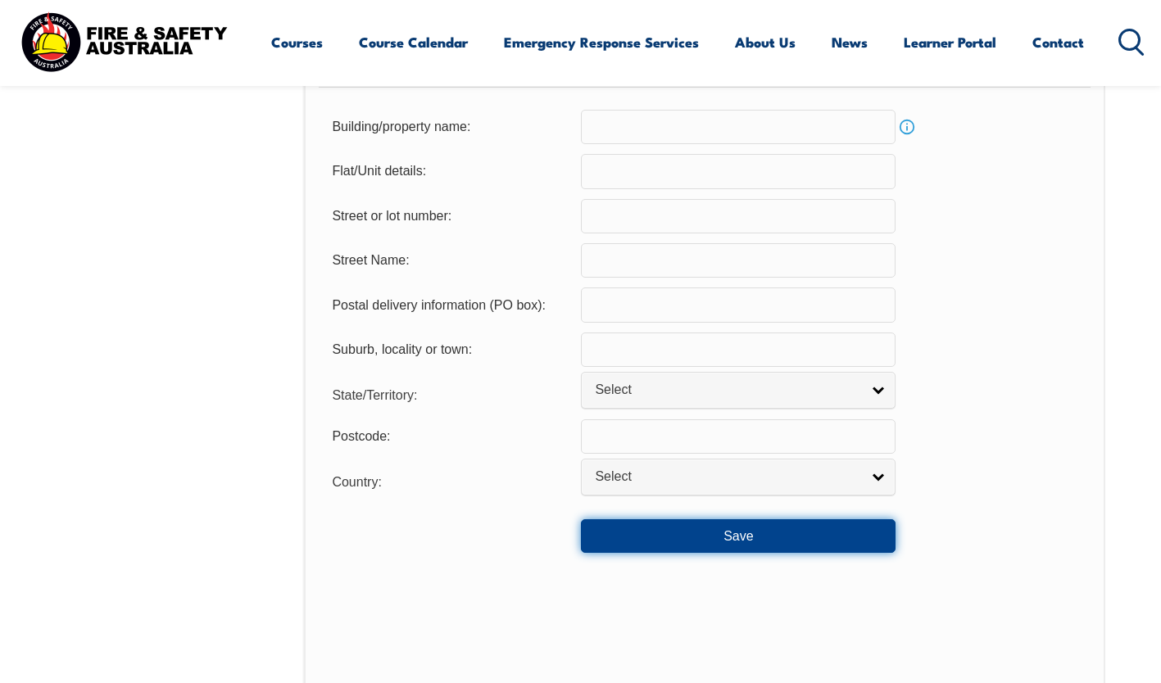
click at [659, 544] on button "Save" at bounding box center [738, 535] width 315 height 33
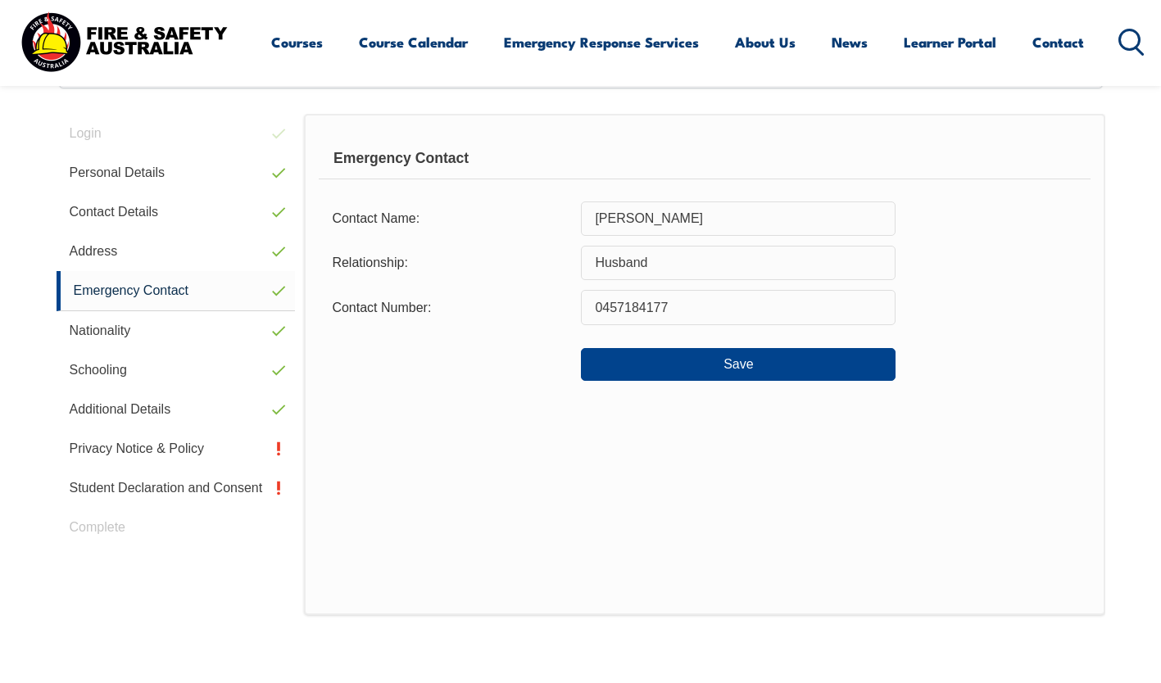
scroll to position [446, 0]
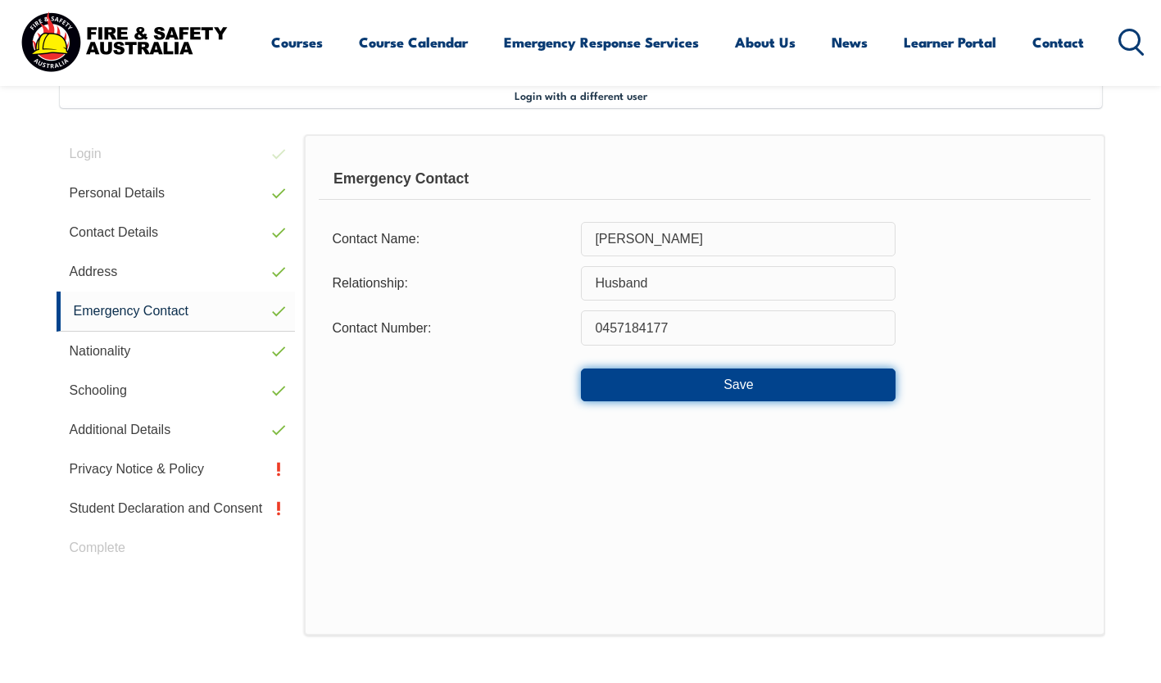
click at [748, 386] on button "Save" at bounding box center [738, 385] width 315 height 33
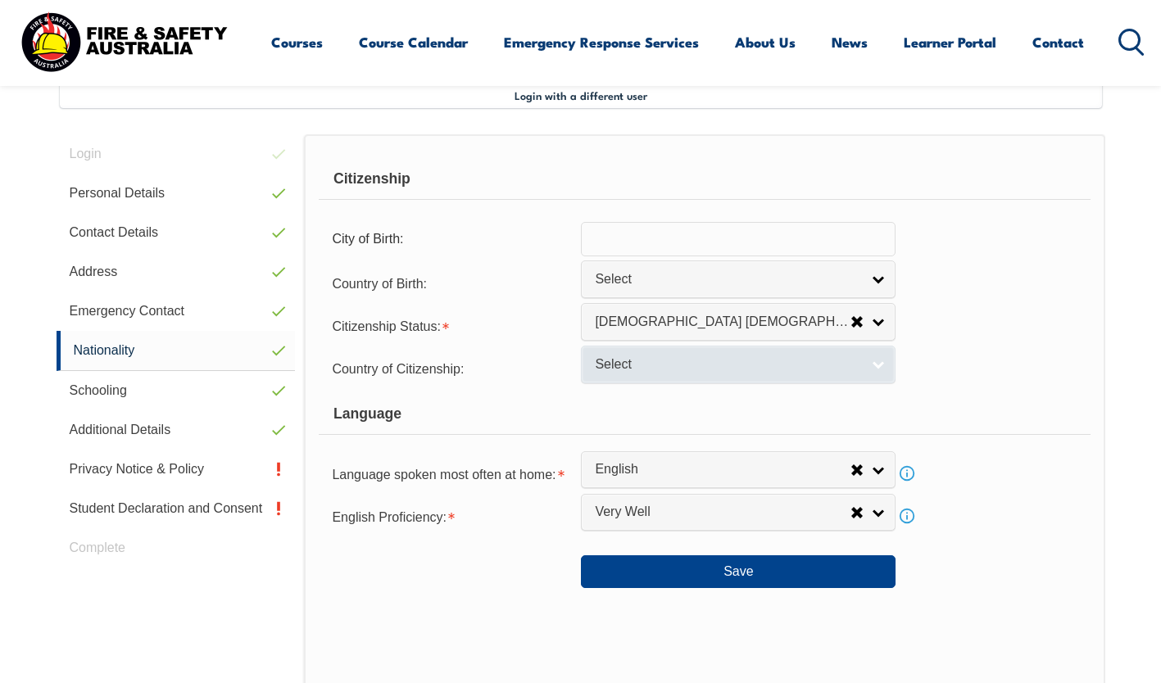
click at [645, 356] on span "Select" at bounding box center [727, 364] width 265 height 17
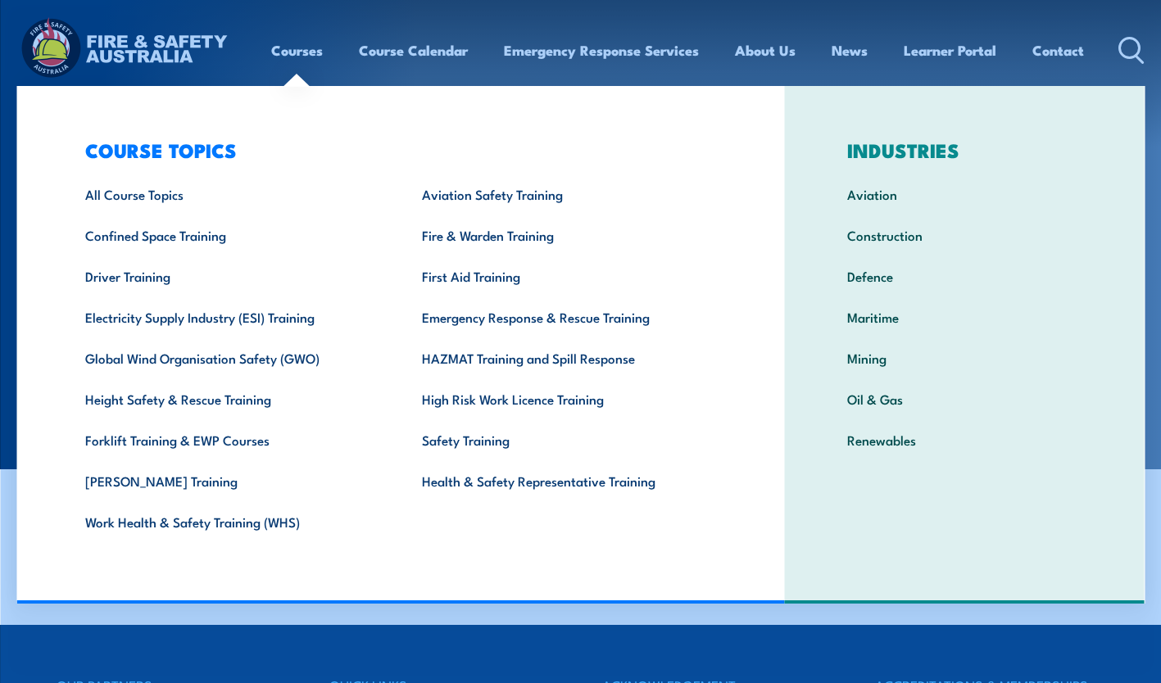
click at [291, 49] on link "Courses" at bounding box center [297, 50] width 52 height 43
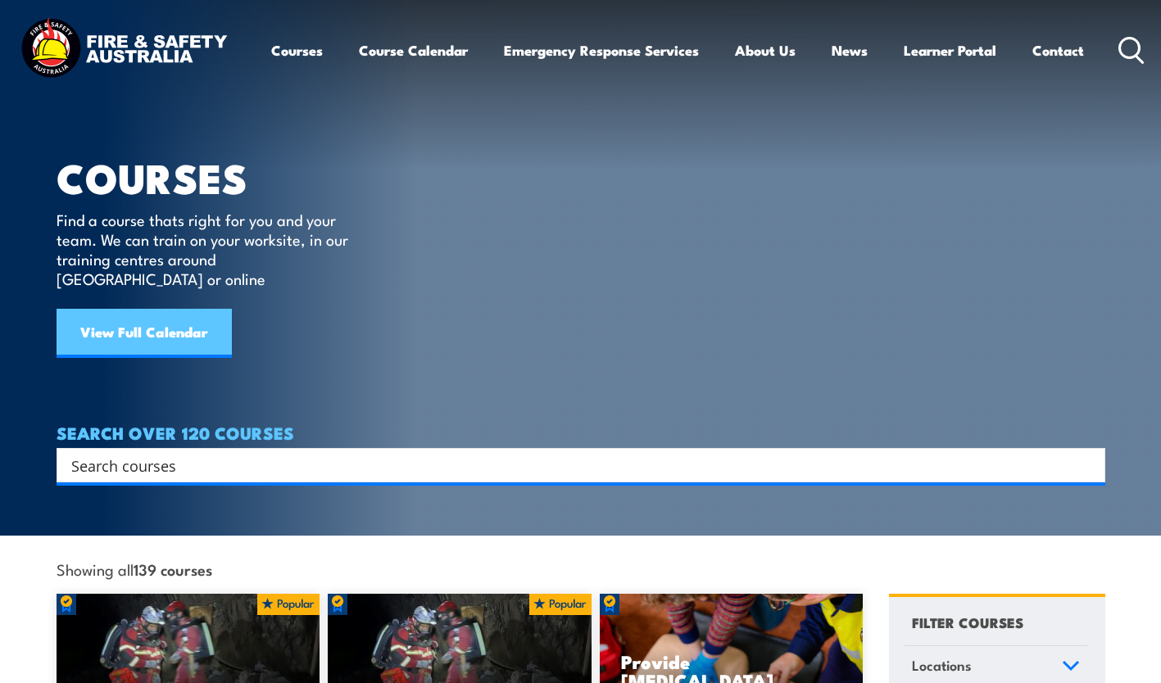
click at [111, 321] on link "View Full Calendar" at bounding box center [144, 333] width 175 height 49
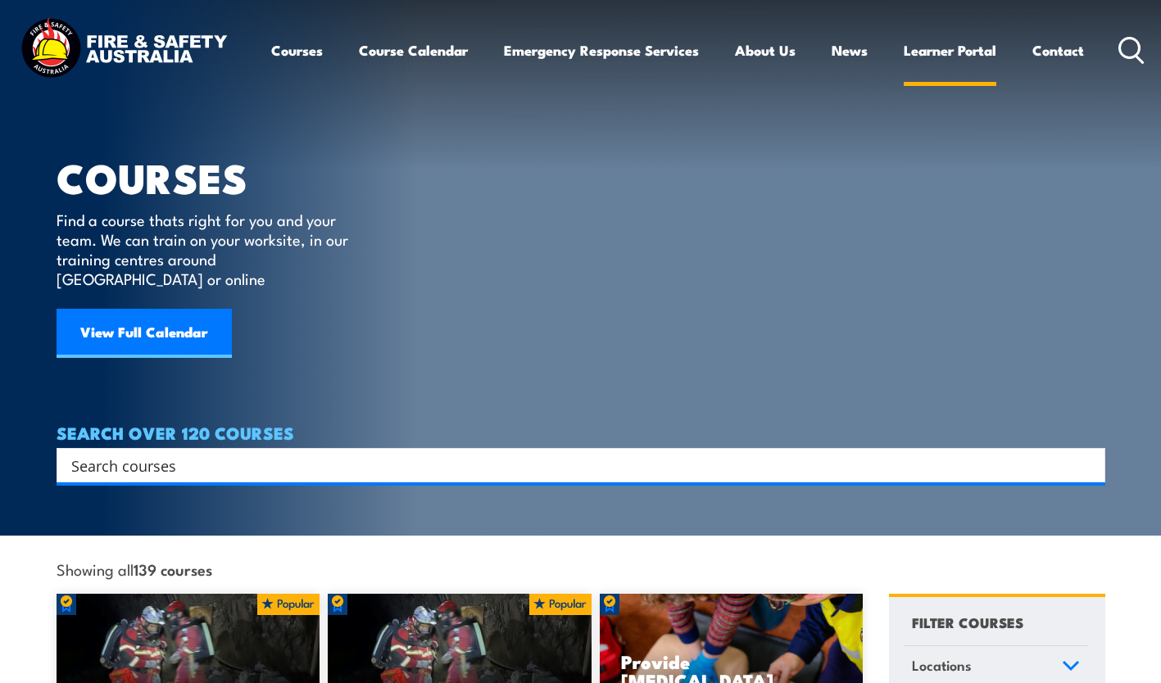
click at [915, 54] on link "Learner Portal" at bounding box center [950, 50] width 93 height 43
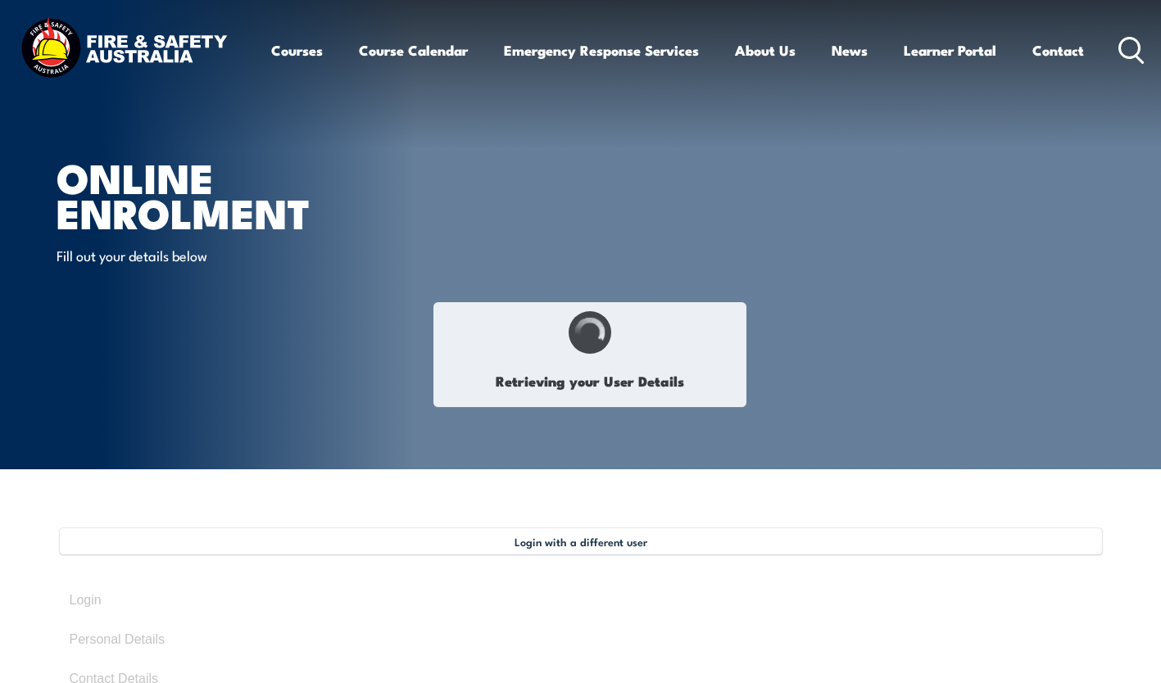
select select "Mrs"
type input "Peita"
type input "Otterbach"
type input "July 15, 1983"
type input "RE4JMC3UCJ"
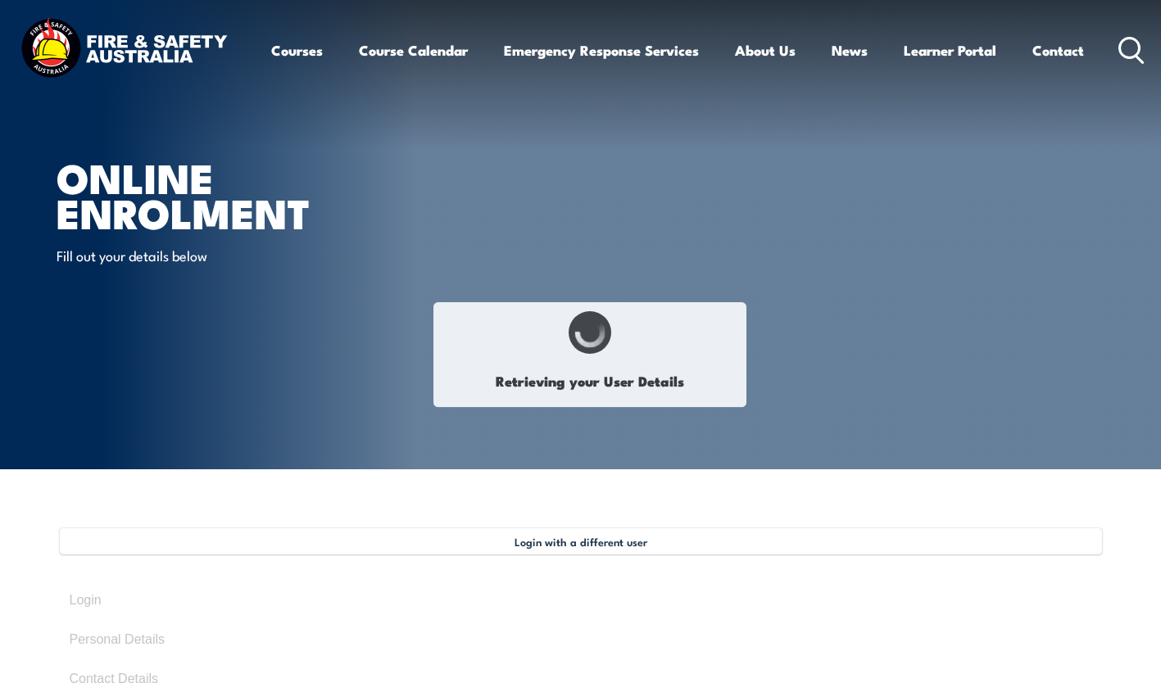
select select "F"
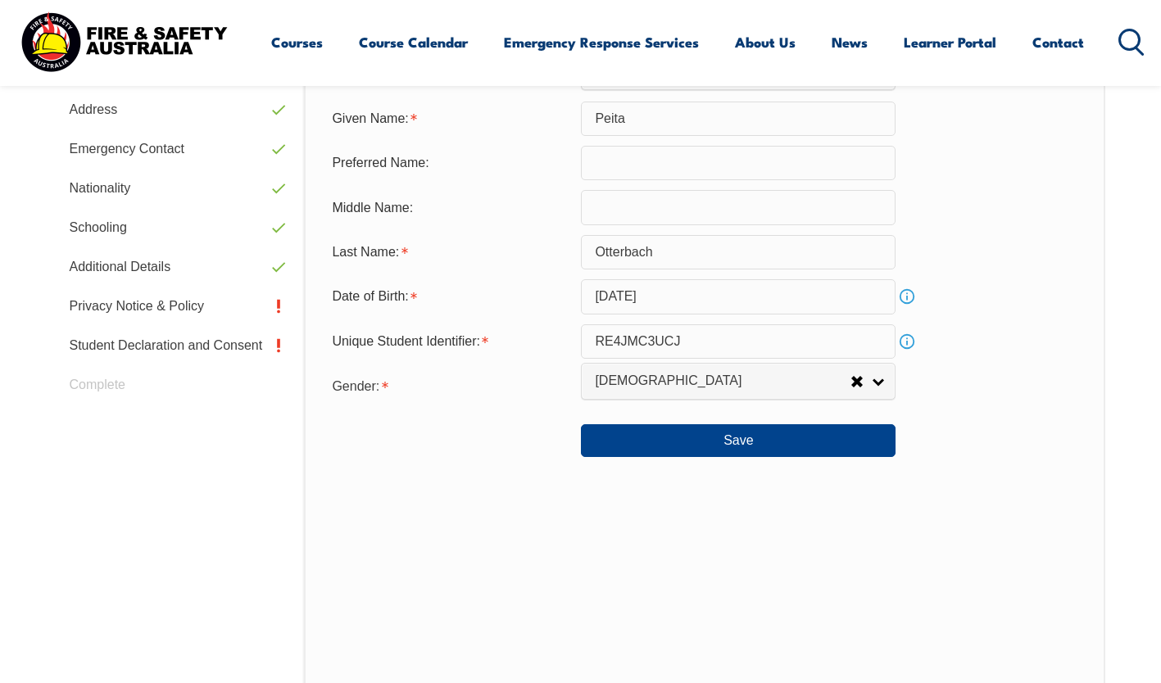
scroll to position [610, 0]
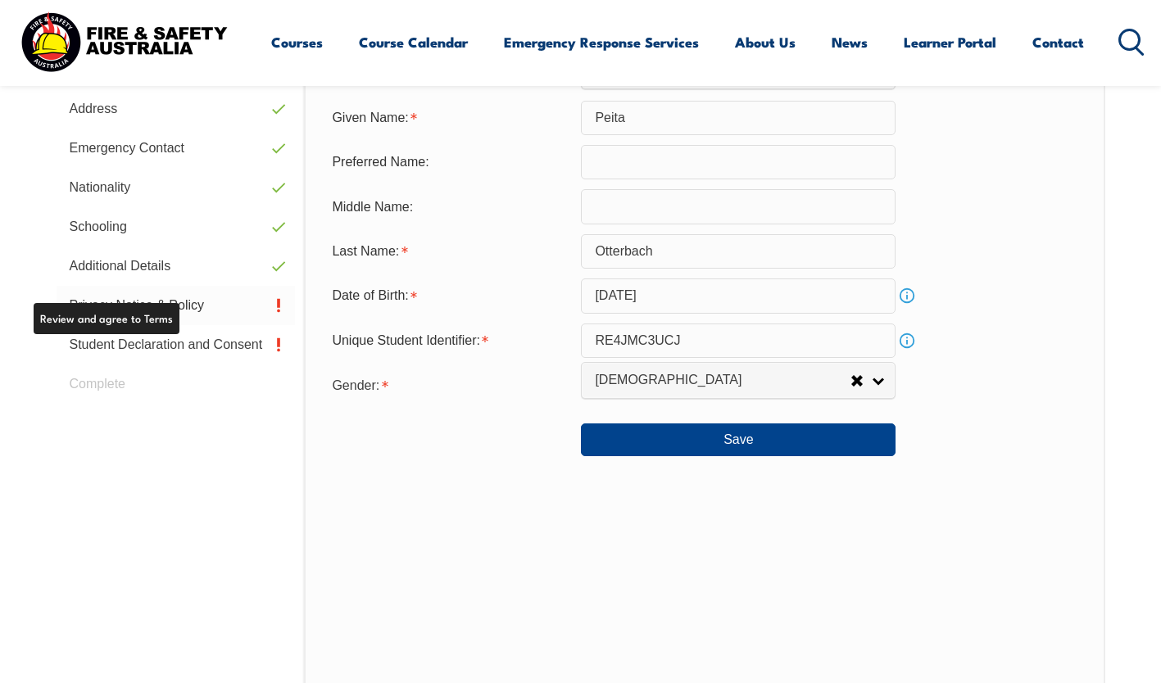
click at [149, 307] on link "Privacy Notice & Policy" at bounding box center [176, 305] width 239 height 39
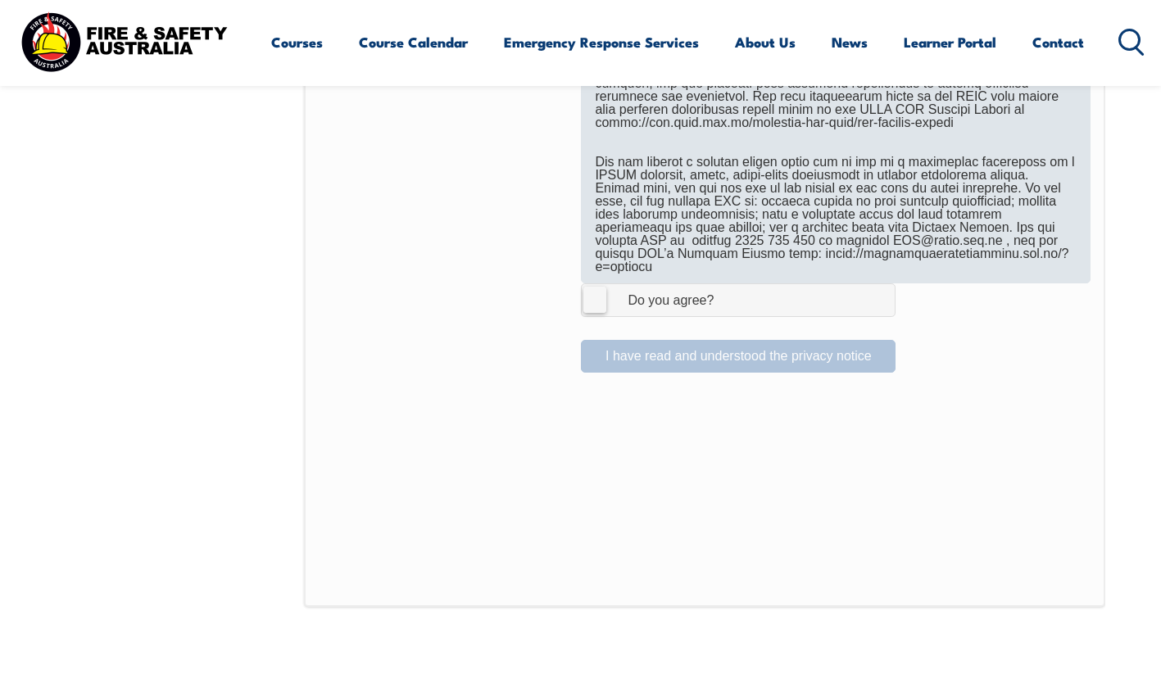
scroll to position [1020, 0]
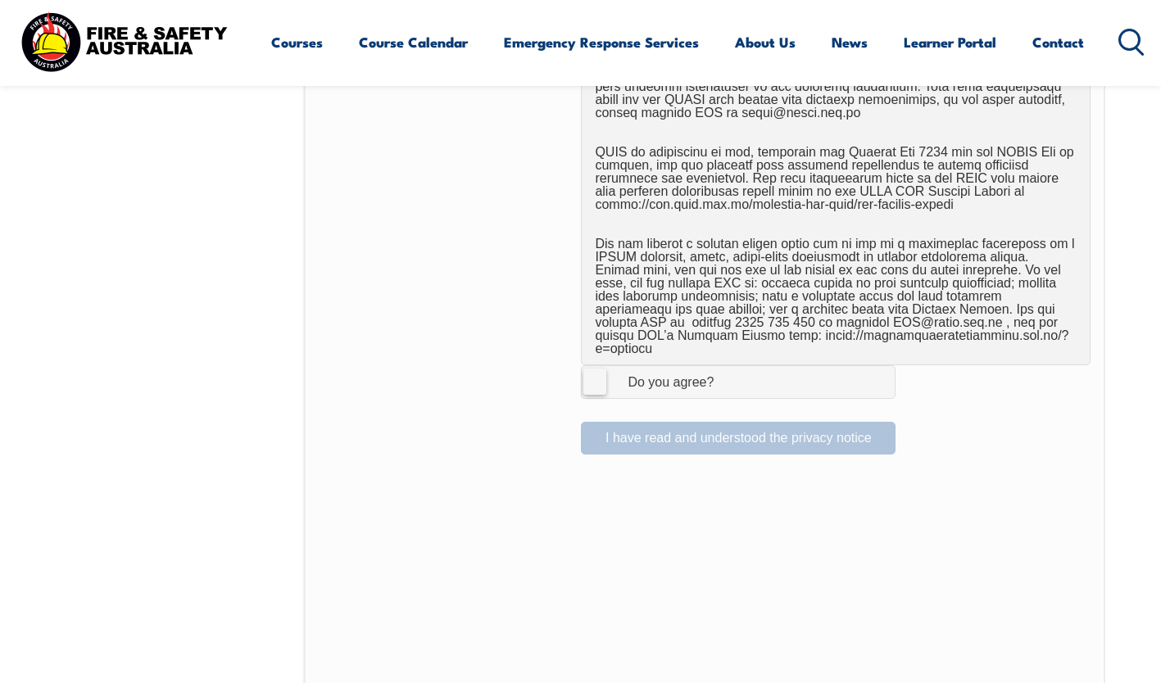
click at [607, 376] on div "Do you agree?" at bounding box center [654, 382] width 119 height 13
click at [727, 372] on input "I Agree Do you agree?" at bounding box center [741, 381] width 28 height 31
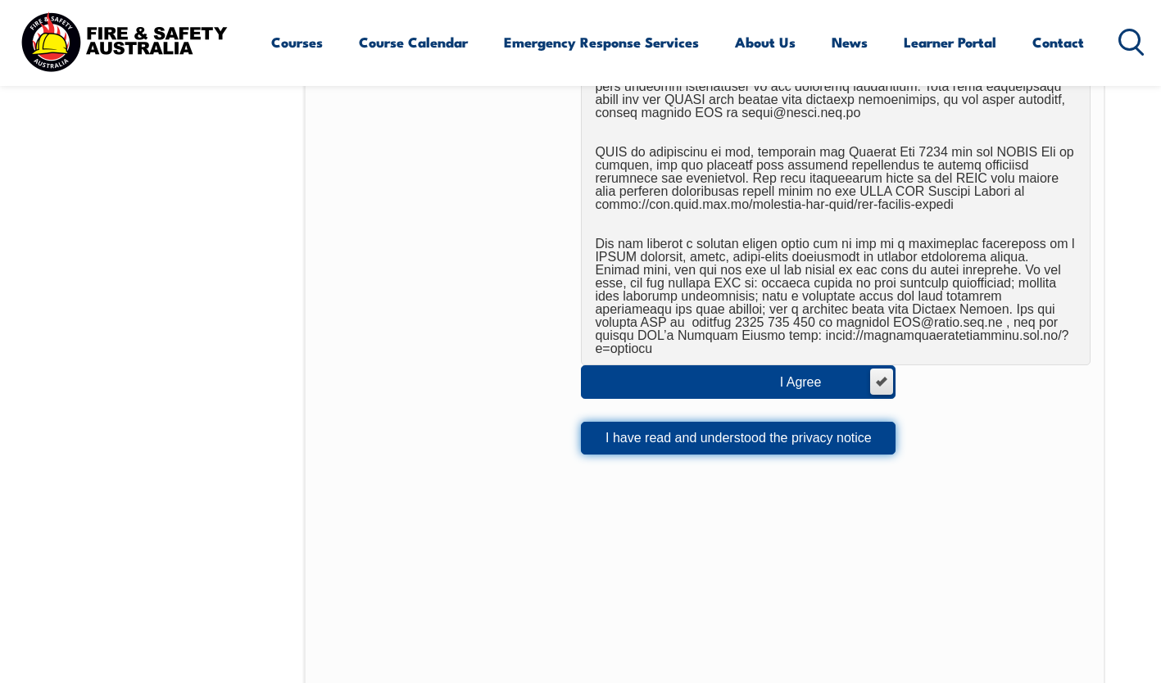
click at [693, 428] on button "I have read and understood the privacy notice" at bounding box center [738, 438] width 315 height 33
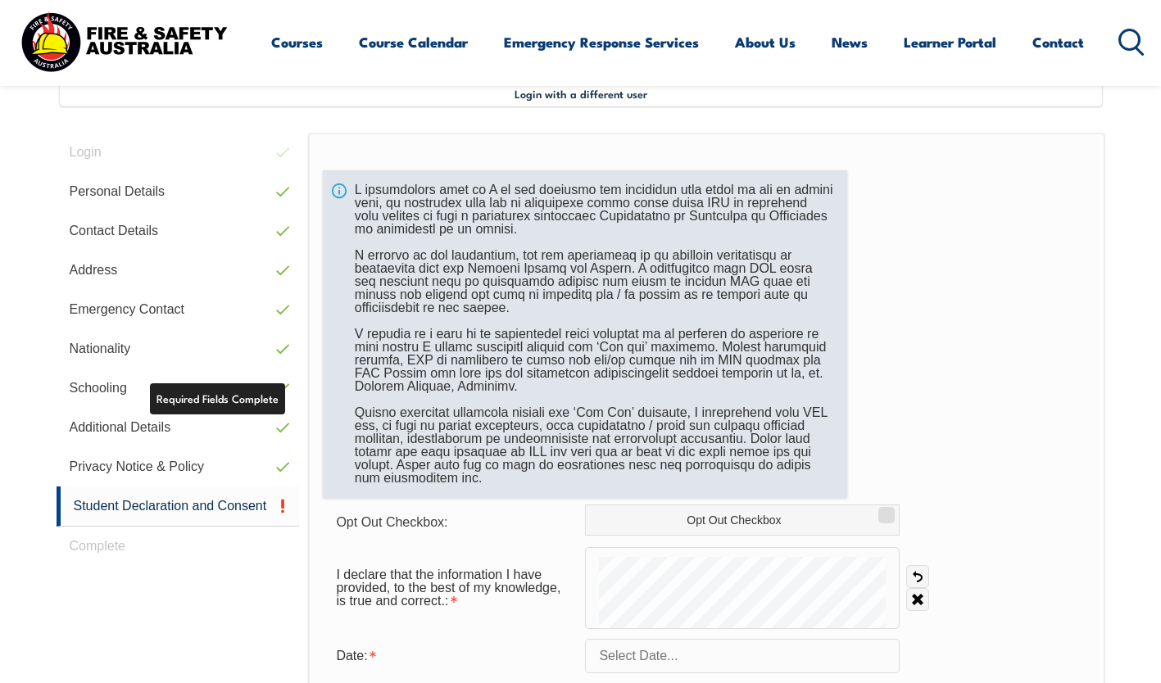
scroll to position [446, 0]
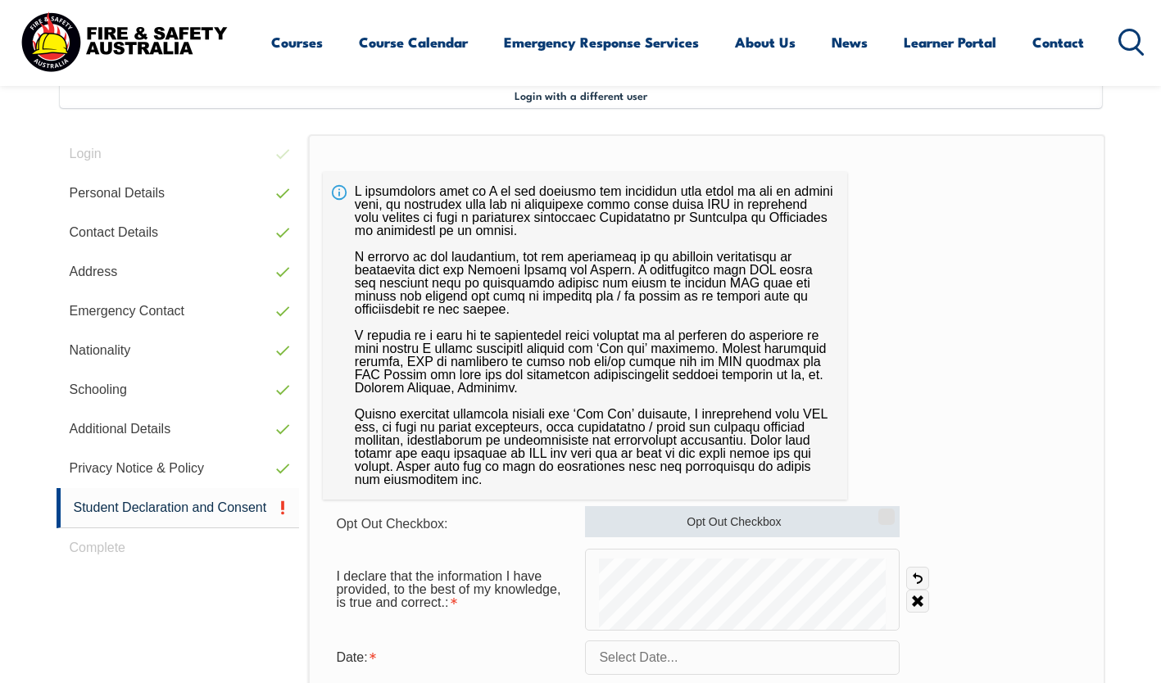
click at [634, 513] on label "Opt Out Checkbox" at bounding box center [742, 521] width 315 height 31
click at [879, 512] on input "Opt Out Checkbox" at bounding box center [884, 511] width 10 height 2
click at [634, 513] on label "Opt Out Checkbox" at bounding box center [742, 521] width 315 height 31
click at [879, 512] on input "Opt Out Checkbox" at bounding box center [884, 511] width 10 height 2
checkbox input "false"
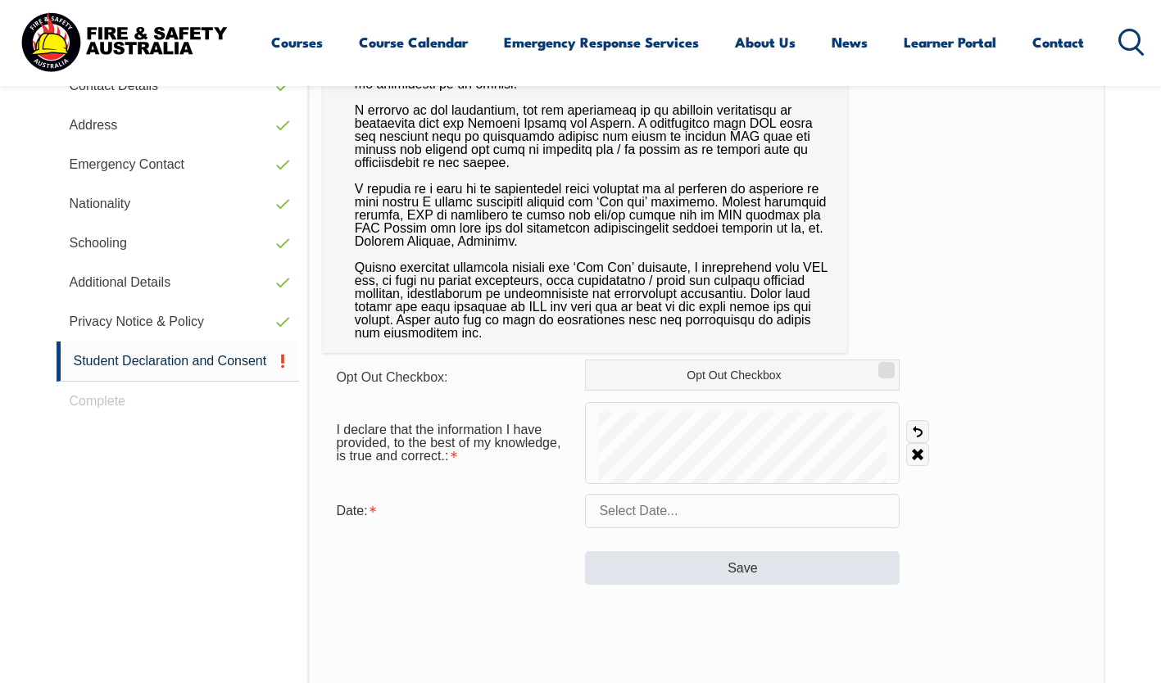
scroll to position [692, 0]
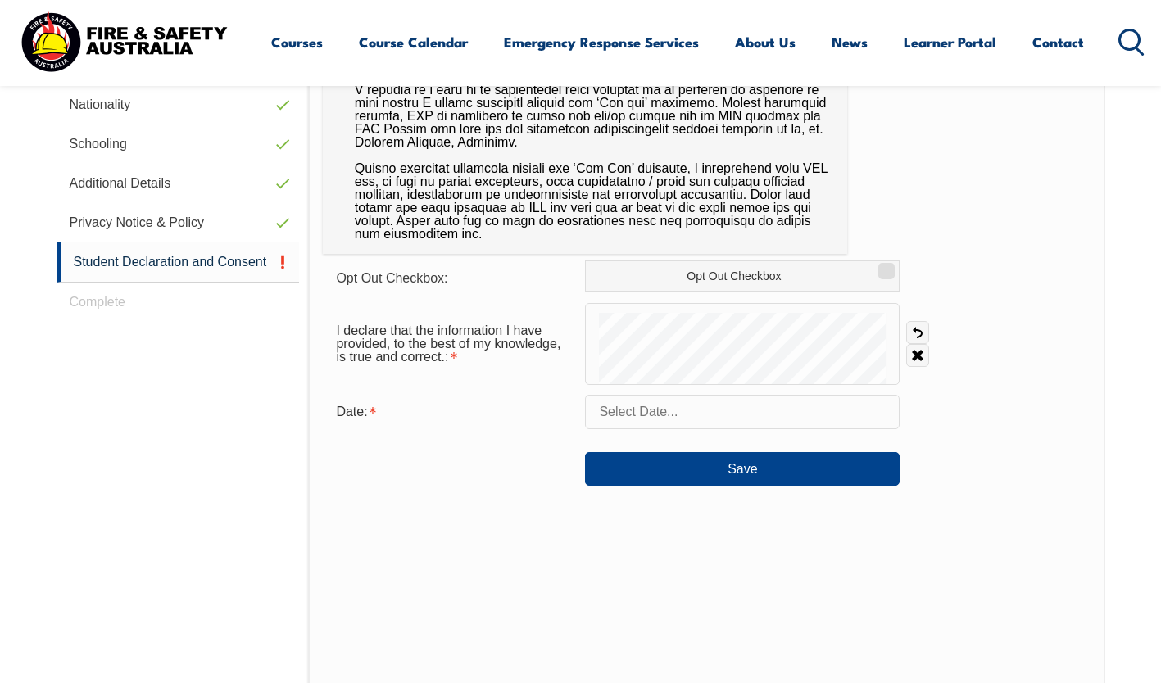
click at [708, 392] on form "Opt Out Checkbox: Opt Out Checkbox I declare that the information I have provid…" at bounding box center [706, 372] width 767 height 225
click at [666, 409] on input "text" at bounding box center [742, 412] width 315 height 34
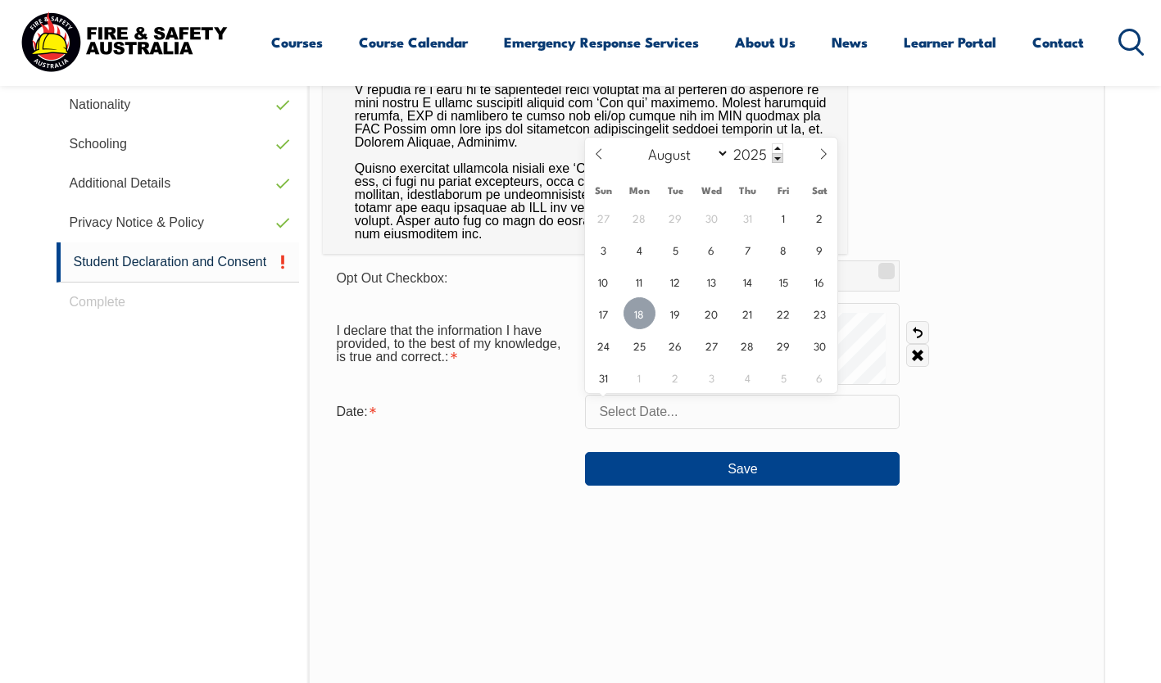
click at [632, 309] on span "18" at bounding box center [639, 313] width 32 height 32
type input "August 18, 2025"
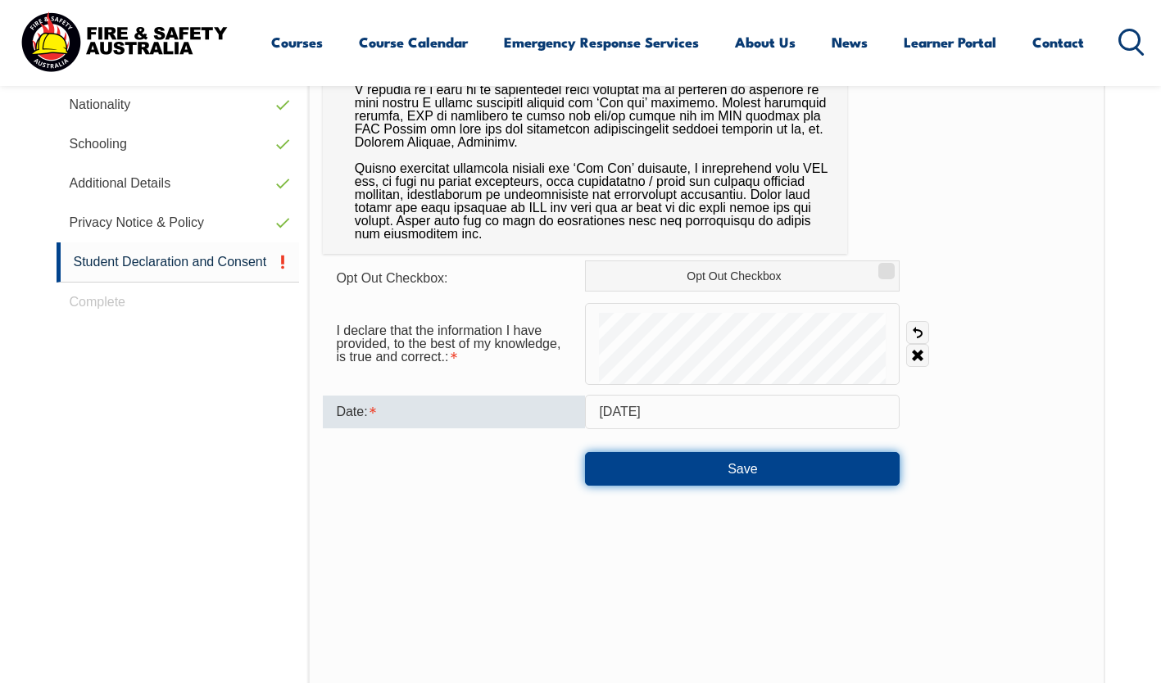
click at [646, 461] on button "Save" at bounding box center [742, 468] width 315 height 33
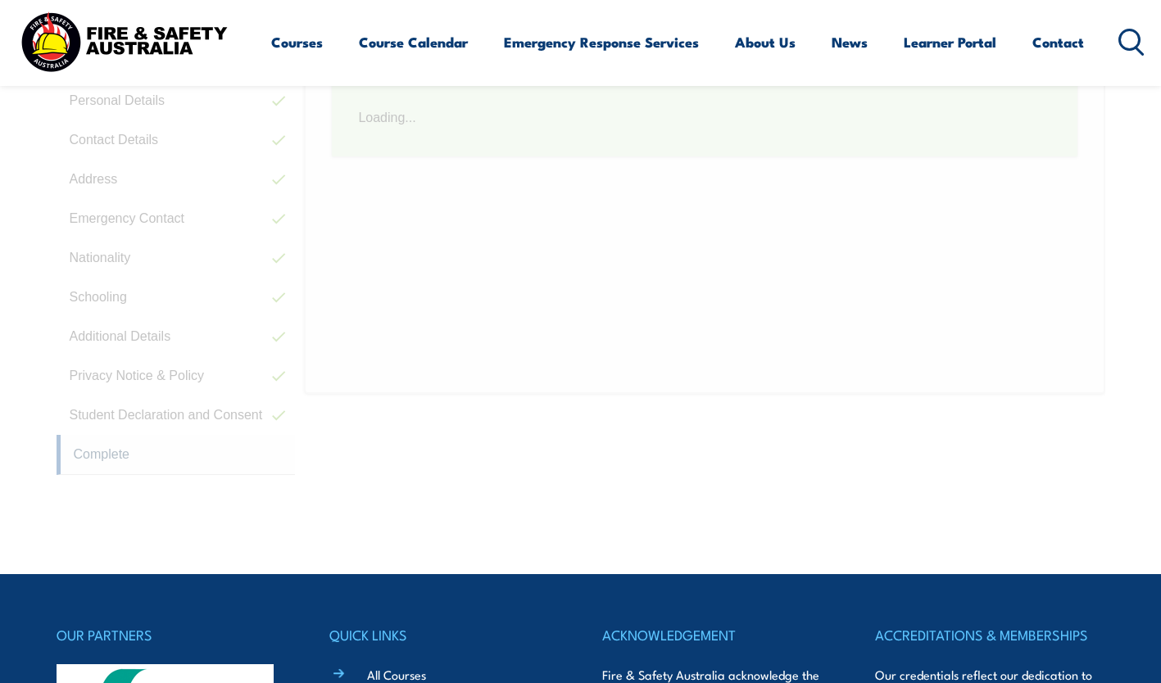
scroll to position [456, 0]
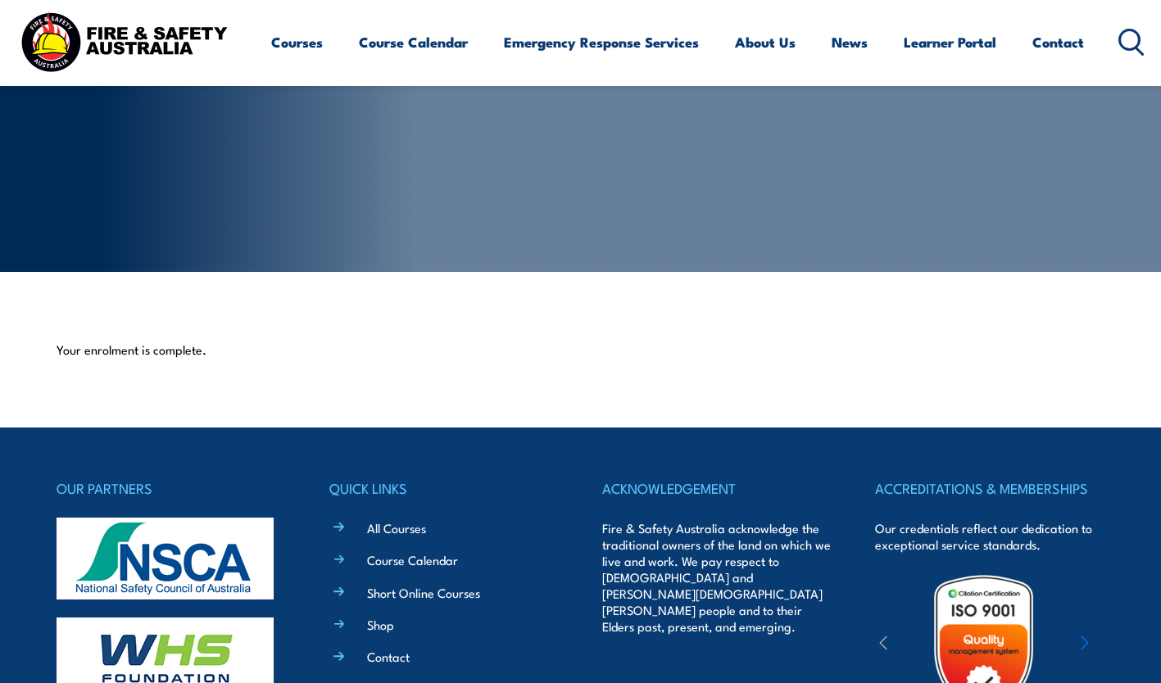
scroll to position [54, 0]
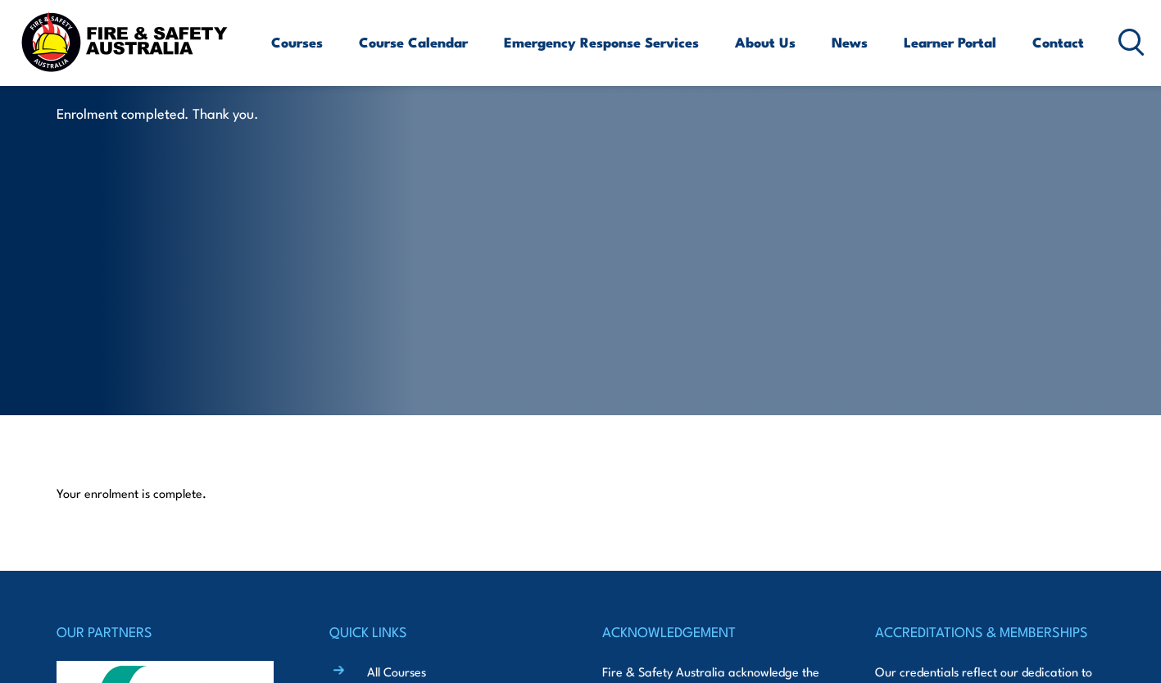
drag, startPoint x: 250, startPoint y: 489, endPoint x: 582, endPoint y: 265, distance: 400.8
click at [253, 482] on section "Your enrolment is complete." at bounding box center [580, 493] width 1161 height 156
click at [933, 49] on link "Learner Portal" at bounding box center [950, 41] width 93 height 43
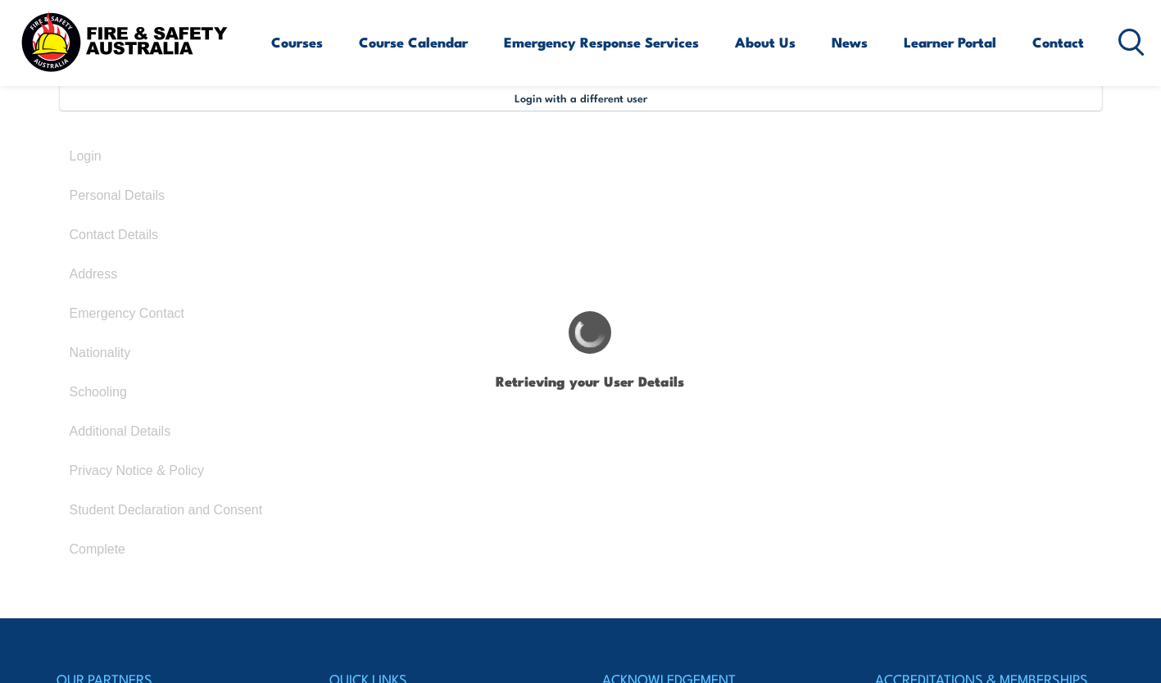
scroll to position [491, 0]
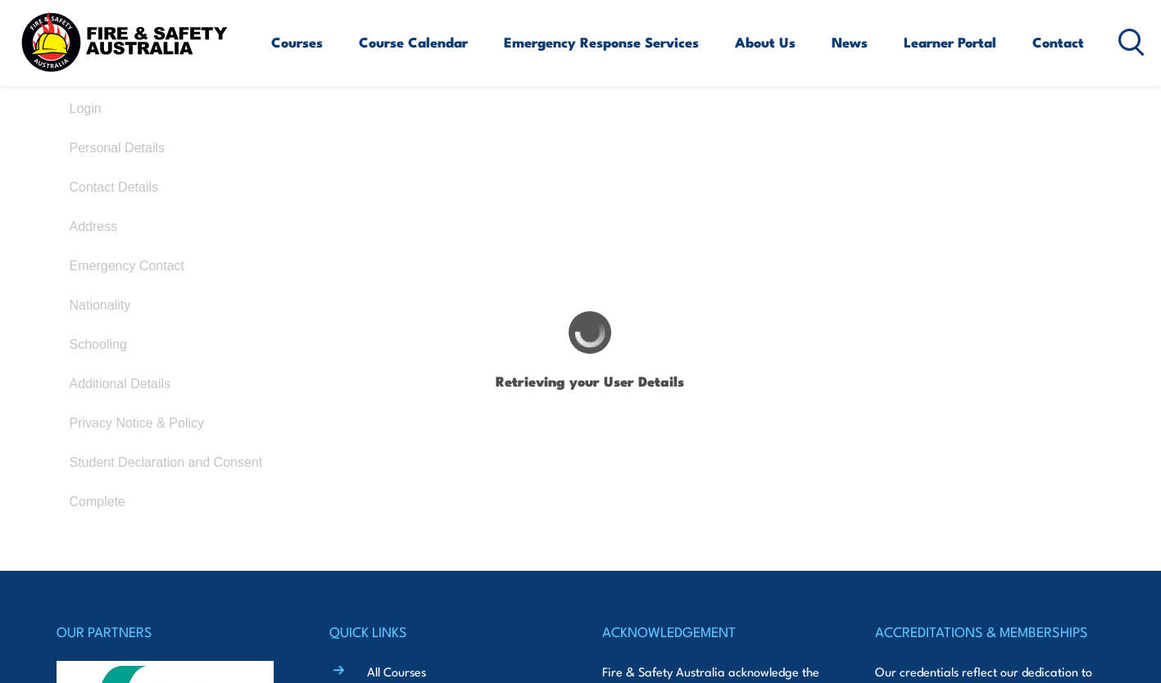
select select "Mrs"
type input "Peita"
type input "Otterbach"
type input "July 15, 1983"
type input "RE4JMC3UCJ"
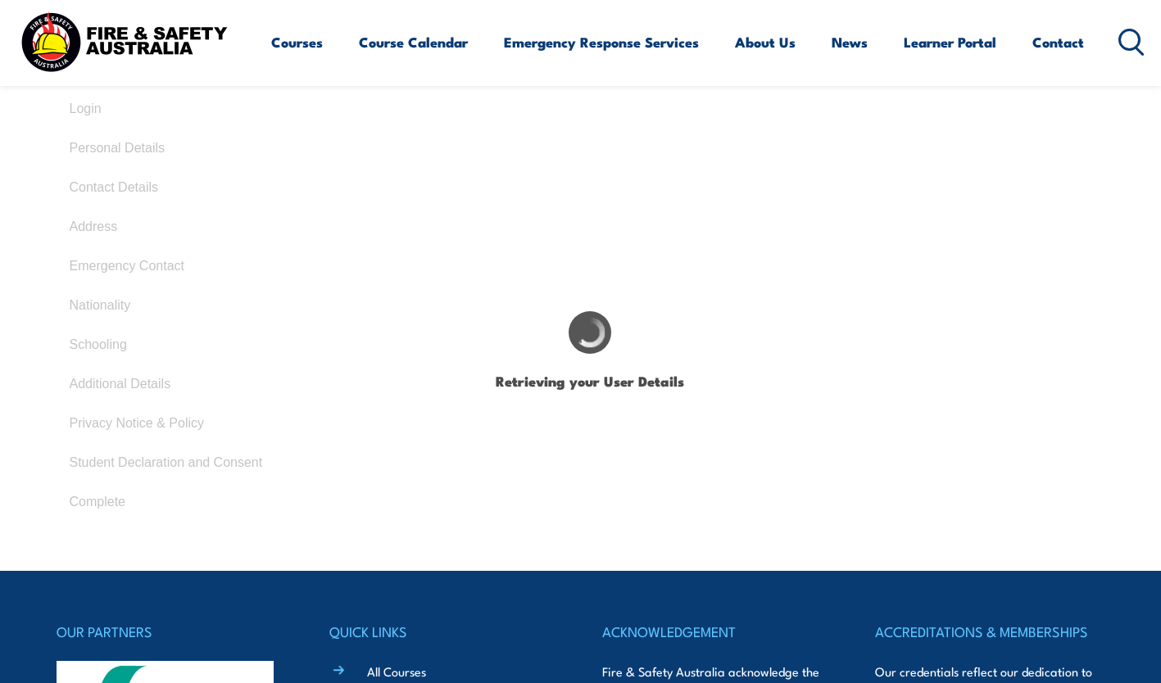
select select "F"
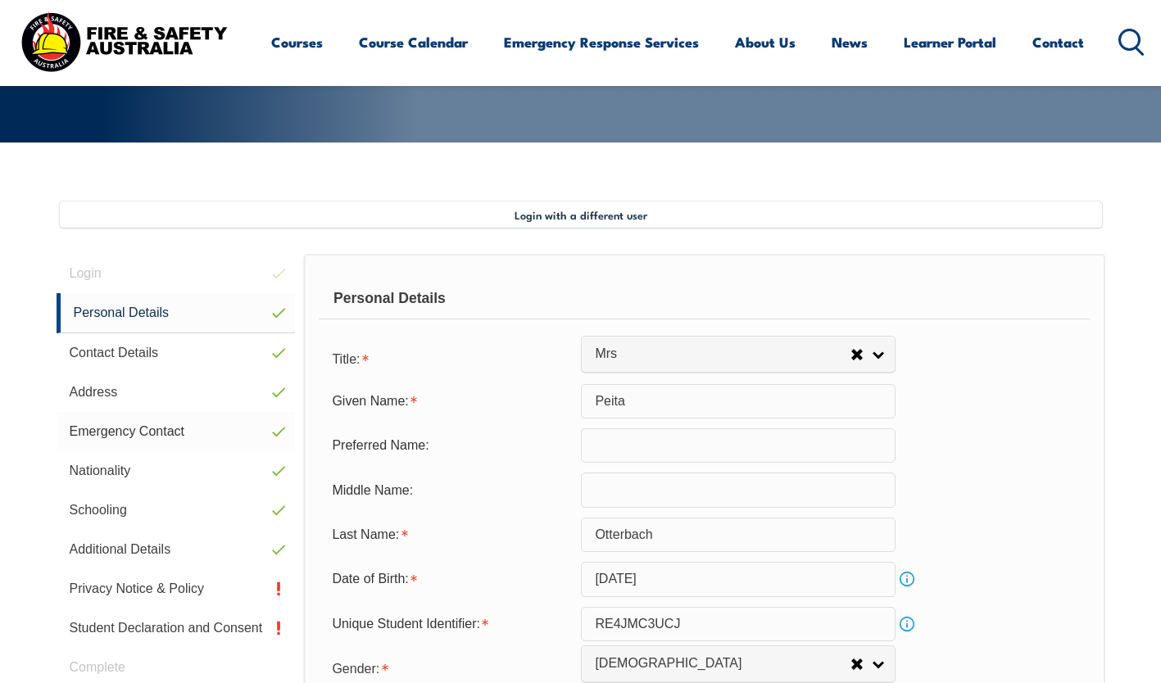
scroll to position [326, 0]
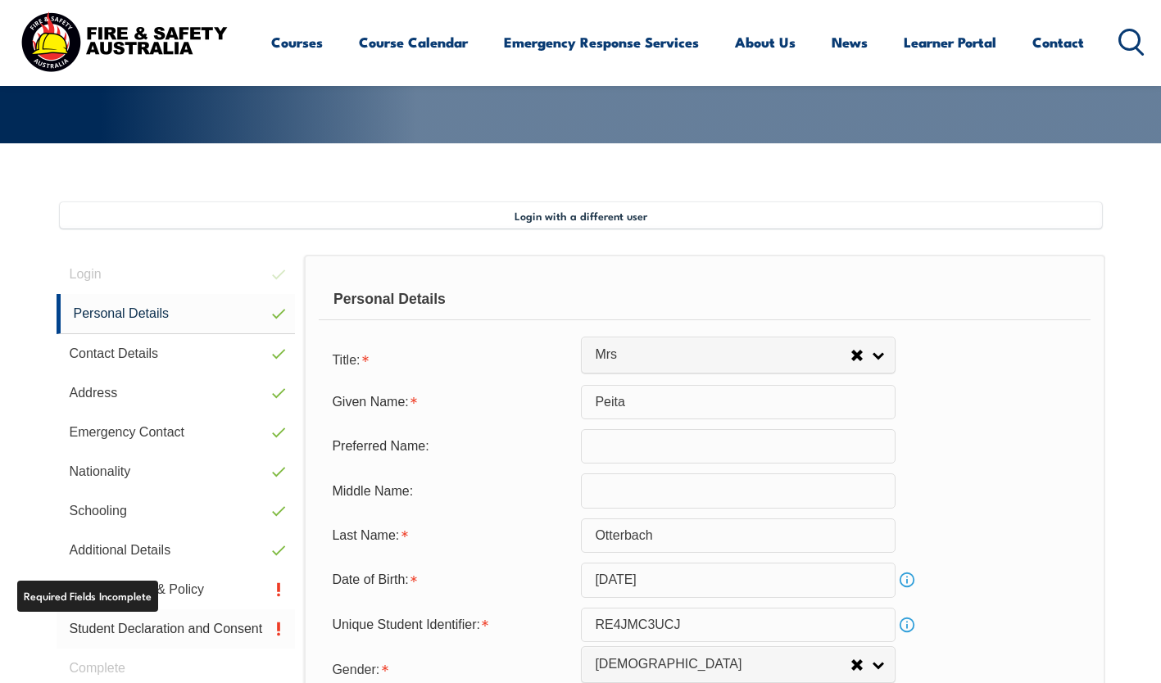
click at [152, 632] on link "Student Declaration and Consent" at bounding box center [176, 628] width 239 height 39
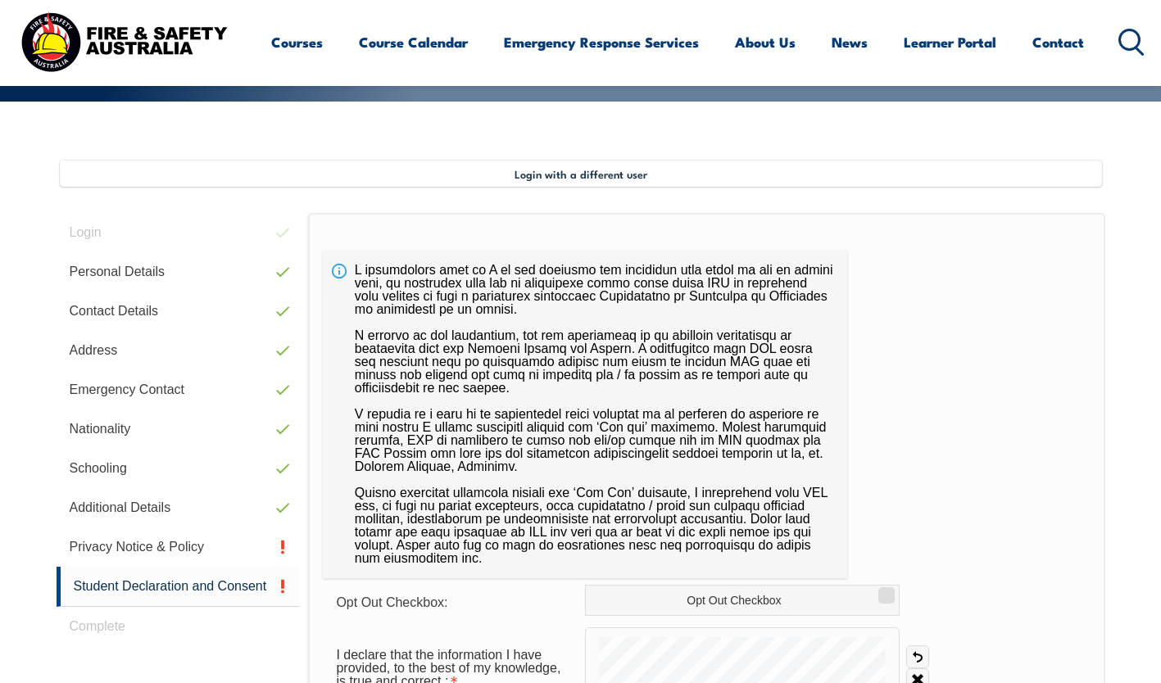
scroll to position [446, 0]
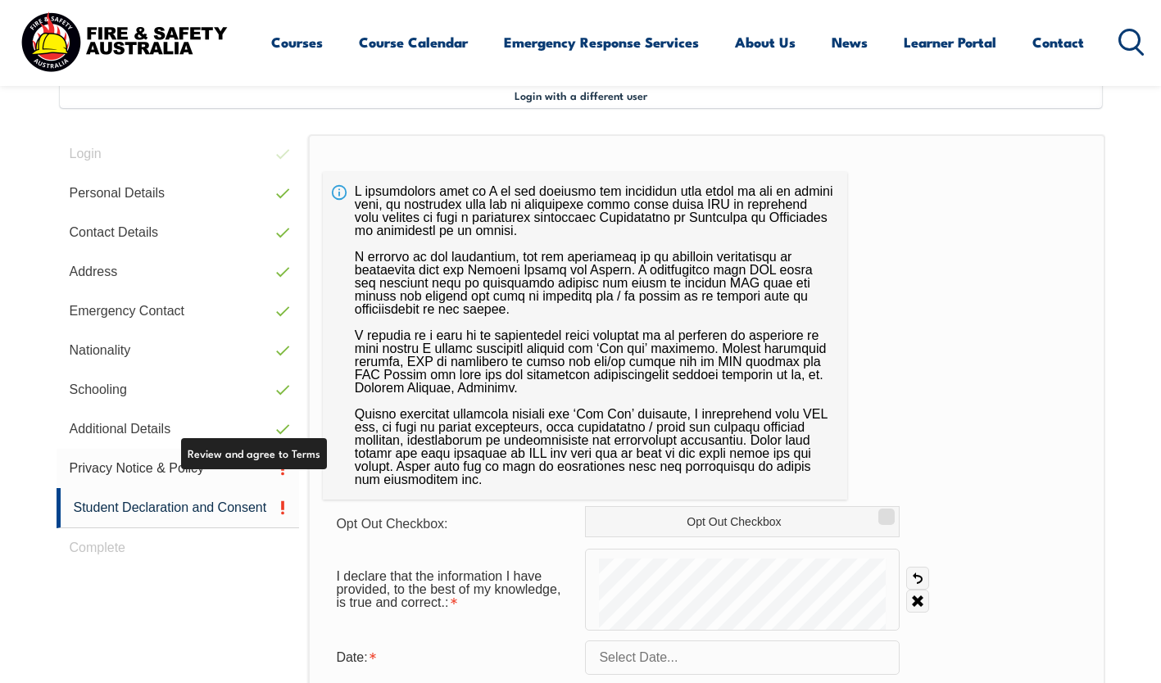
click at [157, 464] on link "Privacy Notice & Policy" at bounding box center [178, 468] width 243 height 39
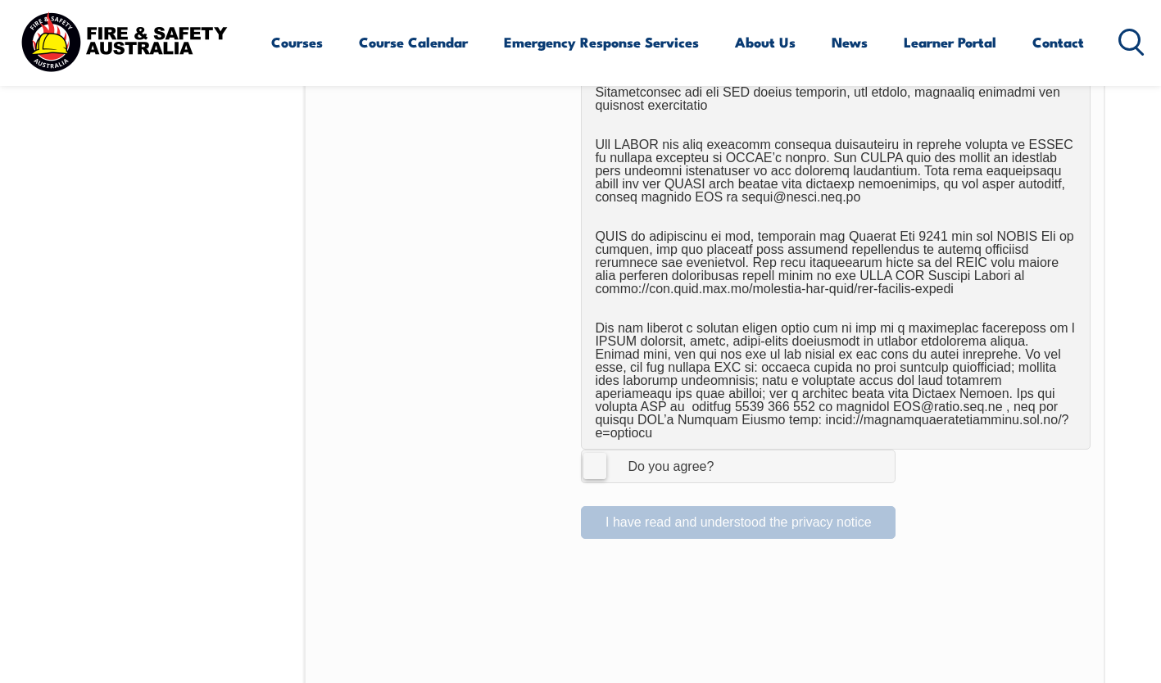
scroll to position [938, 0]
click at [598, 458] on label "I Agree Do you agree?" at bounding box center [738, 463] width 315 height 33
click at [727, 458] on input "I Agree Do you agree?" at bounding box center [741, 463] width 28 height 31
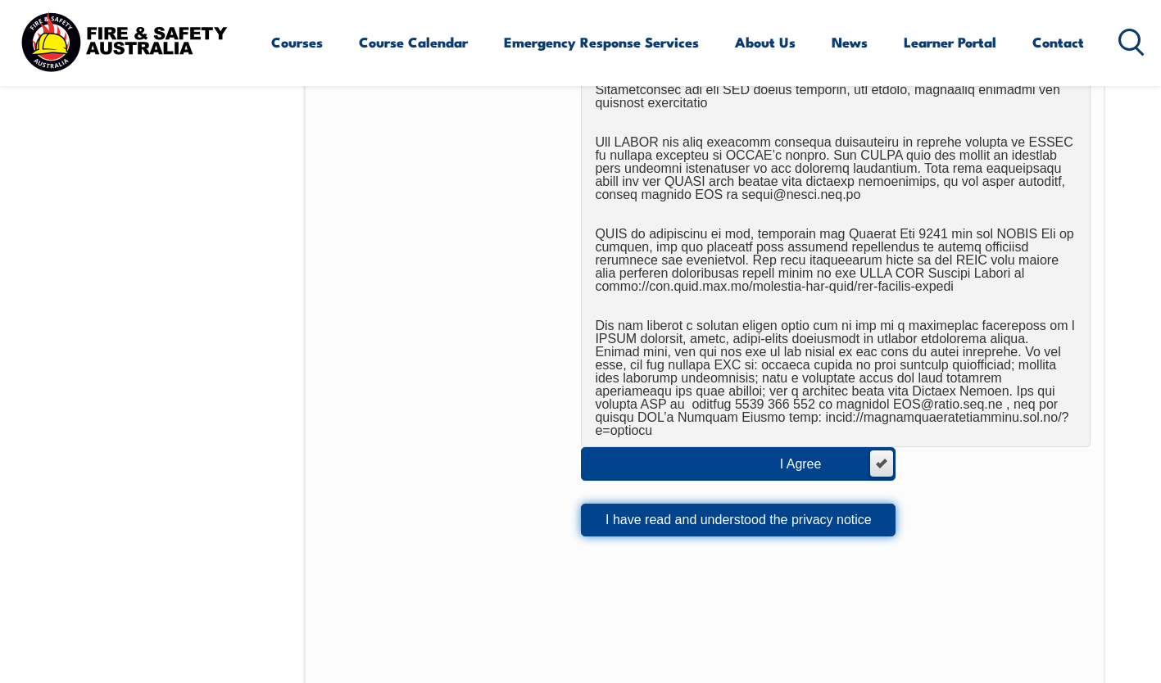
click at [732, 506] on button "I have read and understood the privacy notice" at bounding box center [738, 520] width 315 height 33
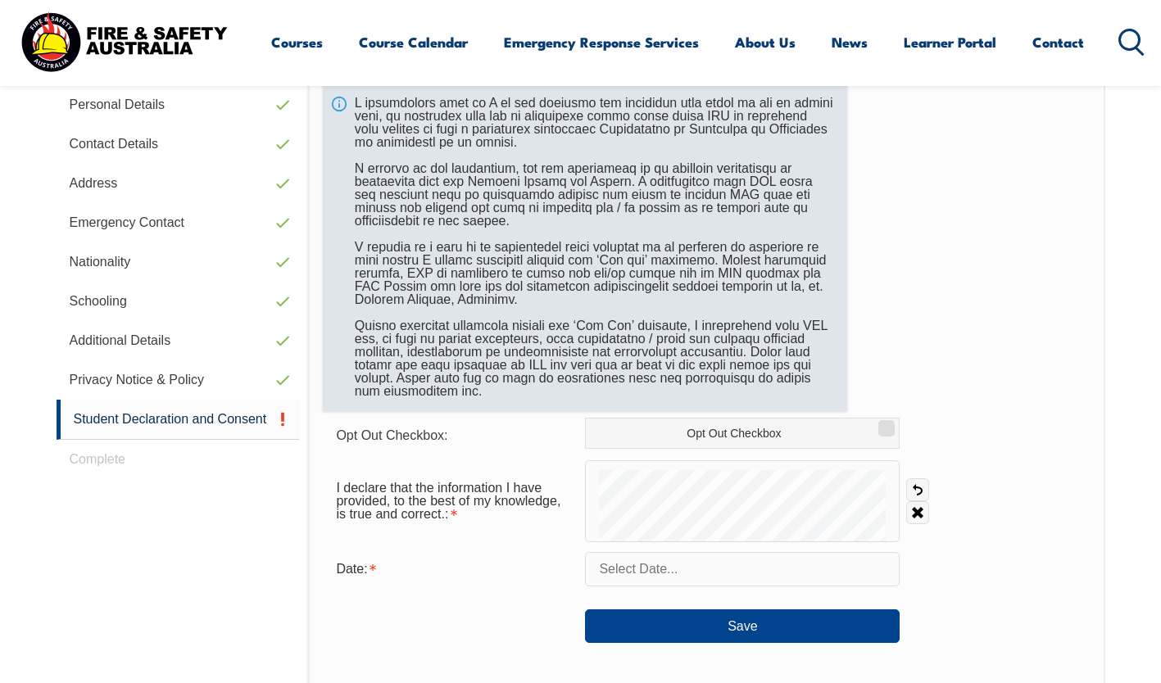
scroll to position [692, 0]
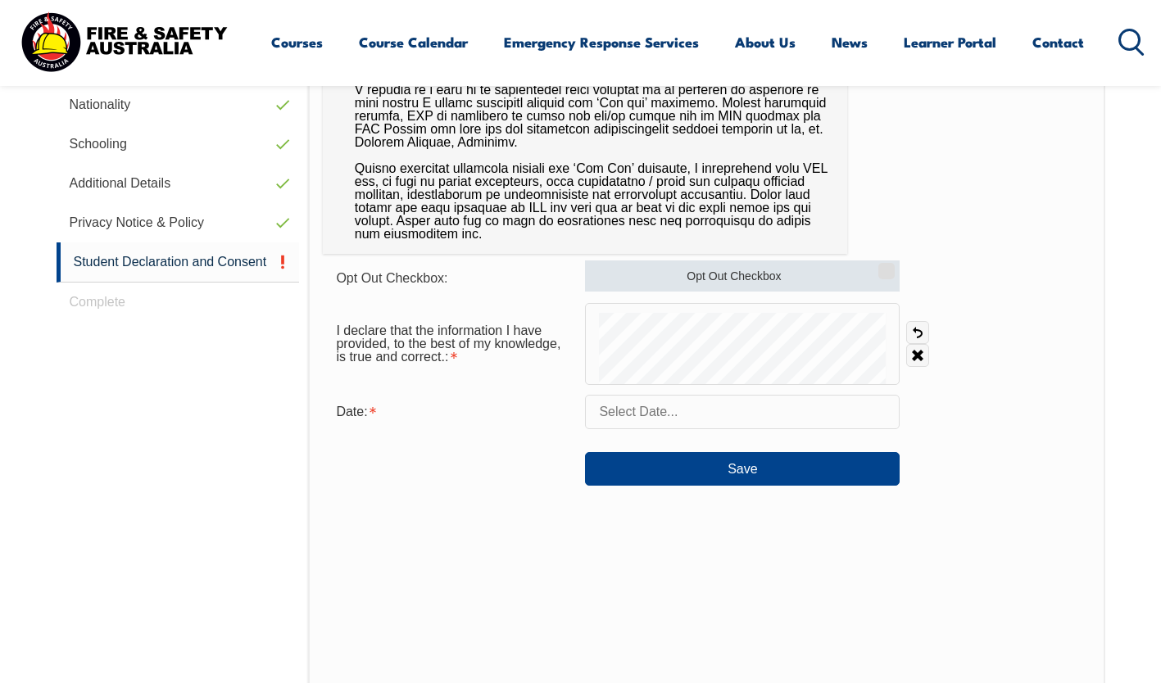
click at [889, 266] on input "Opt Out Checkbox" at bounding box center [884, 266] width 10 height 2
click at [882, 266] on input "Opt Out Checkbox" at bounding box center [884, 266] width 10 height 2
checkbox input "false"
click at [667, 415] on input "text" at bounding box center [742, 412] width 315 height 34
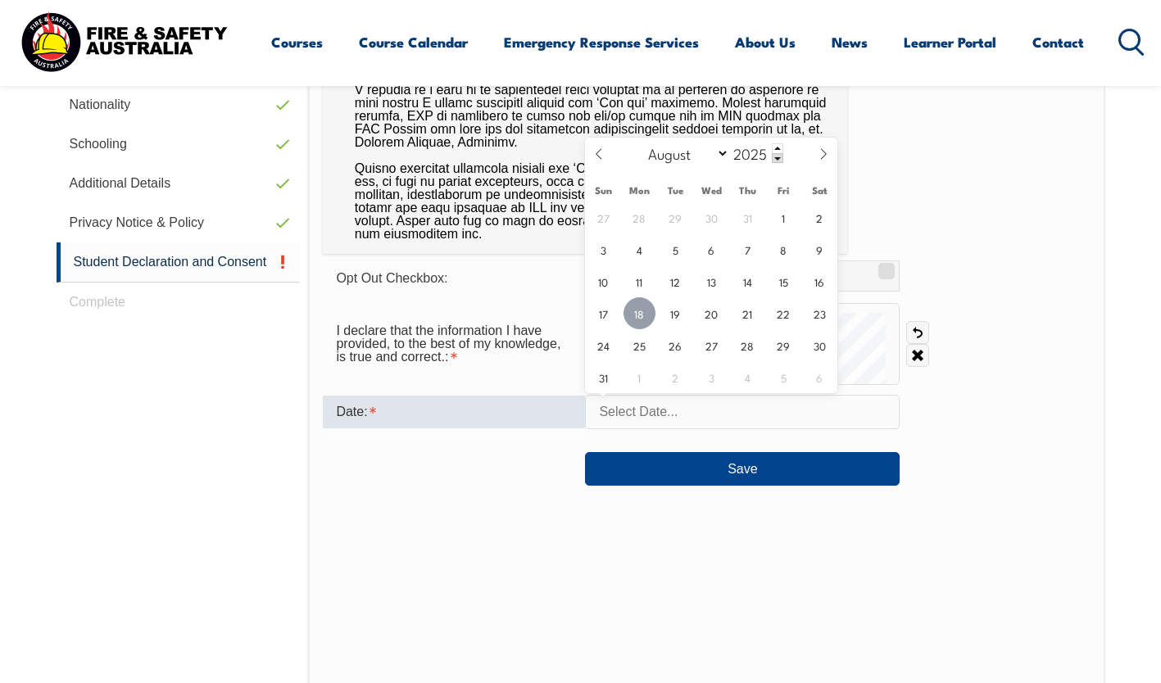
click at [639, 316] on span "18" at bounding box center [639, 313] width 32 height 32
type input "August 18, 2025"
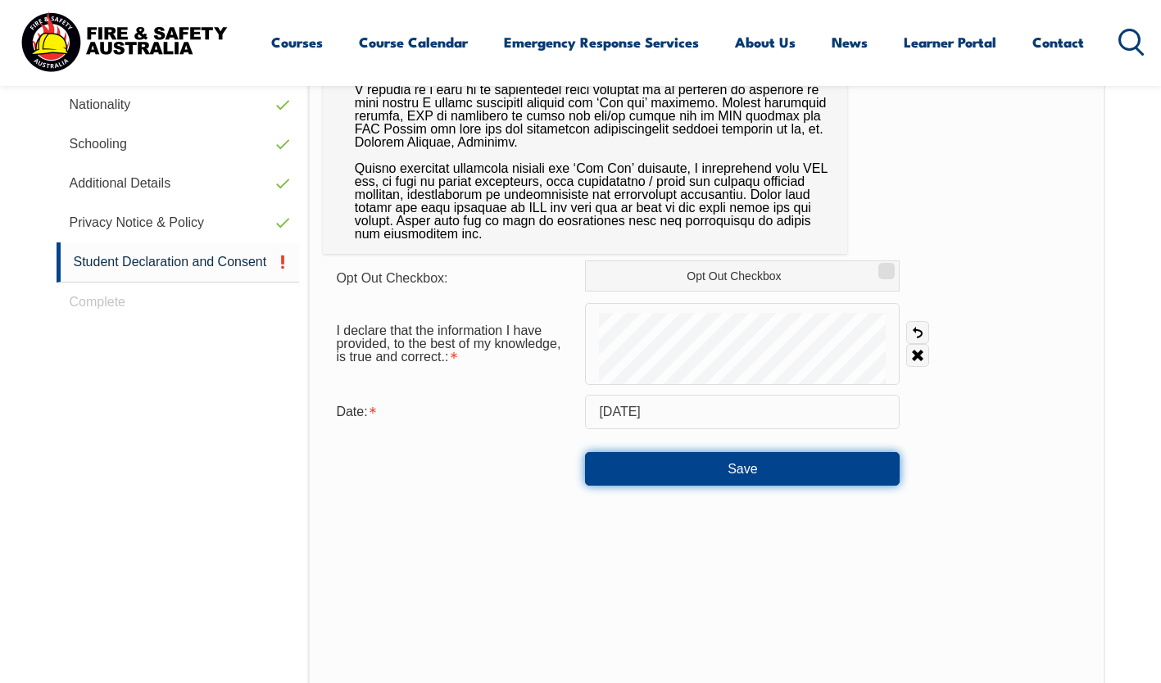
click at [671, 465] on button "Save" at bounding box center [742, 468] width 315 height 33
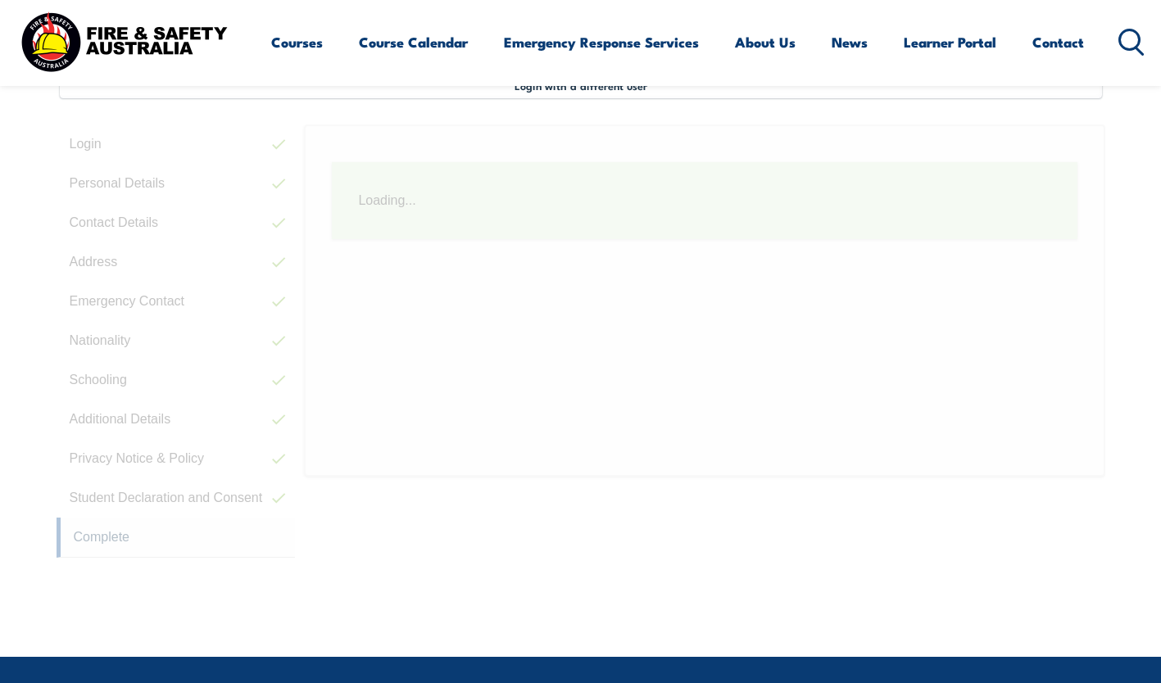
scroll to position [446, 0]
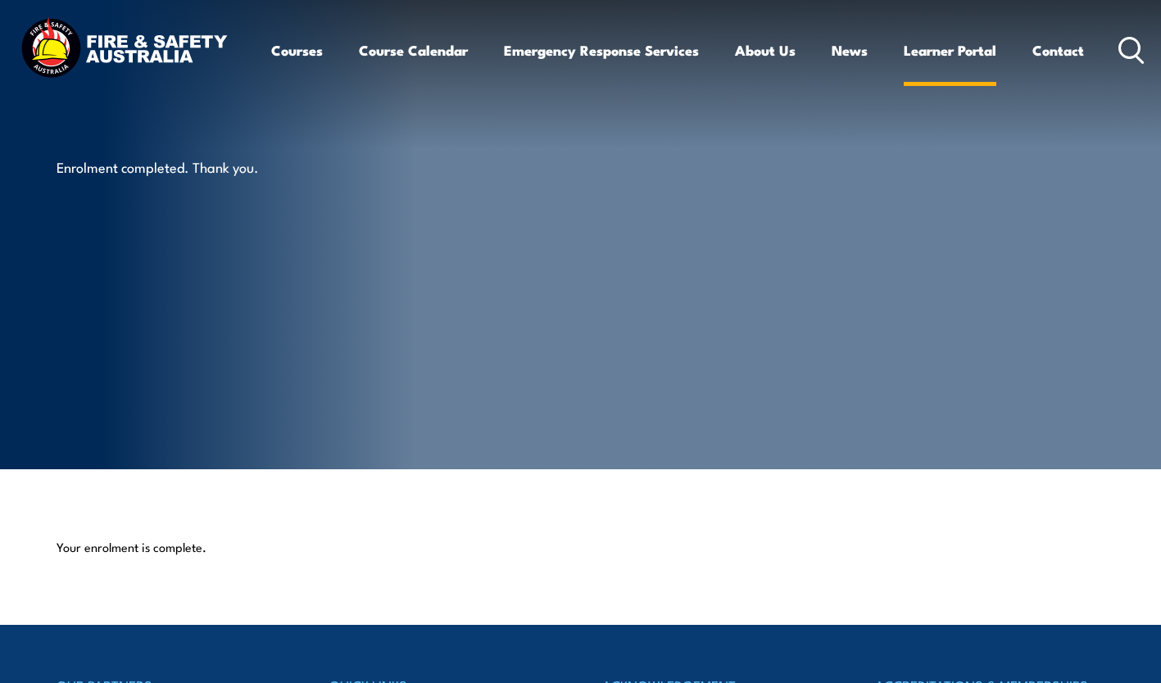
click at [949, 52] on link "Learner Portal" at bounding box center [950, 50] width 93 height 43
click at [423, 49] on link "Course Calendar" at bounding box center [413, 50] width 109 height 43
